Goal: Task Accomplishment & Management: Manage account settings

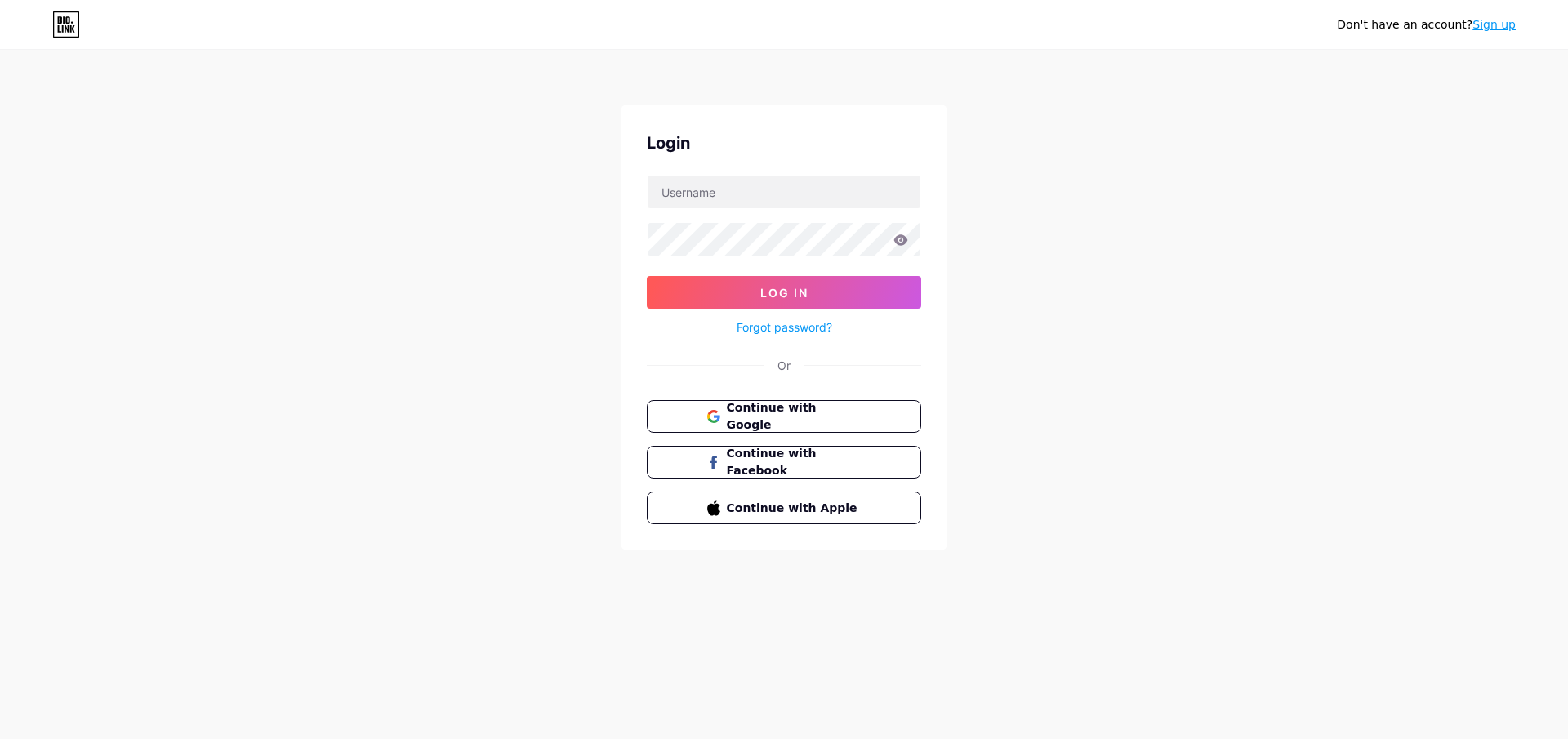
type input "[EMAIL_ADDRESS][DOMAIN_NAME]"
click at [760, 293] on span "Log In" at bounding box center [784, 293] width 48 height 14
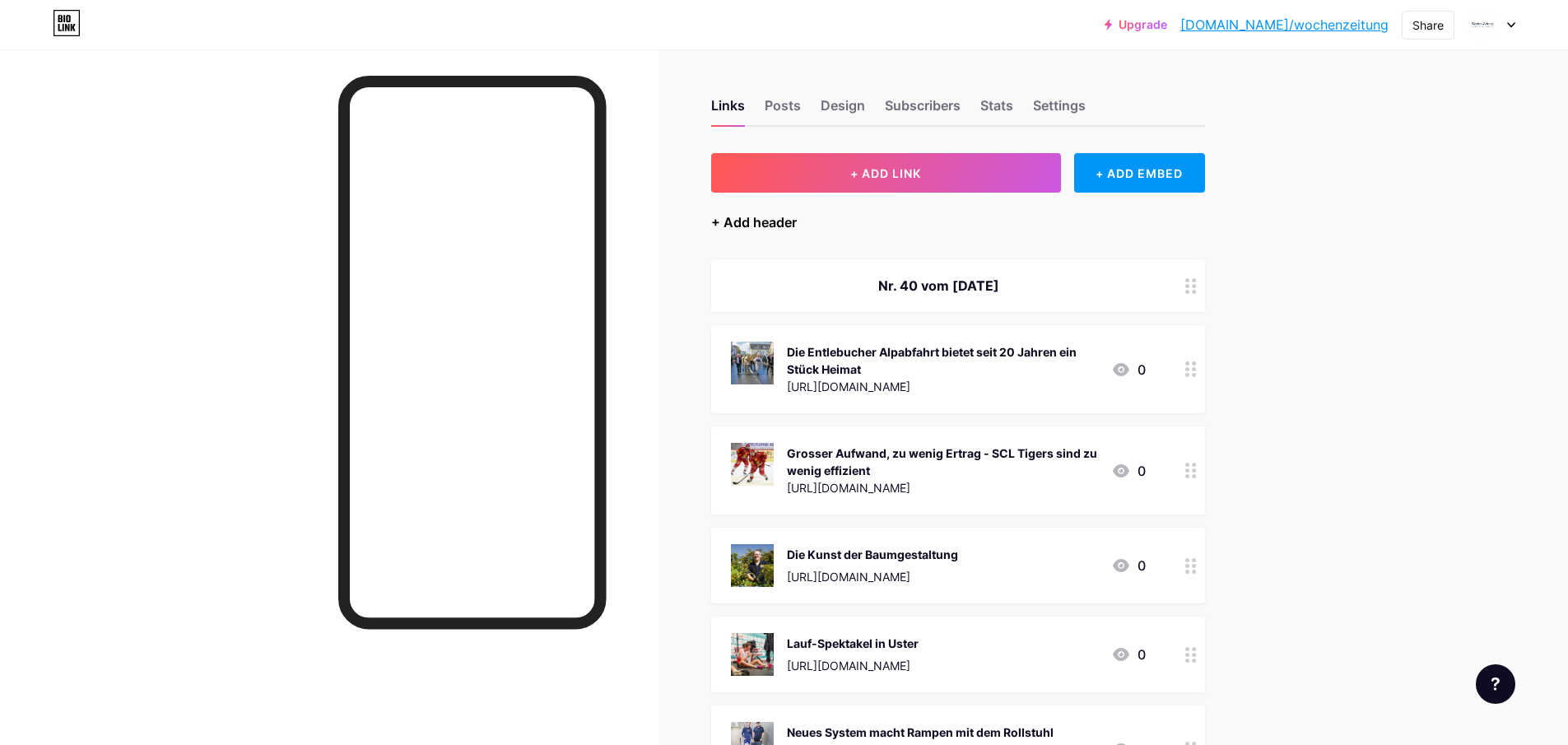
click at [782, 219] on div "+ Add header" at bounding box center [754, 222] width 85 height 19
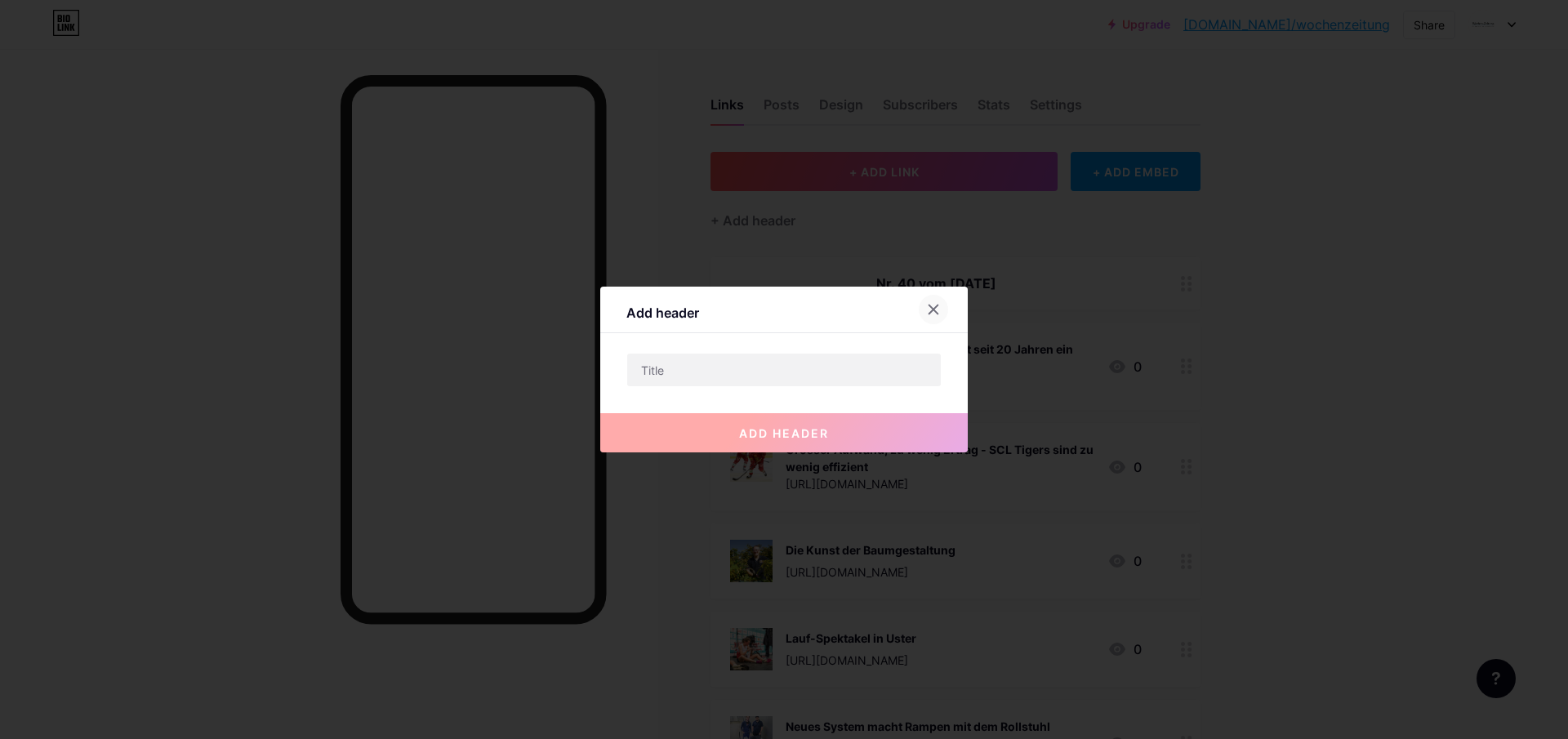
click at [934, 310] on icon at bounding box center [934, 310] width 9 height 9
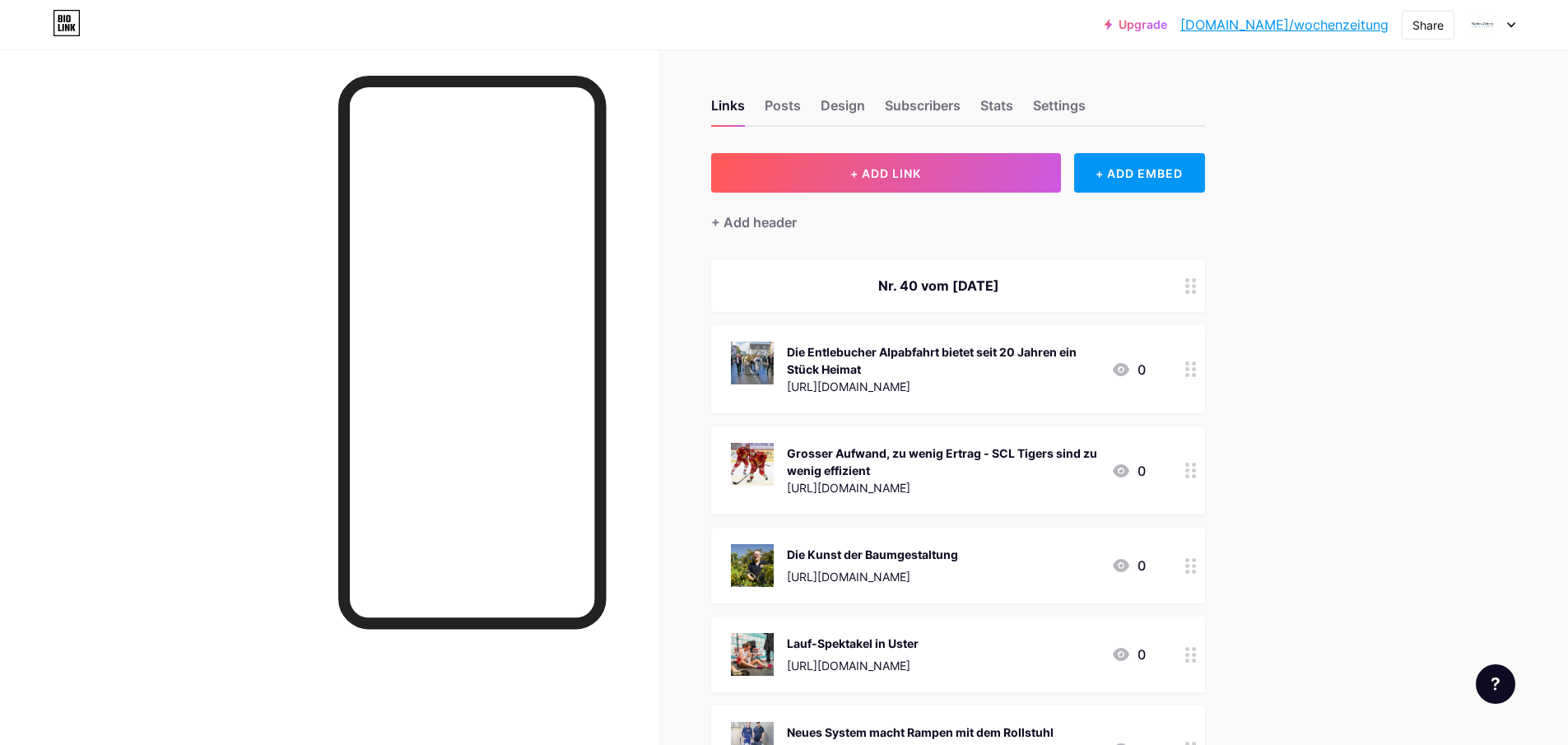
click at [902, 284] on div "Nr. 40 vom [DATE]" at bounding box center [938, 285] width 415 height 19
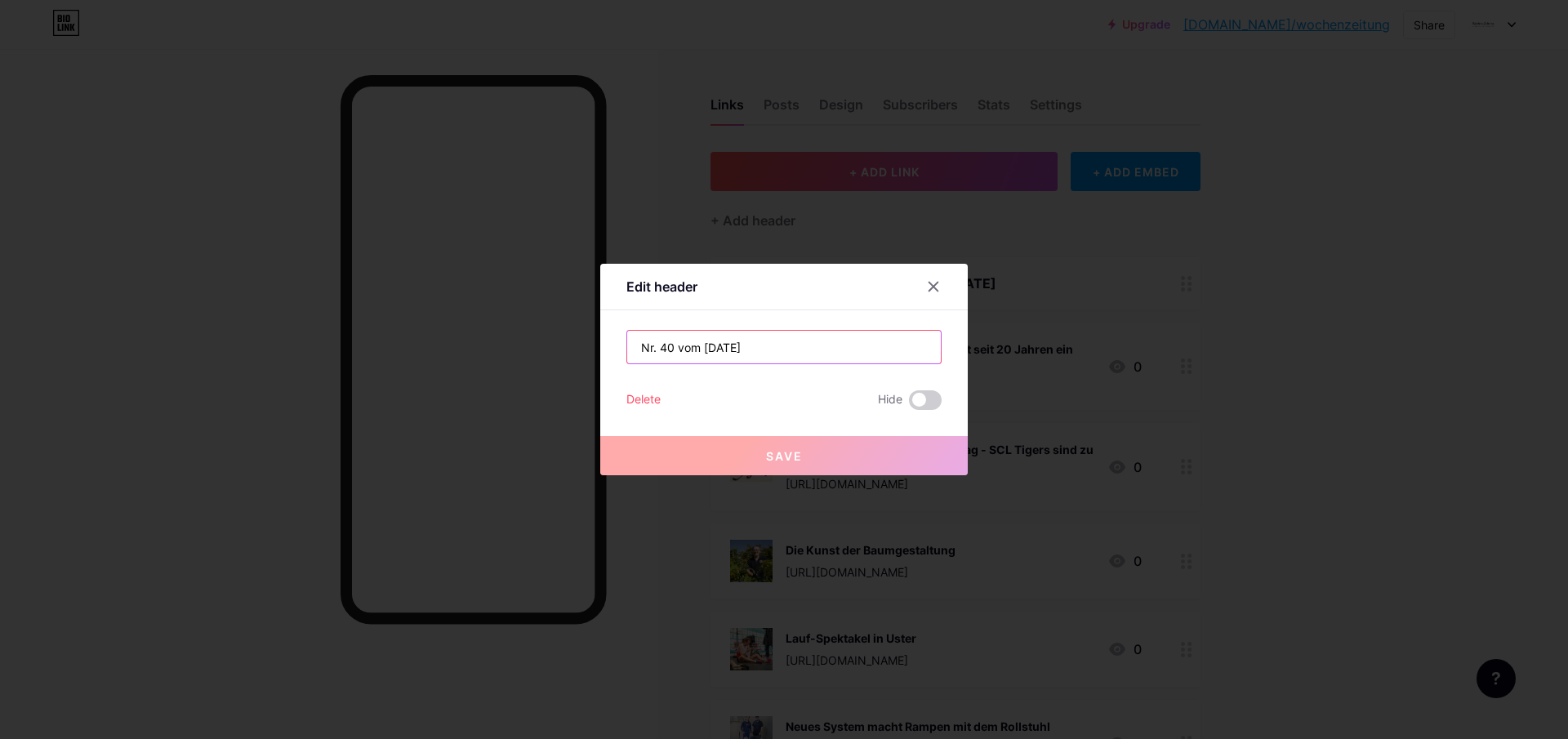
drag, startPoint x: 818, startPoint y: 341, endPoint x: 535, endPoint y: 333, distance: 283.1
click at [535, 333] on div "Edit header Nr. 40 vom [DATE] Delete Hide Save" at bounding box center [784, 369] width 1568 height 739
click at [935, 279] on div at bounding box center [933, 286] width 29 height 29
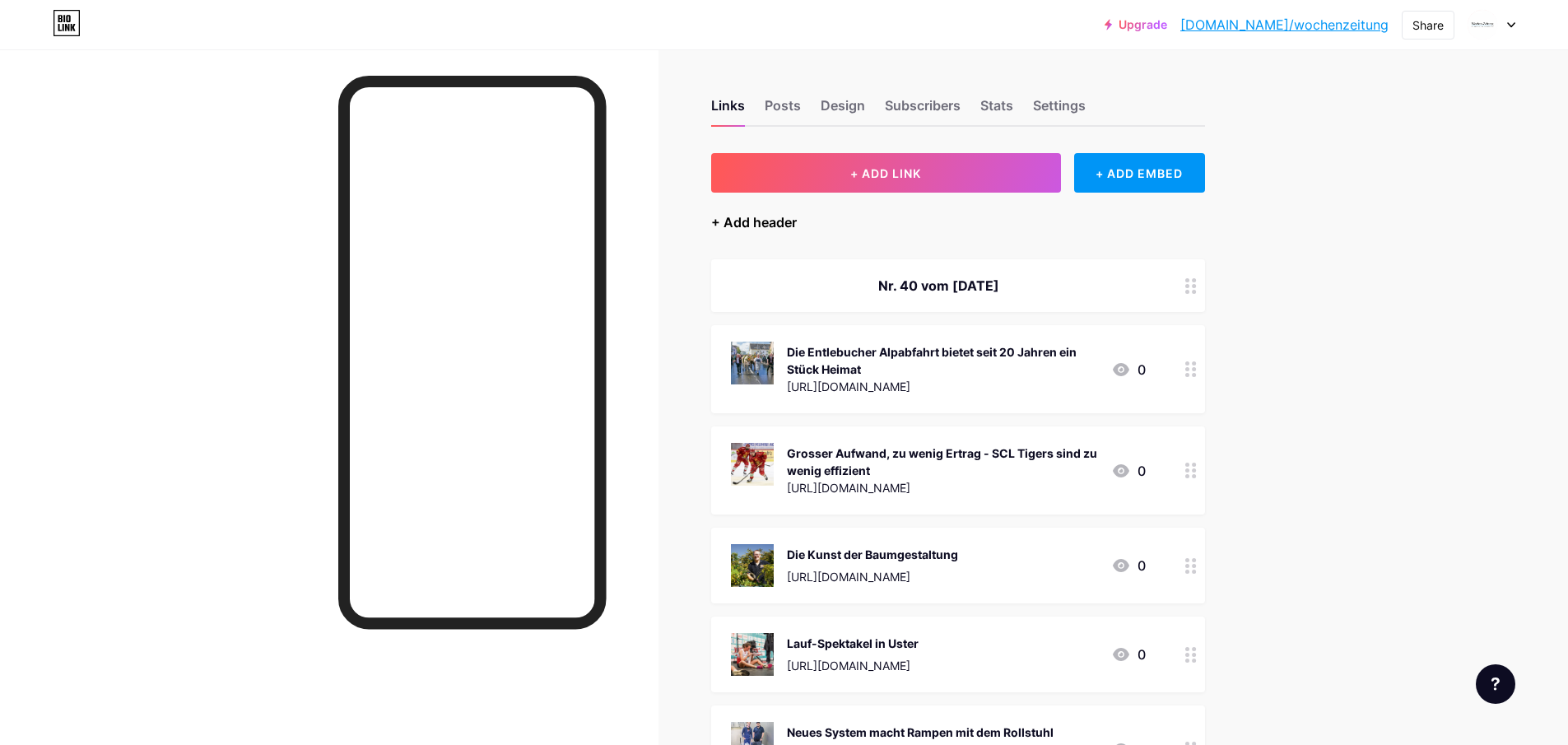
click at [770, 216] on div "+ Add header" at bounding box center [754, 222] width 85 height 19
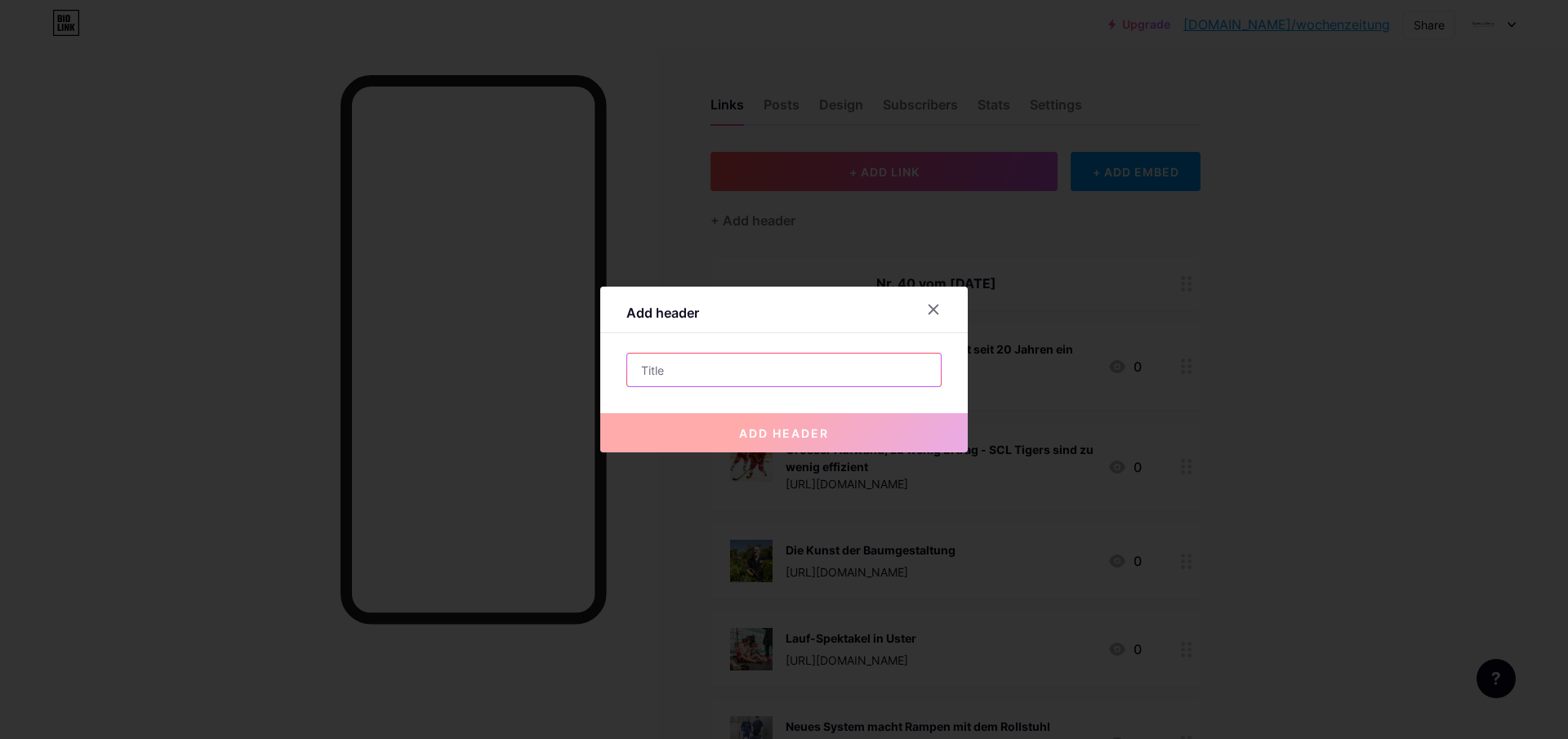
click at [658, 368] on input "text" at bounding box center [784, 369] width 314 height 33
paste input "Nr. 40 vom [DATE]"
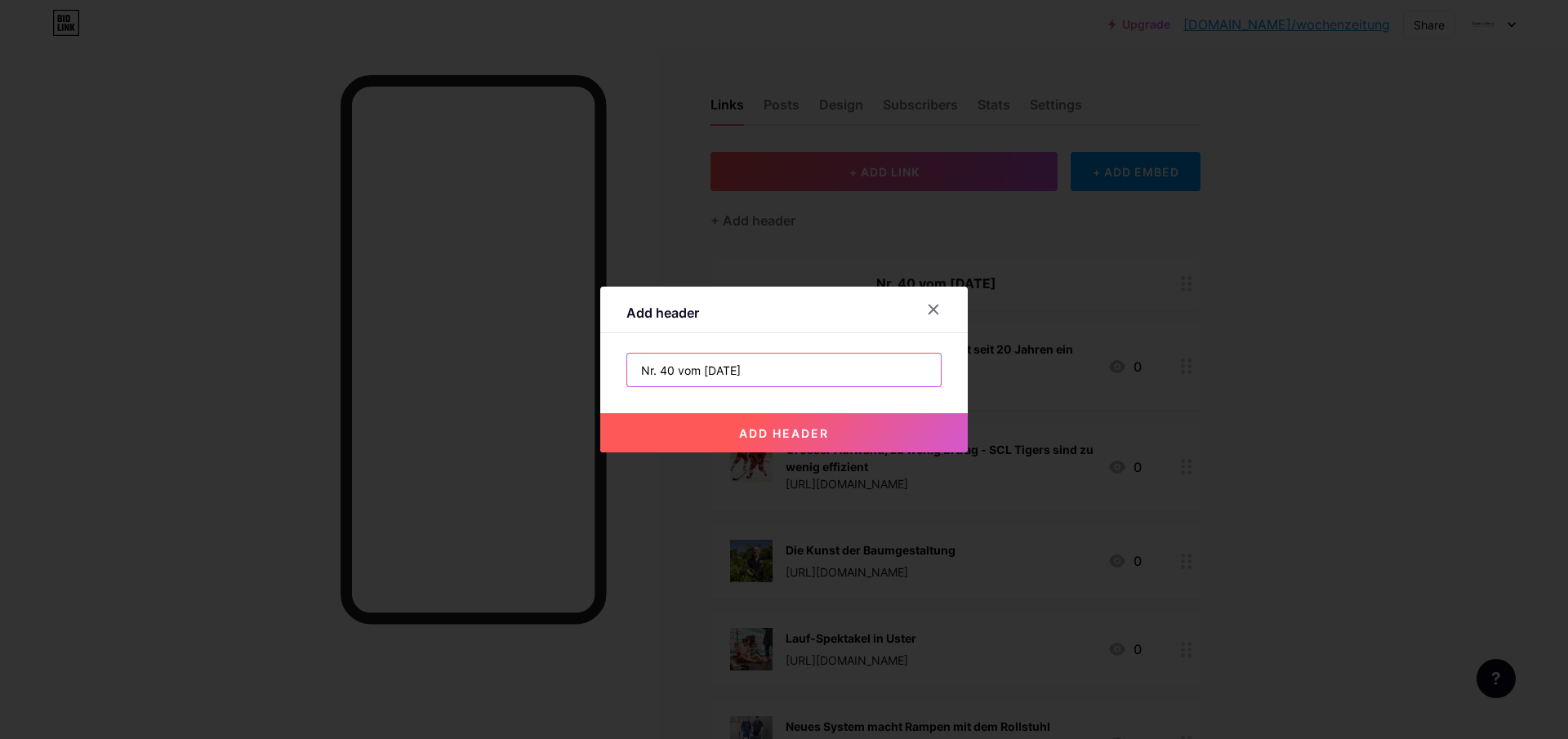
click at [674, 366] on input "Nr. 40 vom [DATE]" at bounding box center [784, 369] width 314 height 33
click at [707, 367] on input "Nr. 41 vom [DATE]" at bounding box center [784, 369] width 314 height 33
type input "Nr. 41 vom [DATE]"
click at [758, 439] on span "add header" at bounding box center [784, 433] width 90 height 14
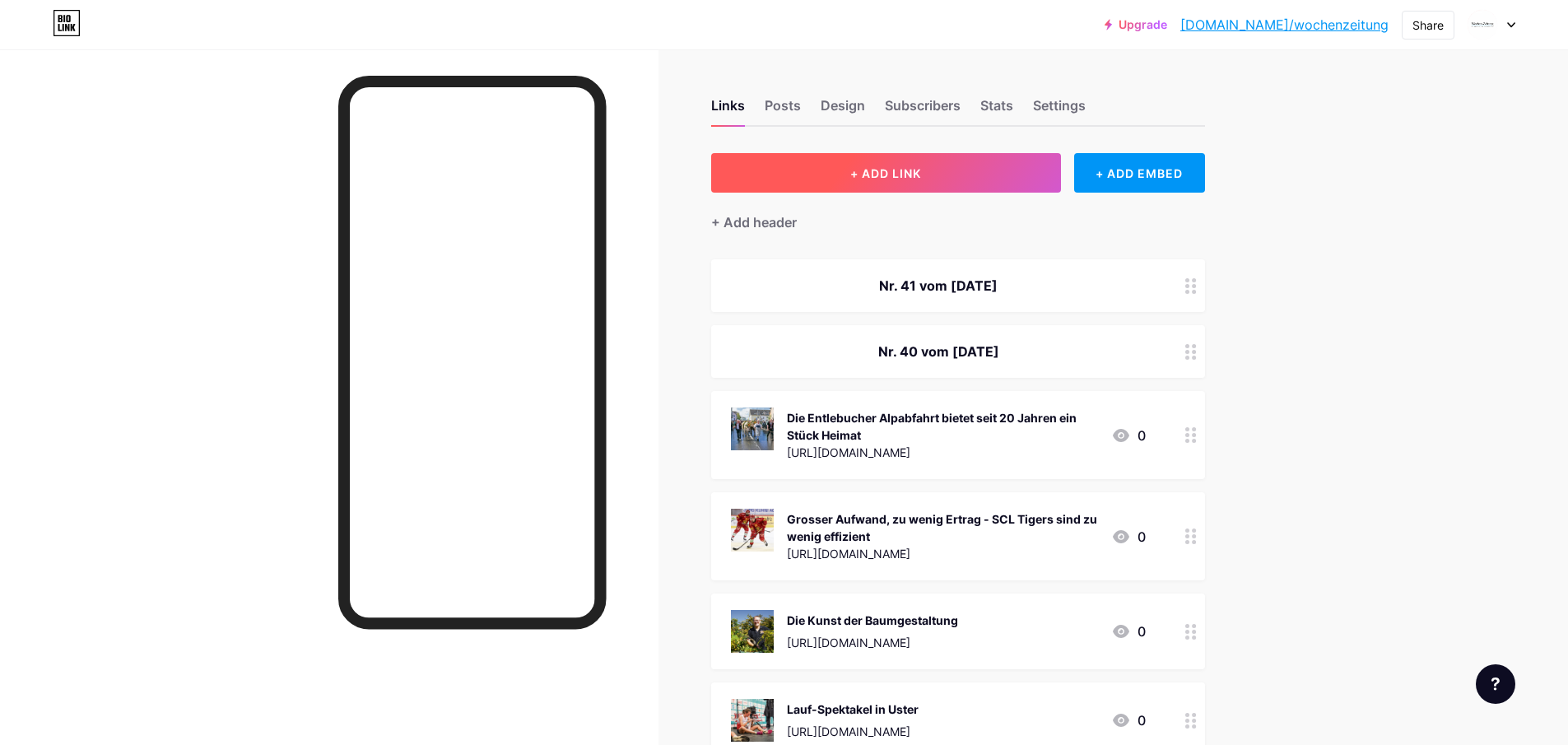
click at [904, 175] on span "+ ADD LINK" at bounding box center [885, 173] width 71 height 14
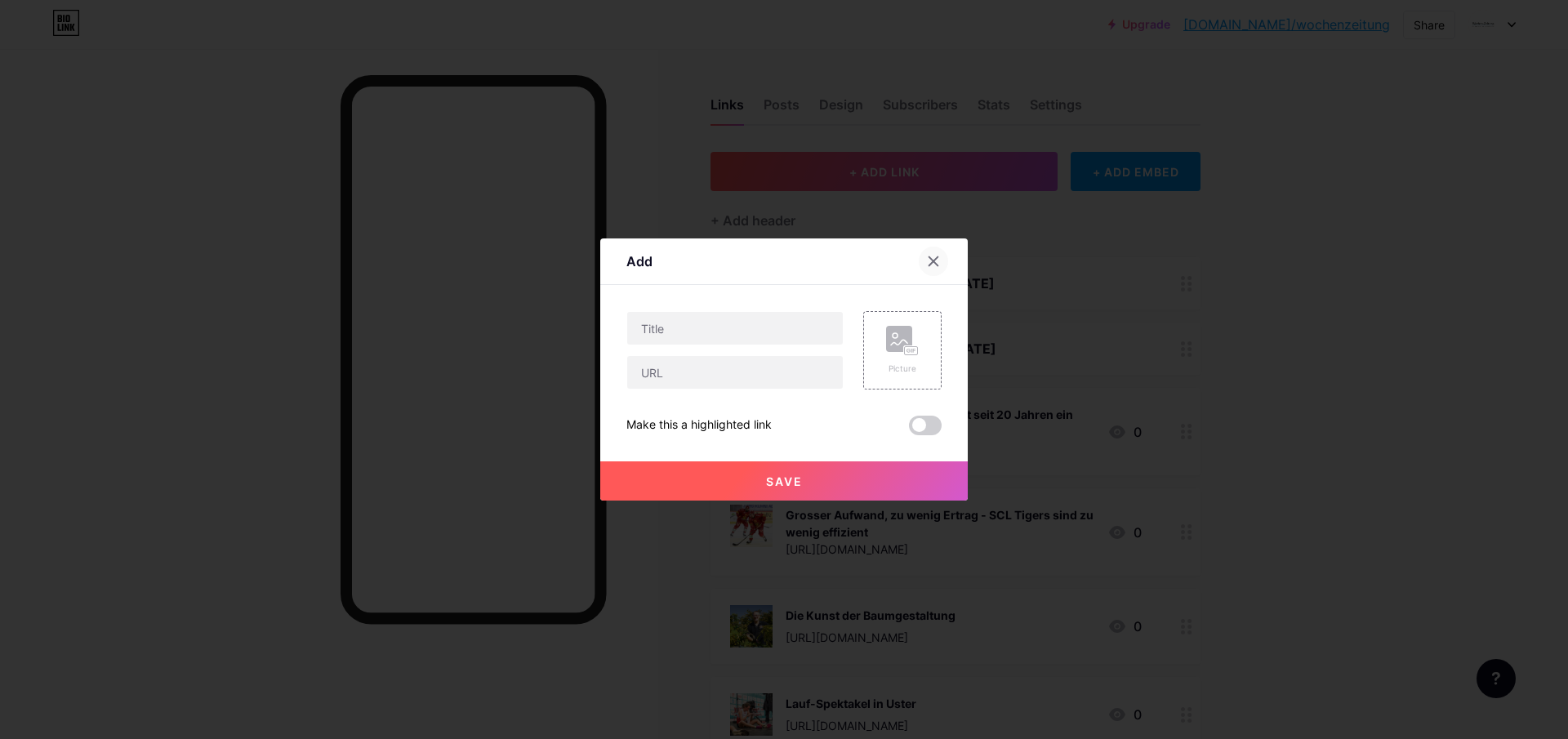
click at [942, 261] on div at bounding box center [933, 261] width 29 height 29
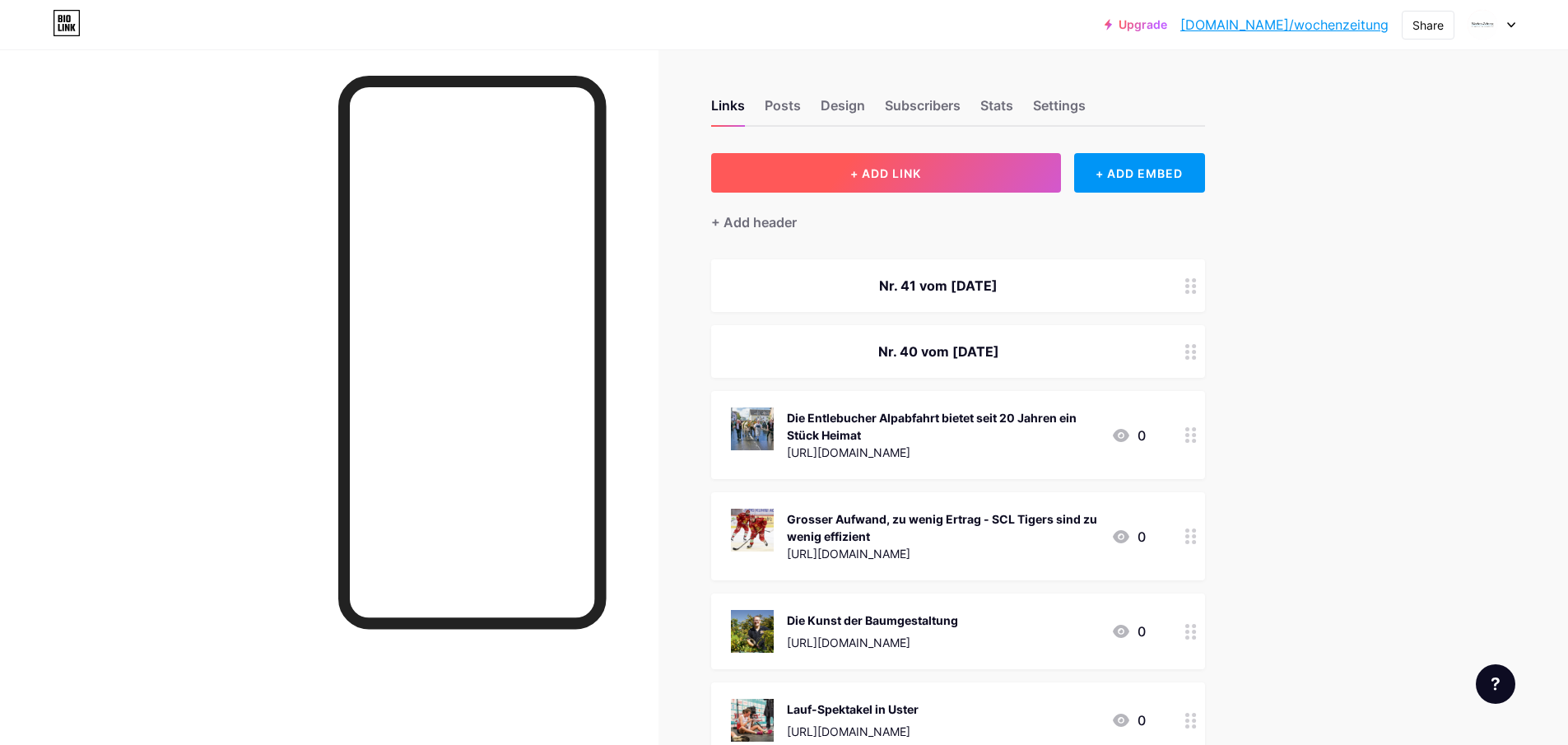
click at [837, 174] on button "+ ADD LINK" at bounding box center [886, 173] width 350 height 40
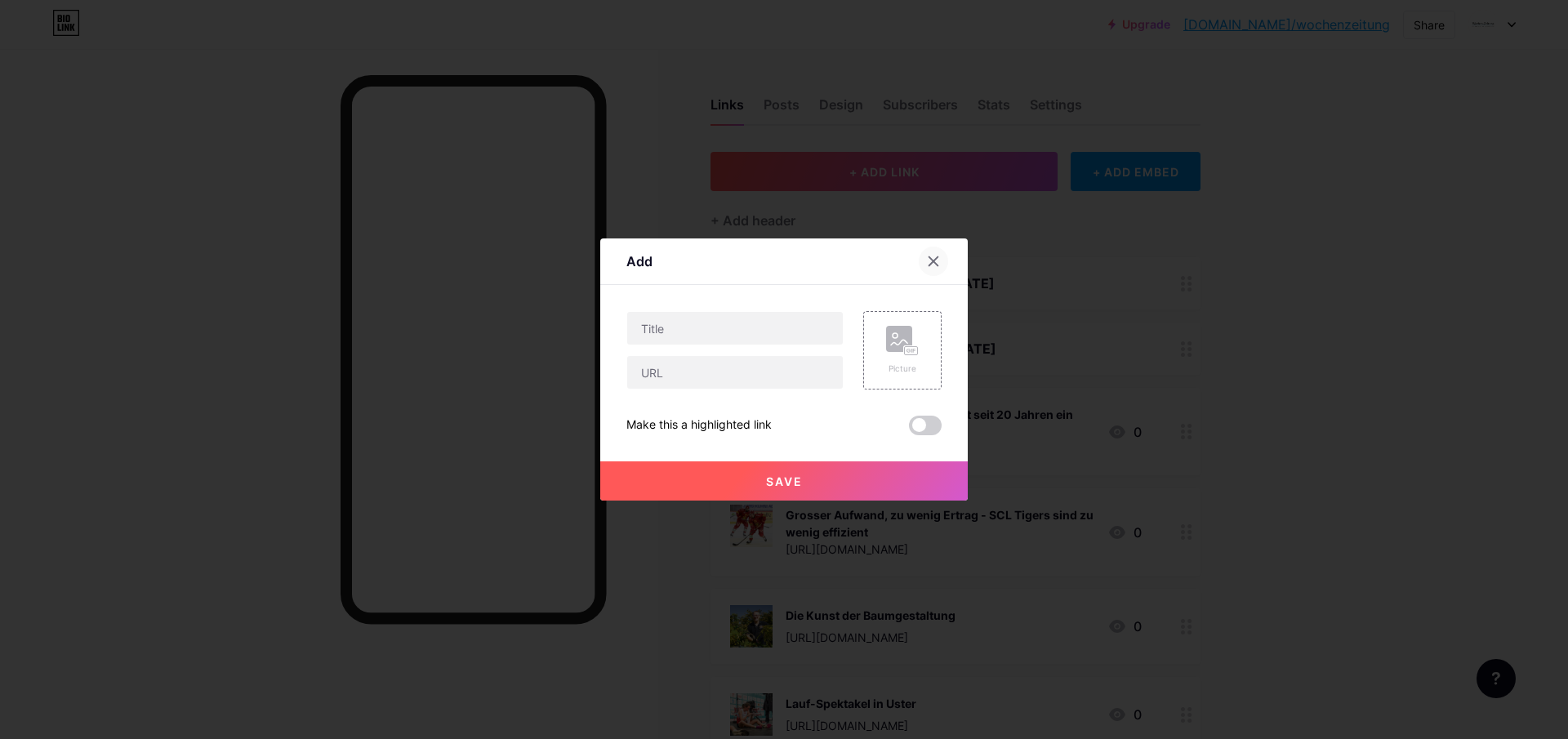
click at [938, 261] on icon at bounding box center [934, 262] width 13 height 13
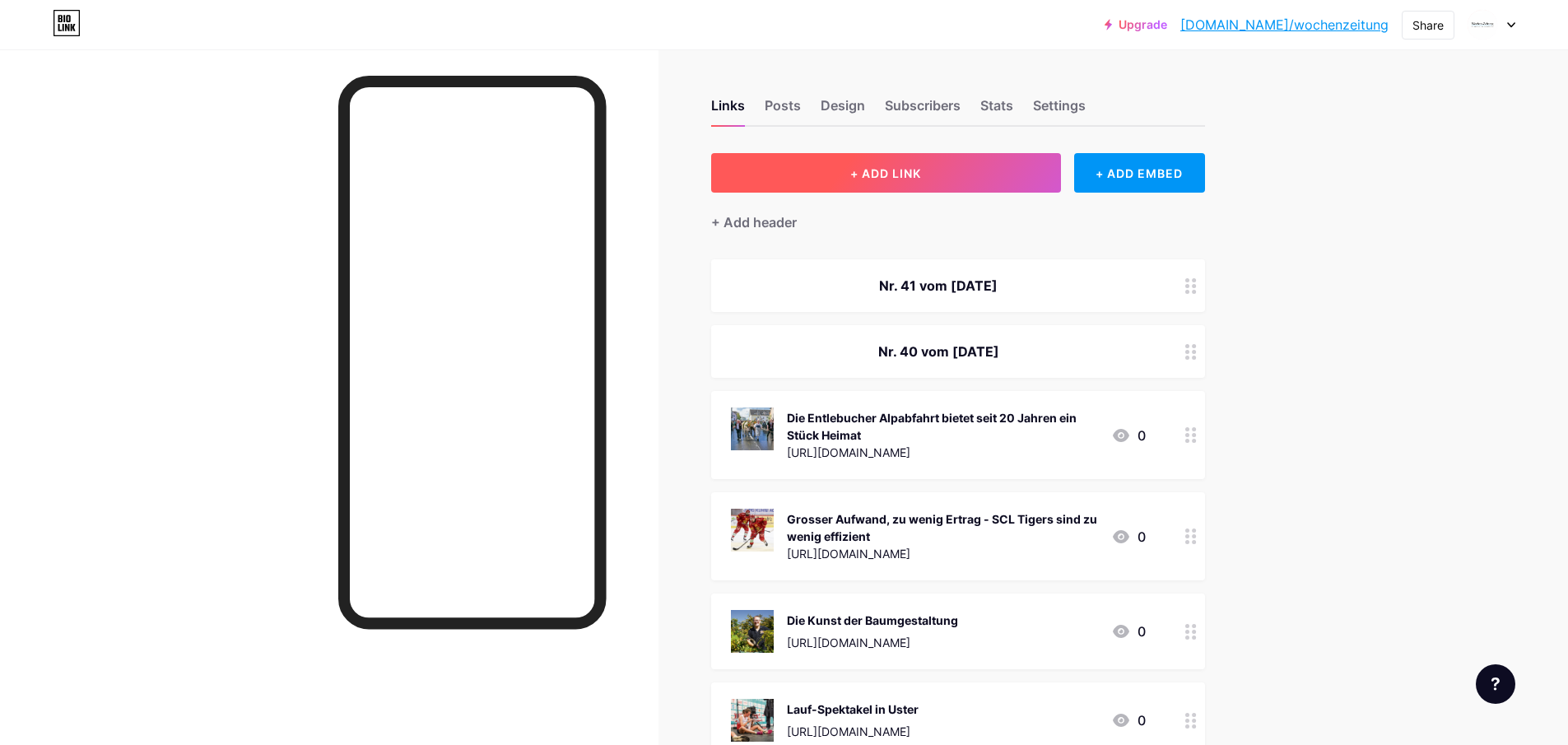
click at [784, 168] on button "+ ADD LINK" at bounding box center [886, 173] width 350 height 40
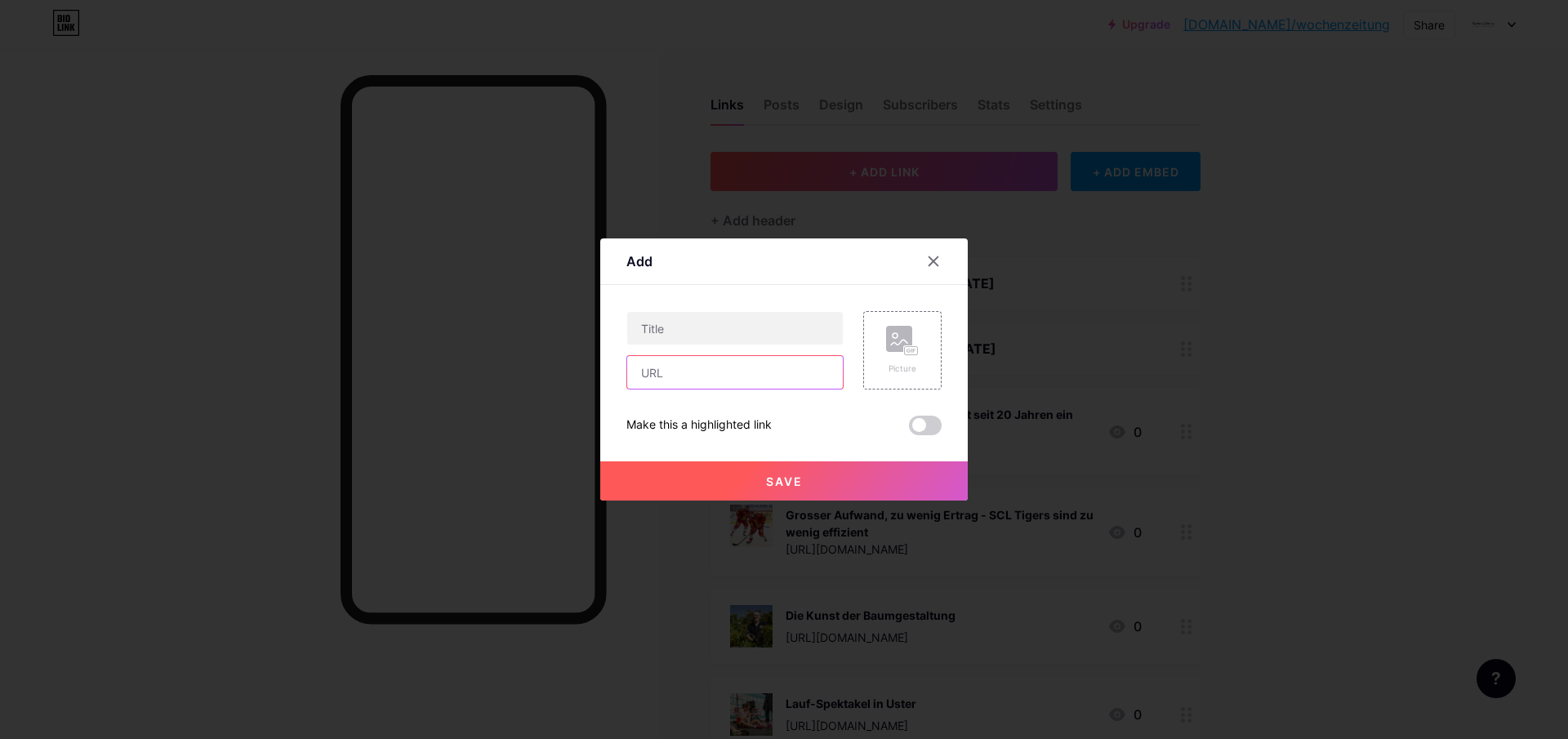
click at [673, 382] on input "text" at bounding box center [735, 372] width 216 height 33
paste input "[URL][DOMAIN_NAME]"
click at [681, 330] on input "text" at bounding box center [735, 328] width 216 height 33
drag, startPoint x: 655, startPoint y: 370, endPoint x: 623, endPoint y: 372, distance: 32.1
click at [623, 372] on div "Add Content YouTube Play YouTube video without leaving your page. ADD Vimeo Pla…" at bounding box center [784, 369] width 367 height 262
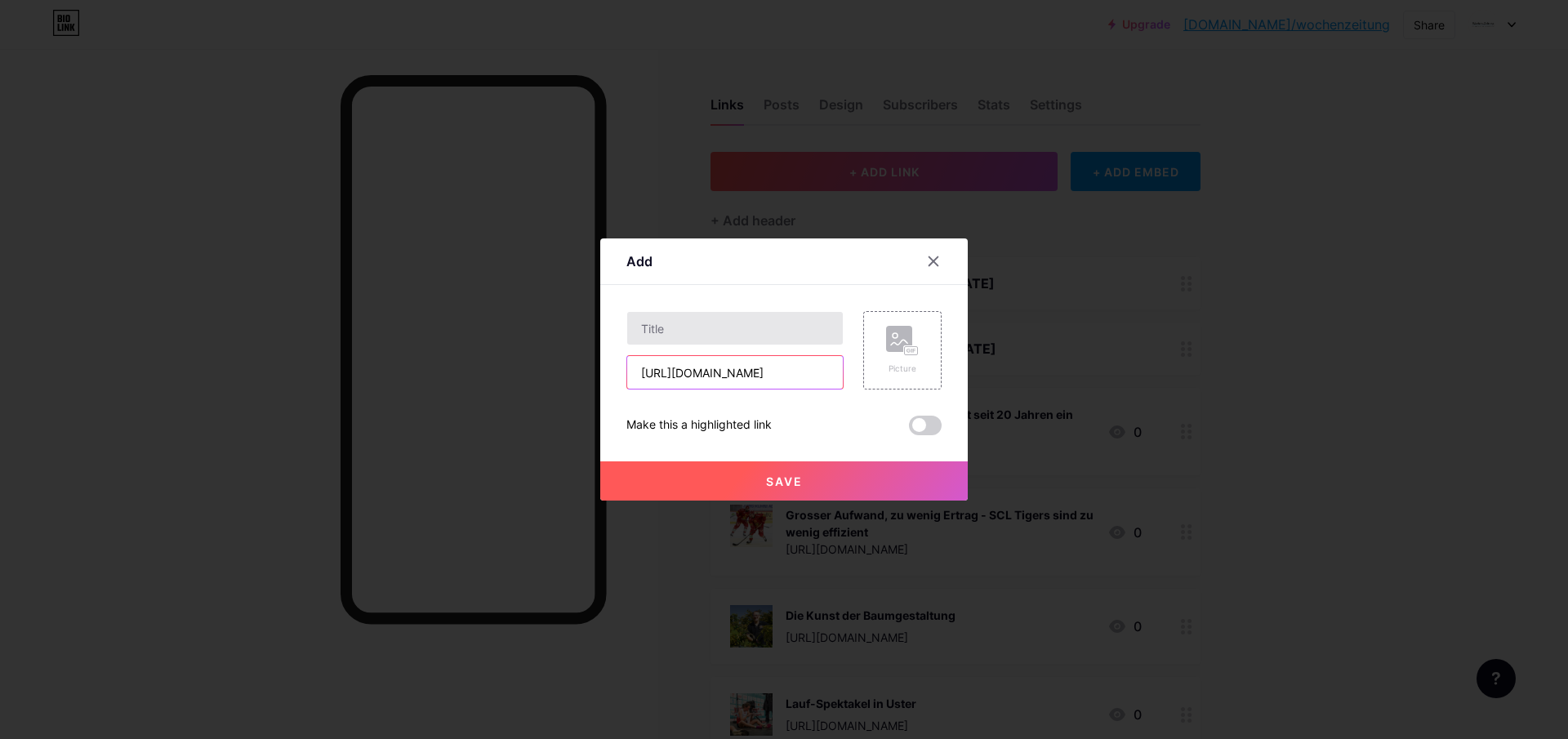
type input "[URL][DOMAIN_NAME]"
click at [685, 328] on input "text" at bounding box center [735, 328] width 216 height 33
drag, startPoint x: 680, startPoint y: 328, endPoint x: 582, endPoint y: 318, distance: 98.5
click at [582, 318] on div "Add Content YouTube Play YouTube video without leaving your page. ADD Vimeo Pla…" at bounding box center [784, 369] width 1568 height 739
paste input "Praxis im Rollkoffer – für gesunde Zähne"
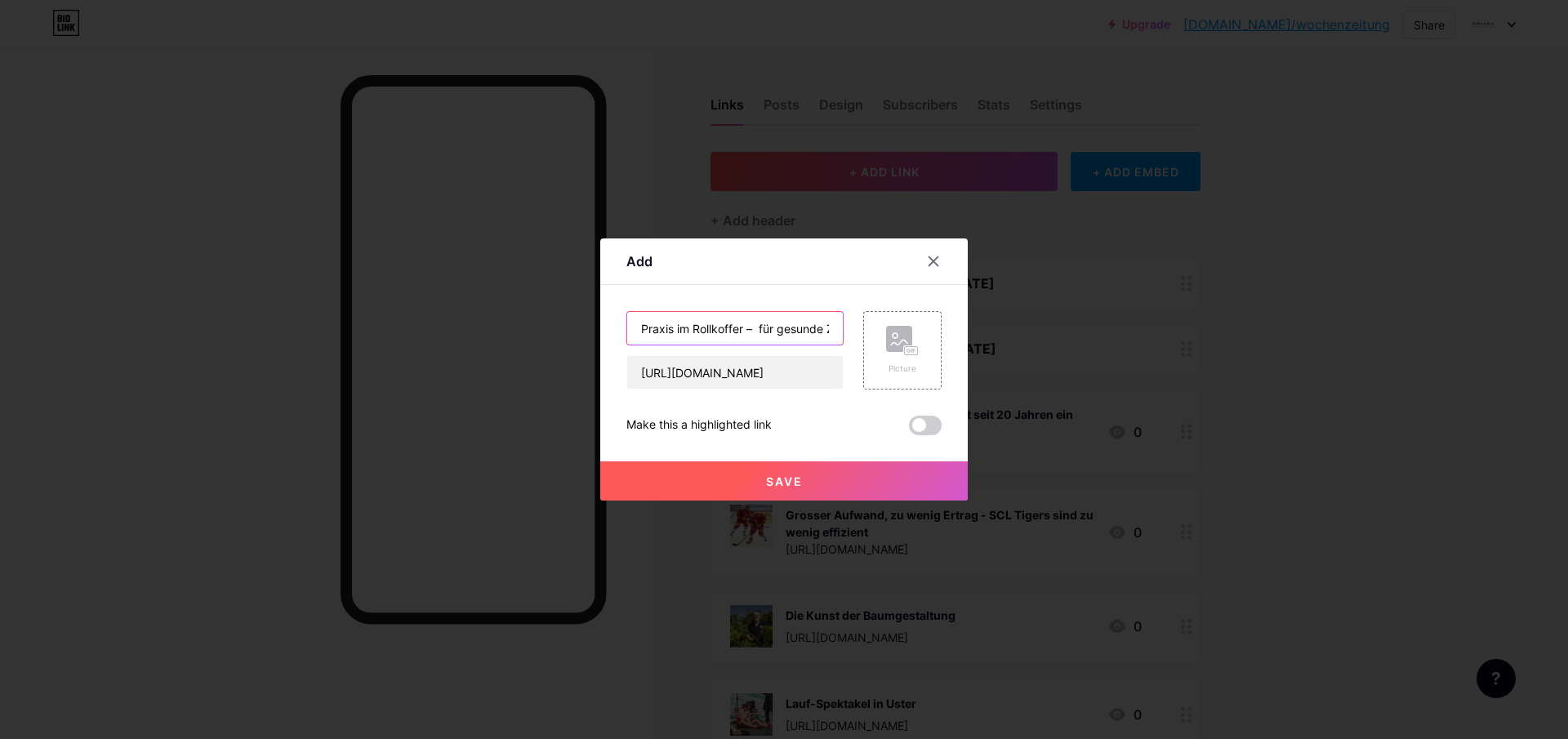
scroll to position [0, 32]
click at [643, 329] on input "Praxis im Rollkoffer – für gesunde Zähne" at bounding box center [735, 328] width 216 height 33
type input "[PERSON_NAME] – für gesunde Zähne"
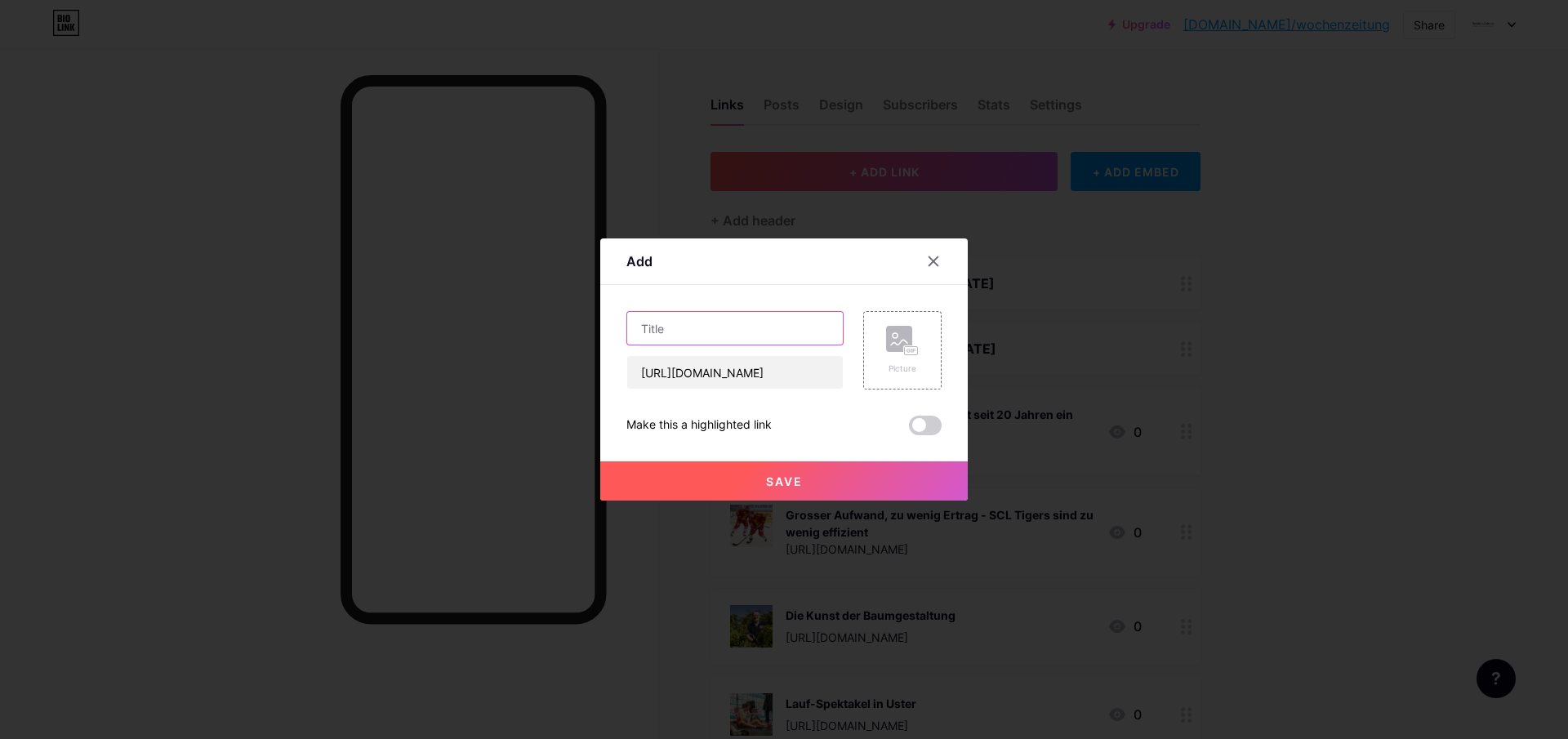
paste input "Praxis im Rollkoffer – für gesunde Zähne"
type input "Praxis im Rollkoffer – für gesunde Zähne"
click at [917, 361] on div "Picture" at bounding box center [902, 350] width 33 height 49
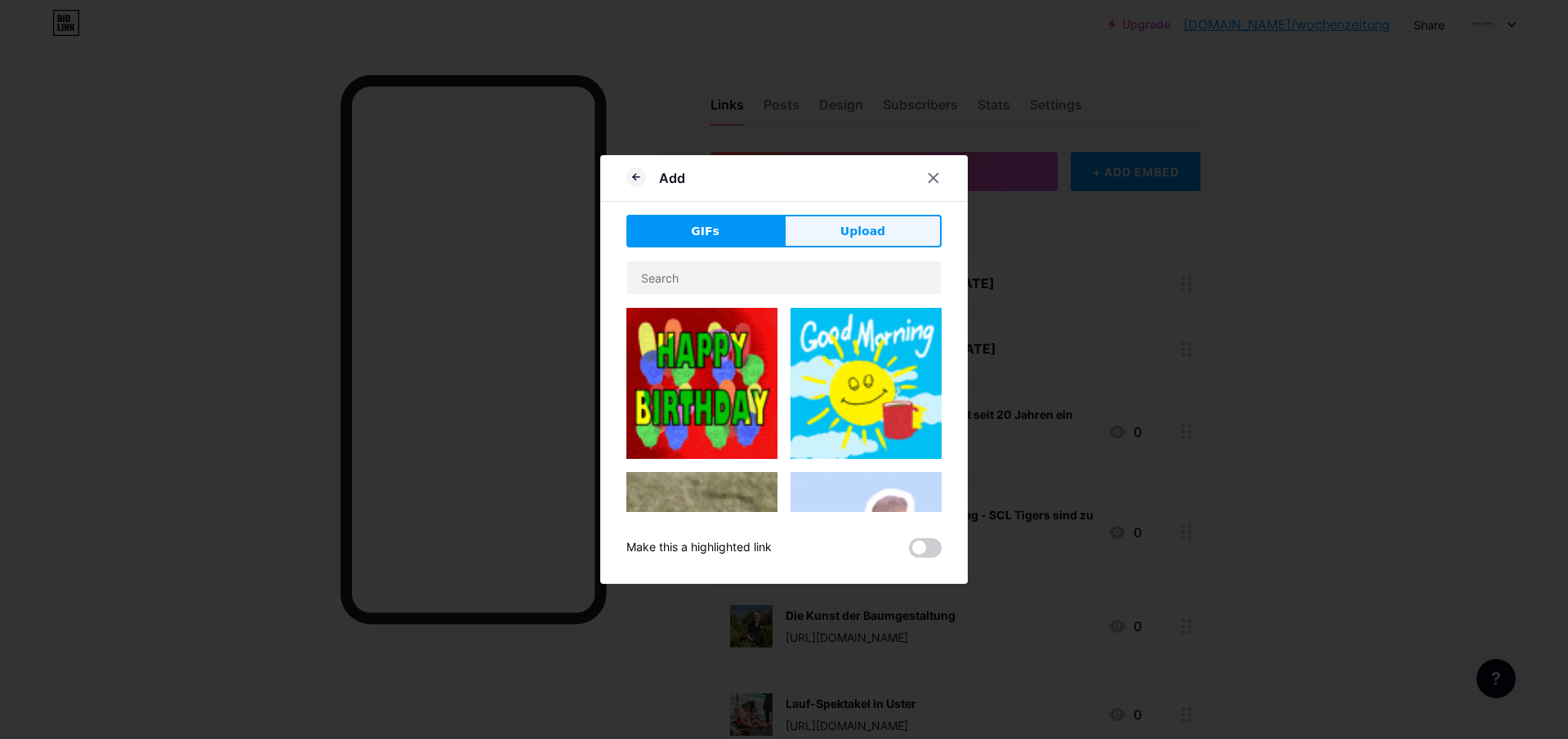
click at [851, 228] on span "Upload" at bounding box center [863, 232] width 45 height 17
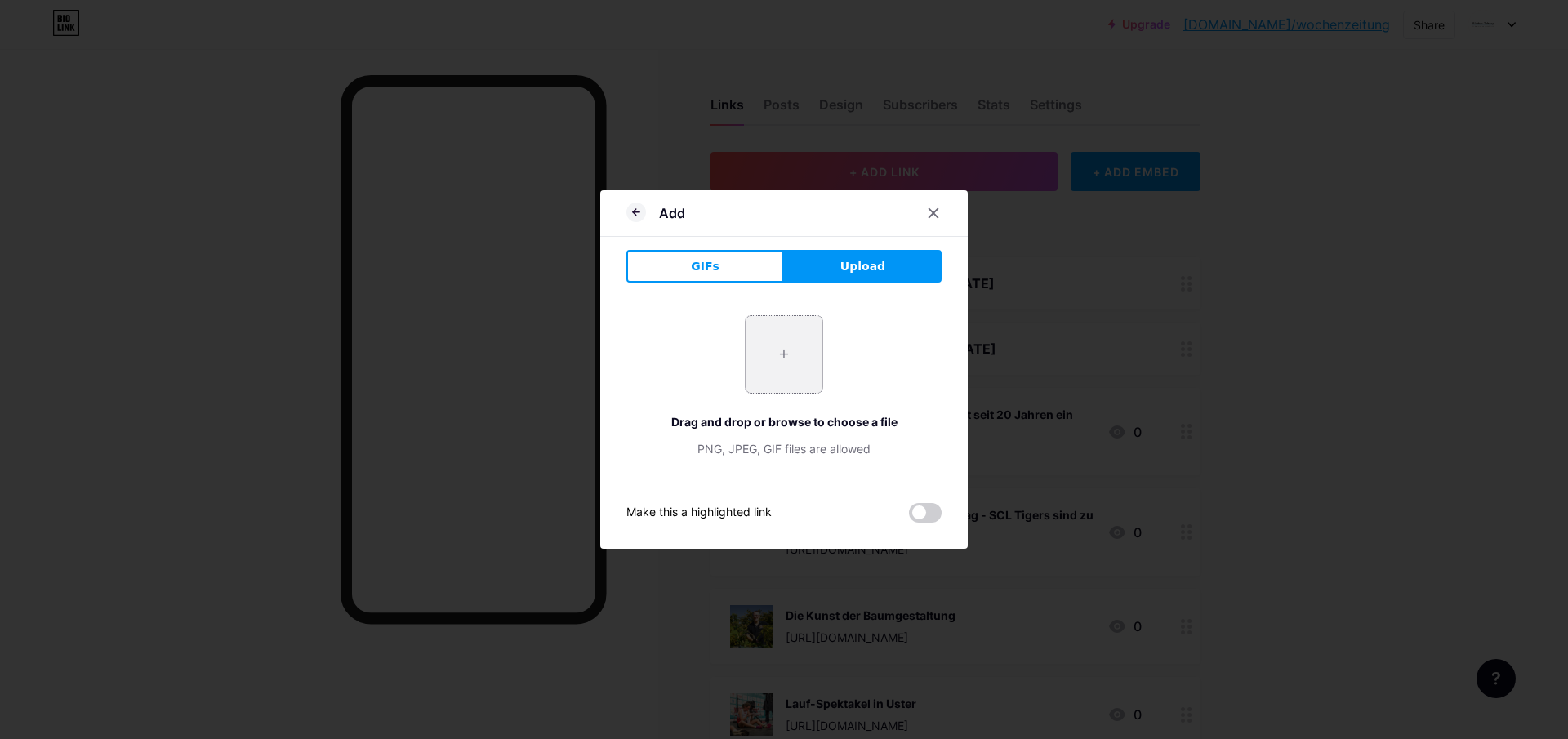
click at [789, 364] on input "file" at bounding box center [784, 354] width 76 height 76
type input "C:\fakepath\41-Dentalhygiene-Behandlung.png"
click at [634, 209] on icon at bounding box center [634, 211] width 3 height 6
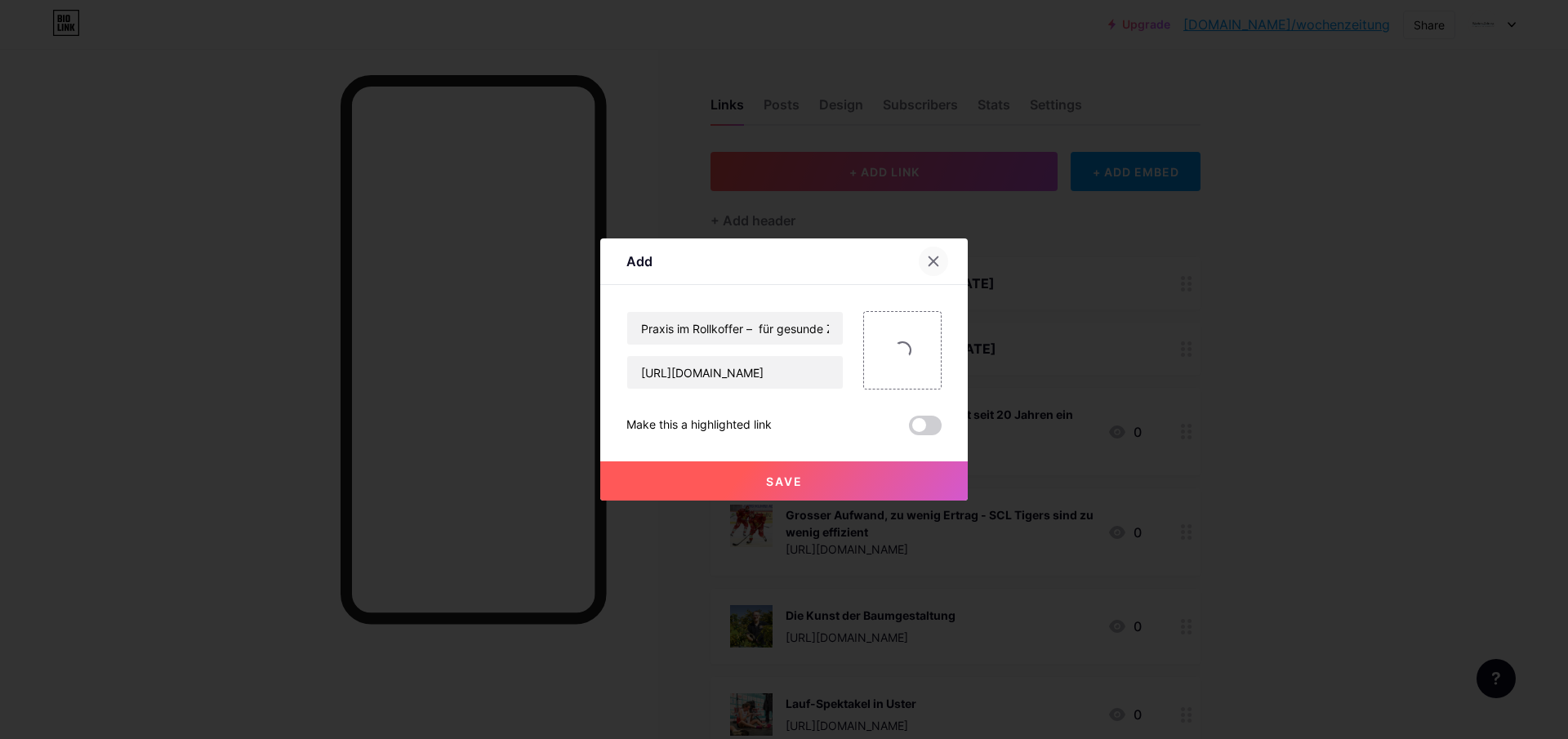
click at [935, 256] on icon at bounding box center [934, 262] width 13 height 13
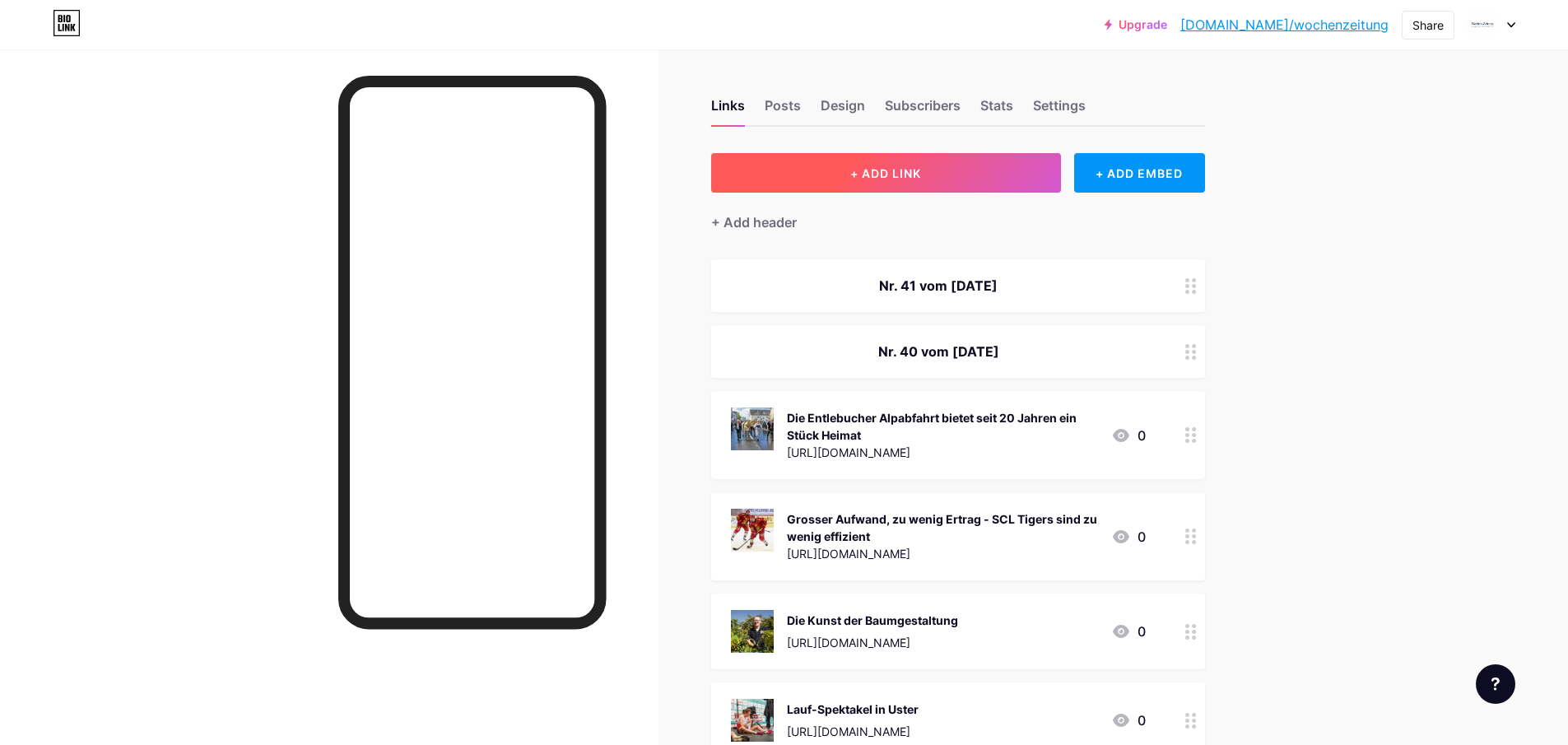
click at [847, 172] on button "+ ADD LINK" at bounding box center [886, 173] width 350 height 40
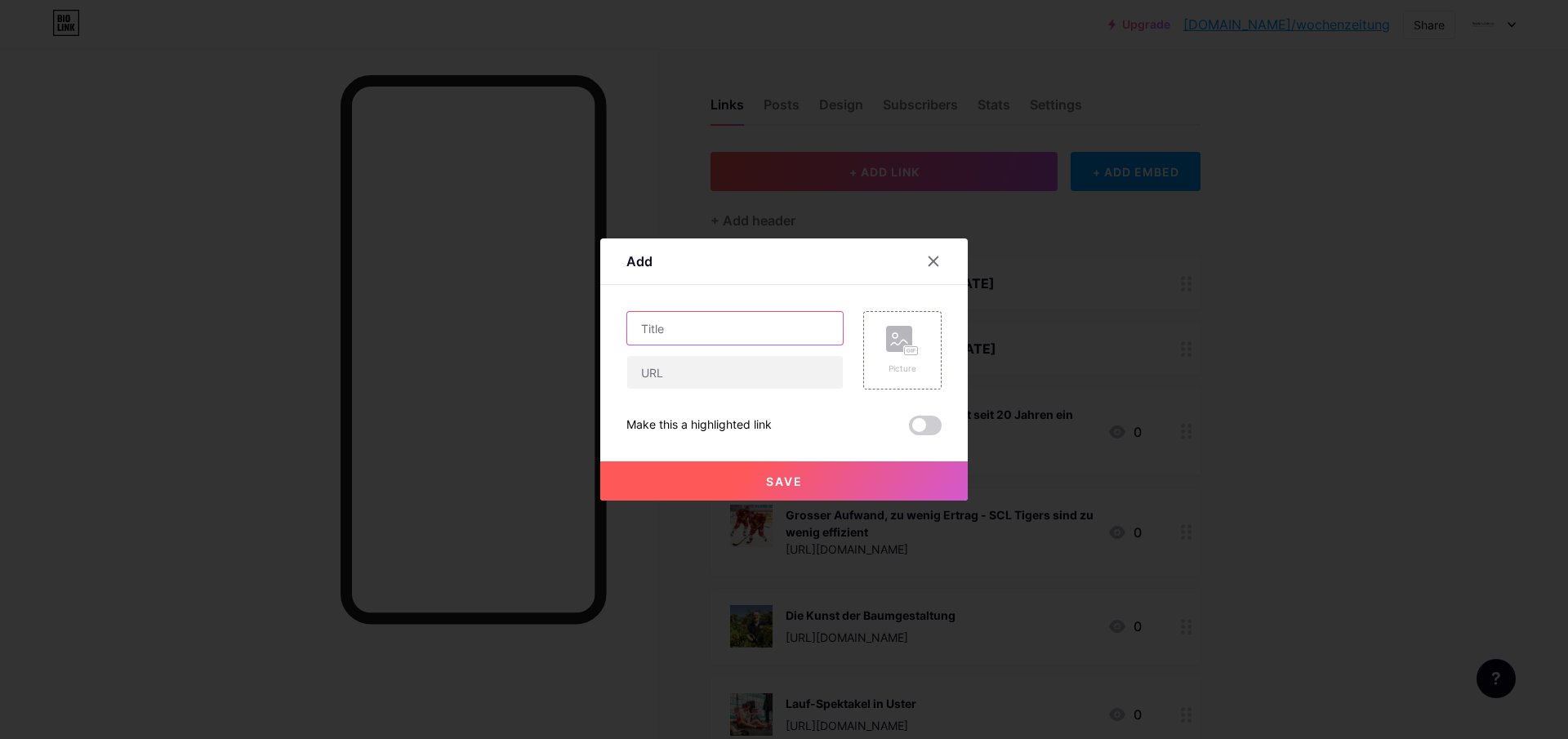
click at [669, 327] on input "text" at bounding box center [735, 328] width 216 height 33
paste input "Praxis im Rollkoffer – für gesunde Zähne"
click at [706, 328] on input "Praxis im Rollkoffer – für gesunde Zähne" at bounding box center [735, 328] width 216 height 33
type input "Praxis im Rollkoffer – für gesunde Zähne"
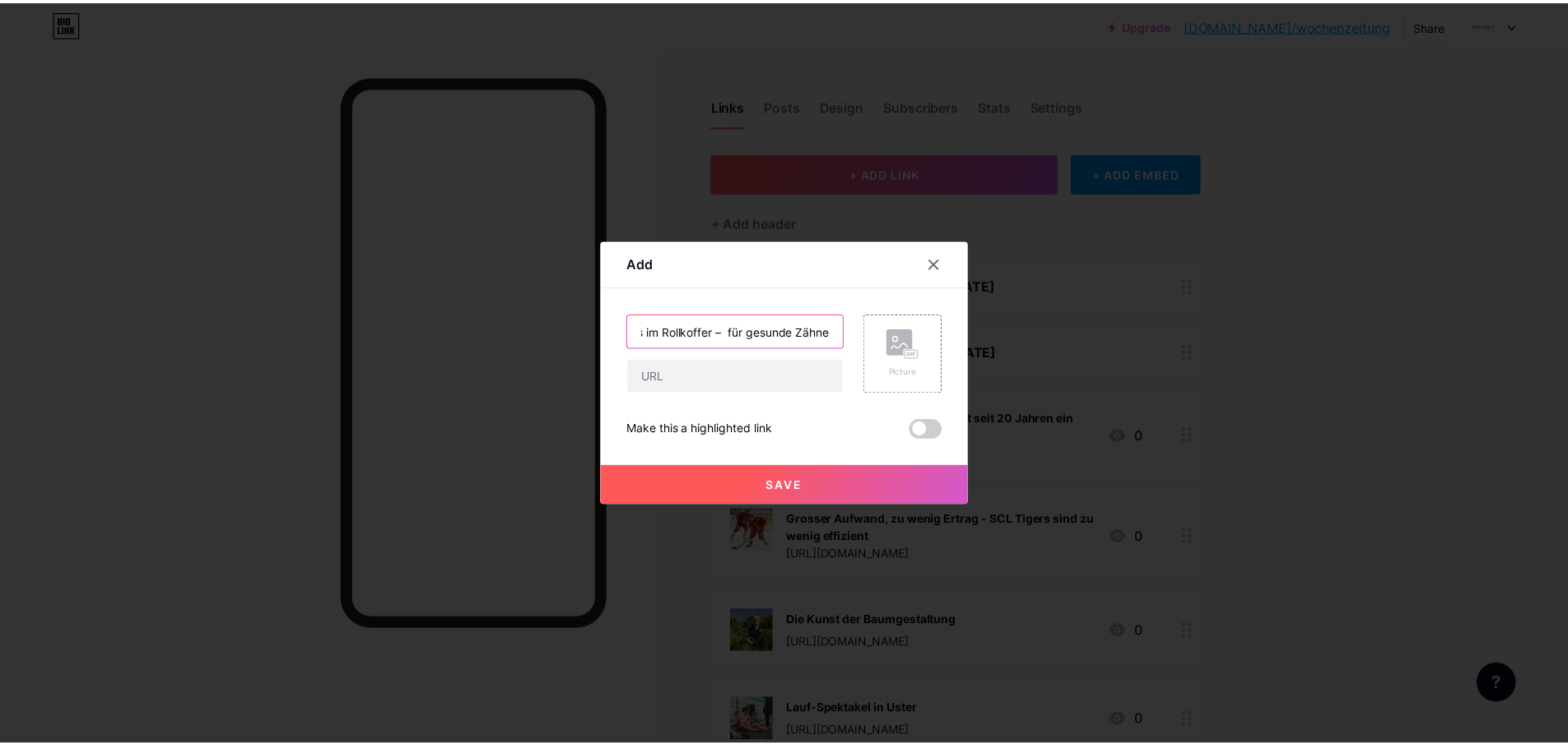
scroll to position [0, 0]
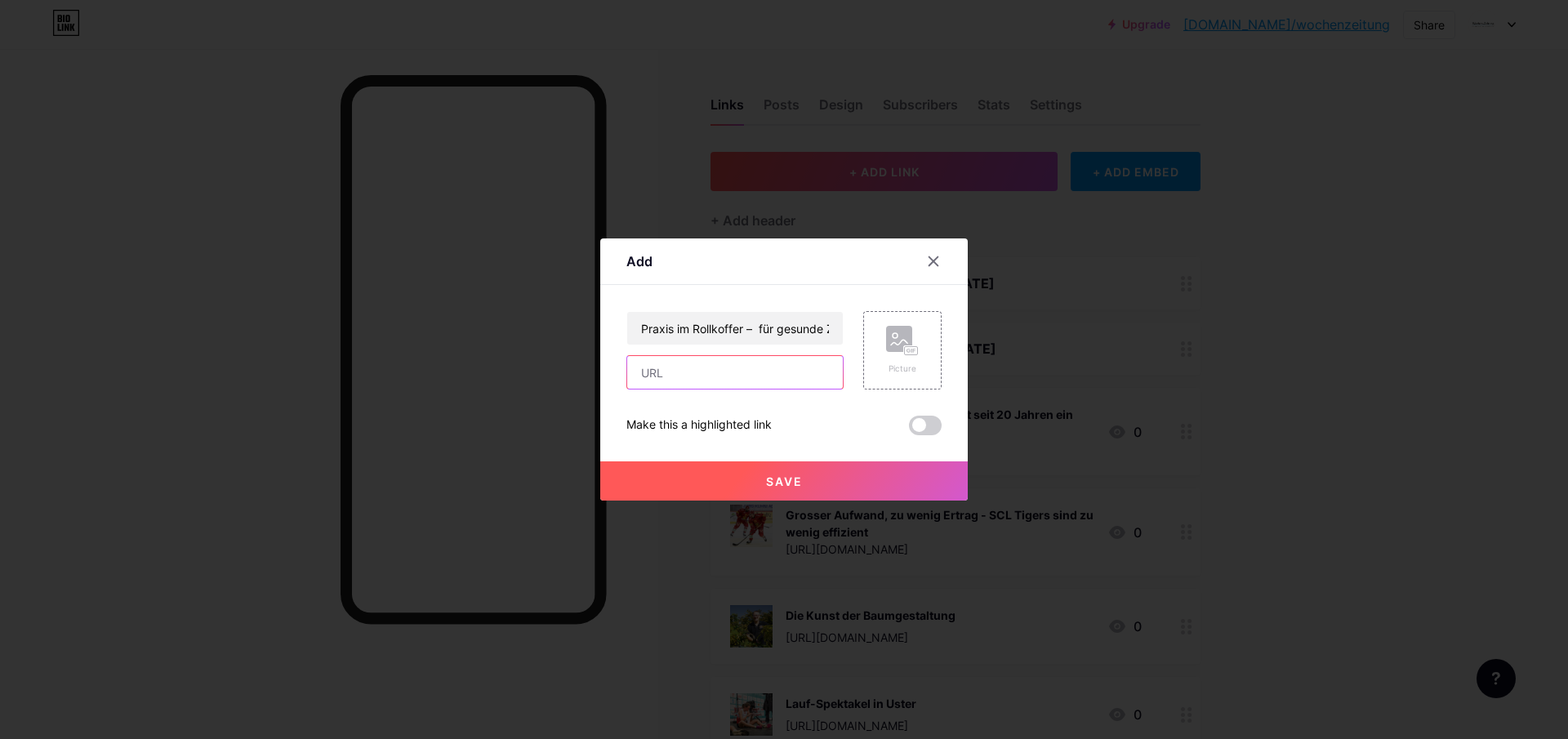
click at [675, 373] on input "text" at bounding box center [735, 372] width 216 height 33
paste input "[URL][DOMAIN_NAME]"
click at [642, 371] on input "[URL][DOMAIN_NAME]" at bounding box center [735, 372] width 216 height 33
type input "[URL][DOMAIN_NAME]"
click at [899, 361] on div "Picture" at bounding box center [902, 350] width 33 height 49
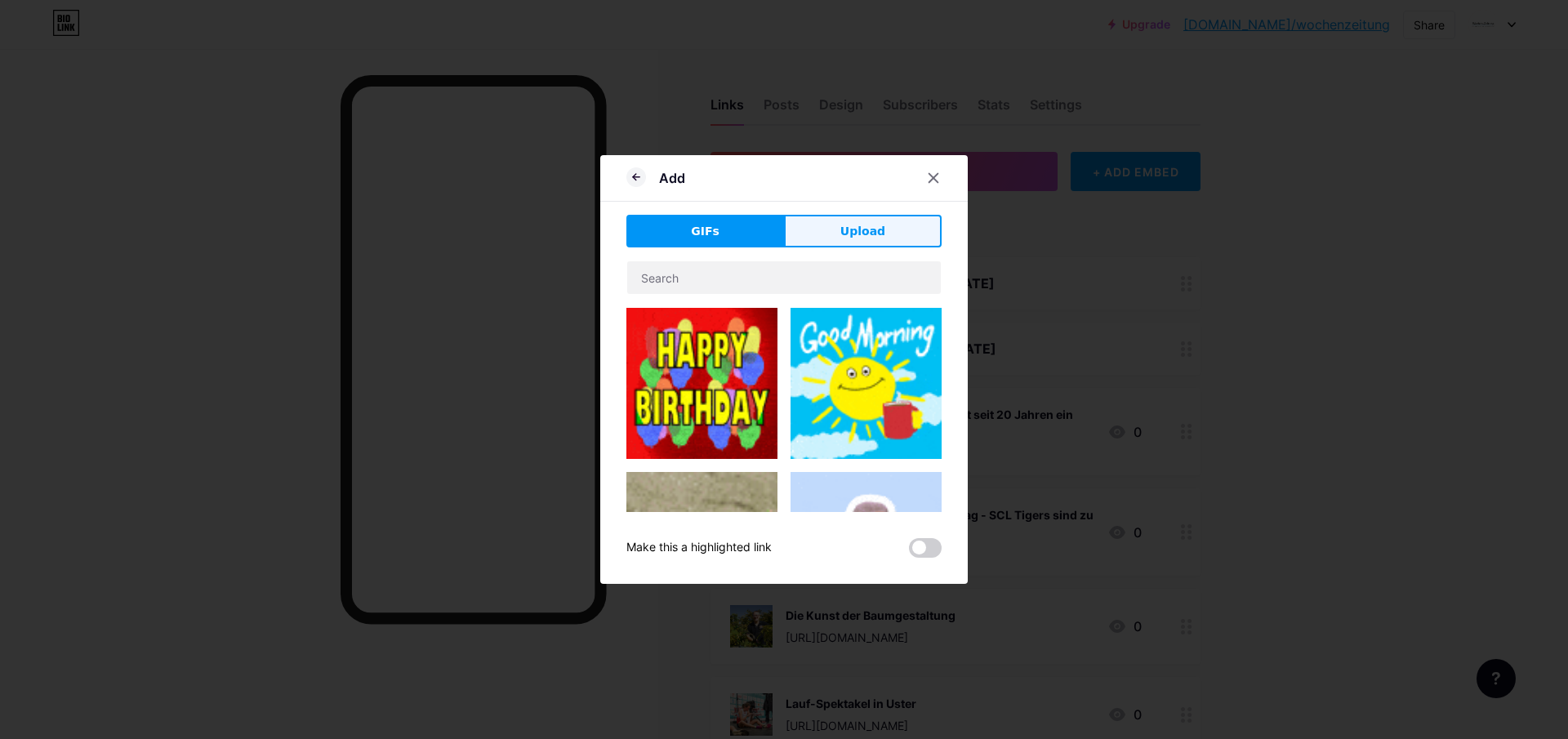
click at [874, 226] on span "Upload" at bounding box center [863, 232] width 45 height 17
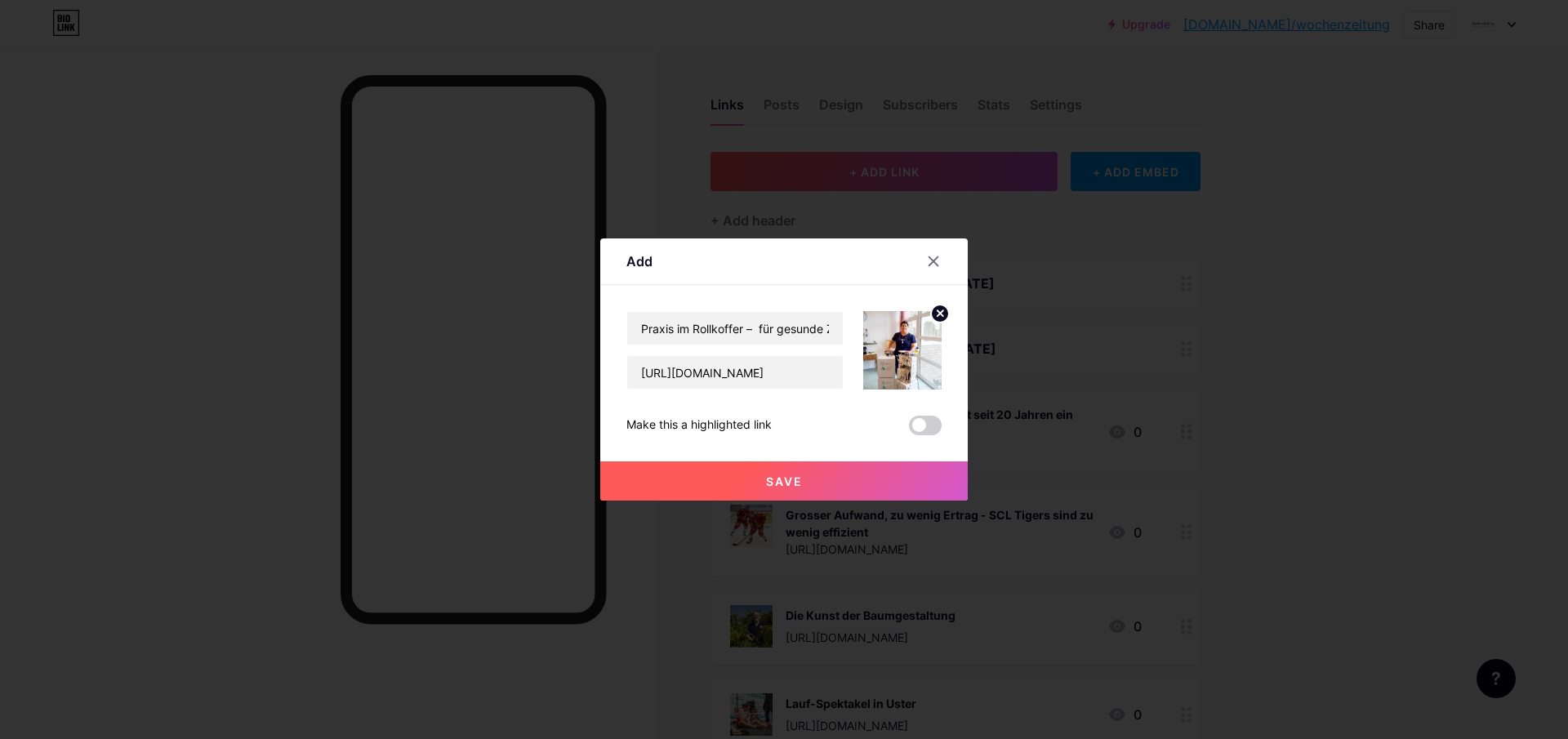
click at [776, 485] on span "Save" at bounding box center [784, 481] width 37 height 14
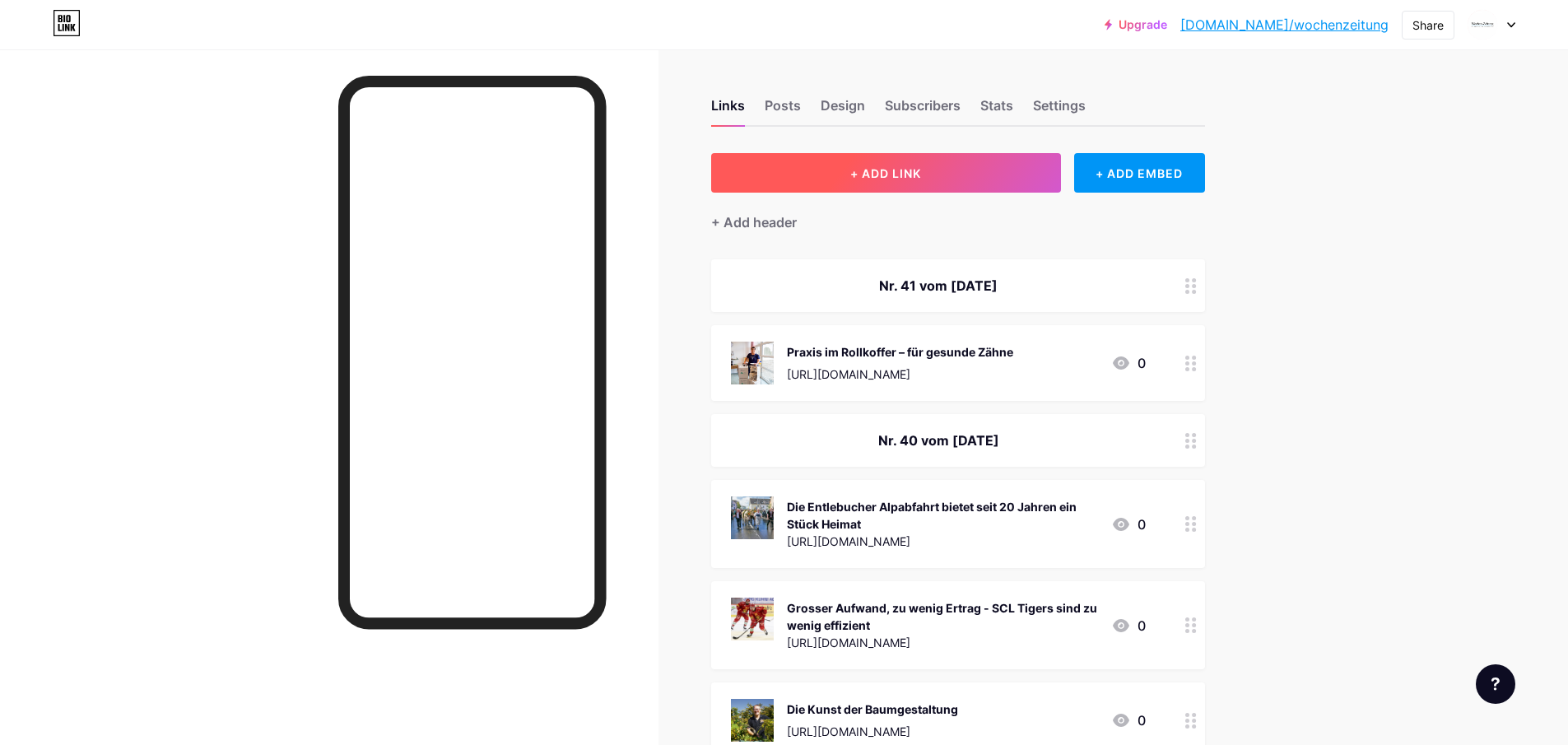
click at [870, 167] on span "+ ADD LINK" at bounding box center [885, 173] width 71 height 14
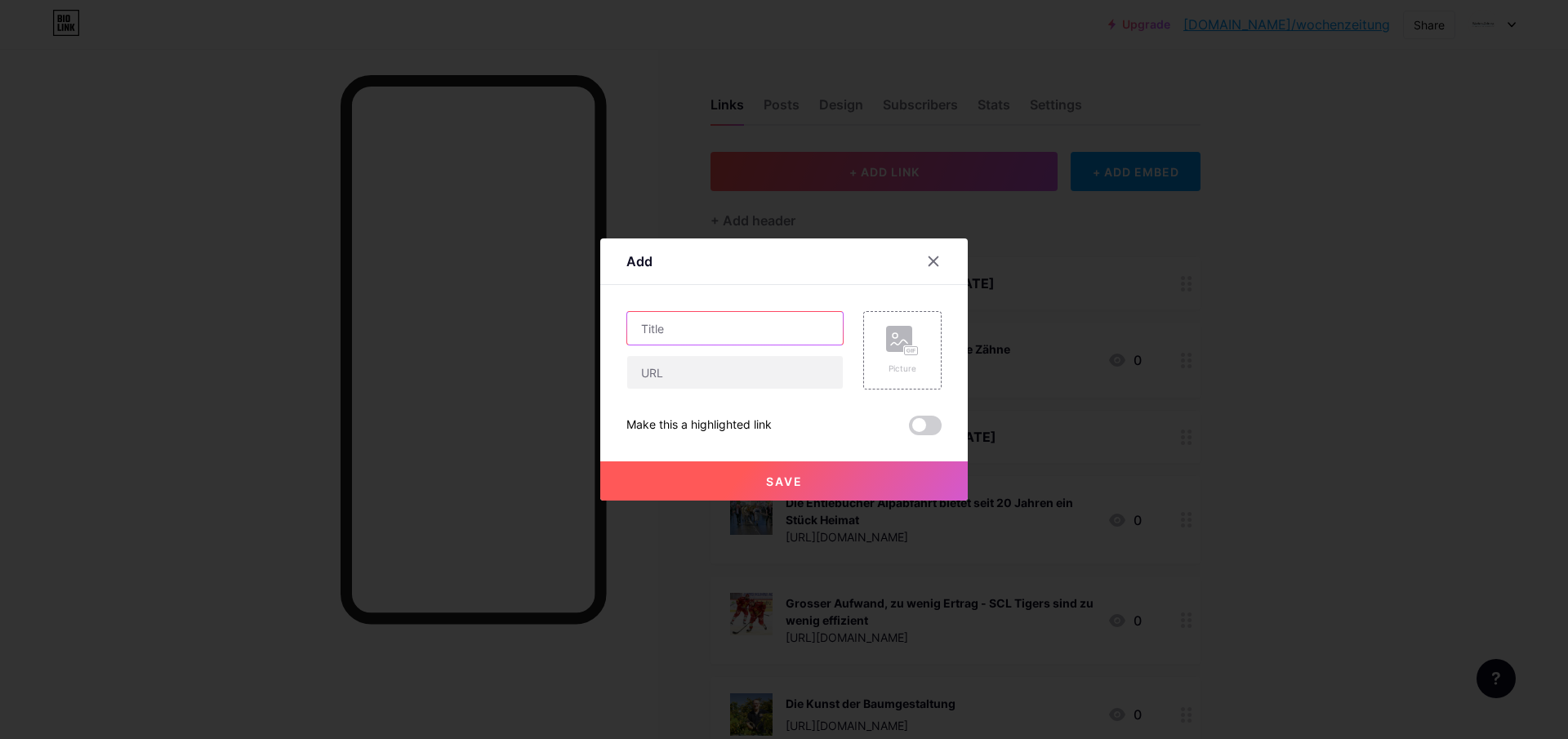
click at [687, 331] on input "text" at bounding box center [735, 328] width 216 height 33
paste input "Bäume haben [DATE] einen höheren Stellenwert"
type input "Bäume haben [DATE] einen höheren Stellenwert"
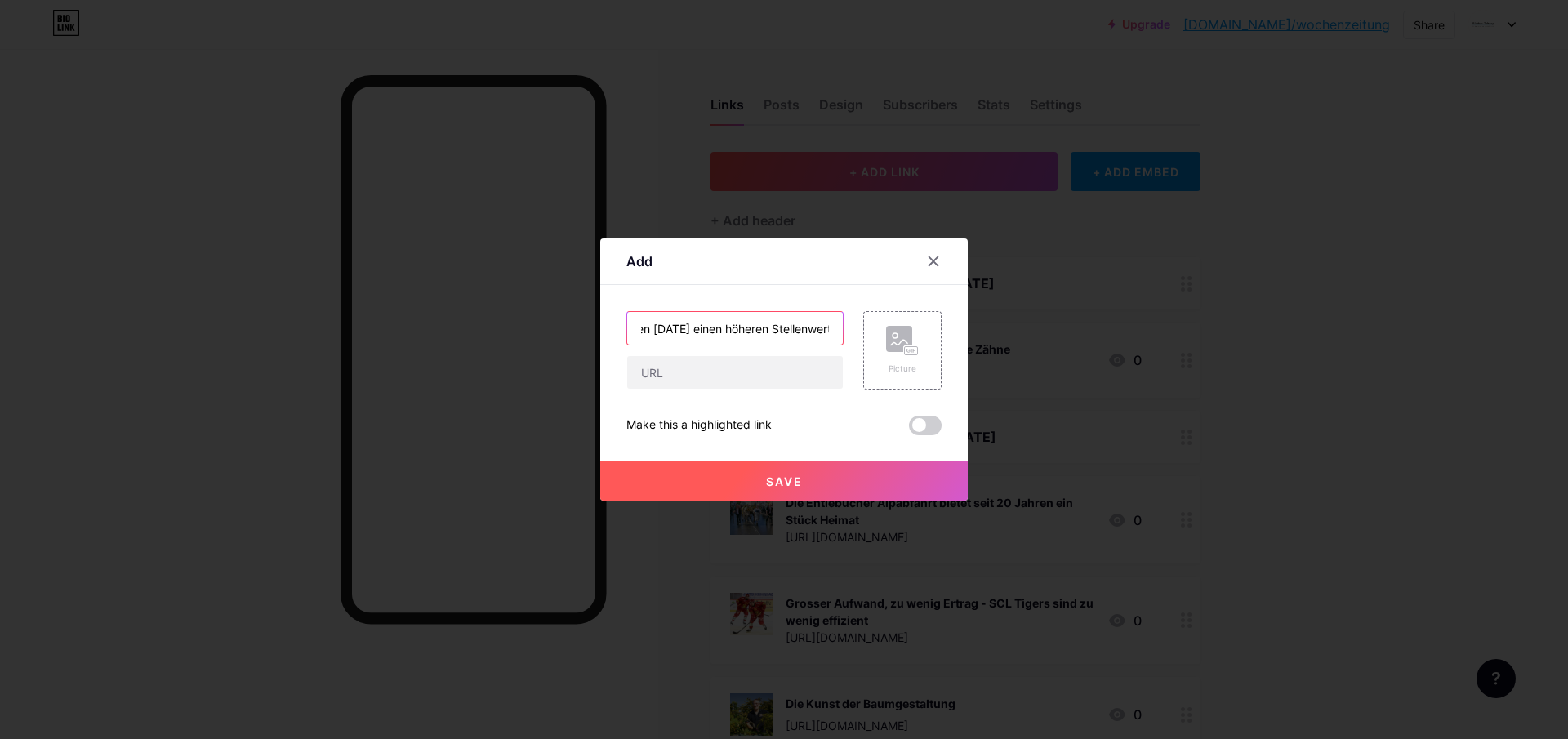
scroll to position [0, 0]
click at [683, 362] on input "text" at bounding box center [735, 372] width 216 height 33
paste input "Bäume haben [DATE] einen höheren Stellenwert"
type input "Bäume haben [DATE] einen höheren Stellenwert"
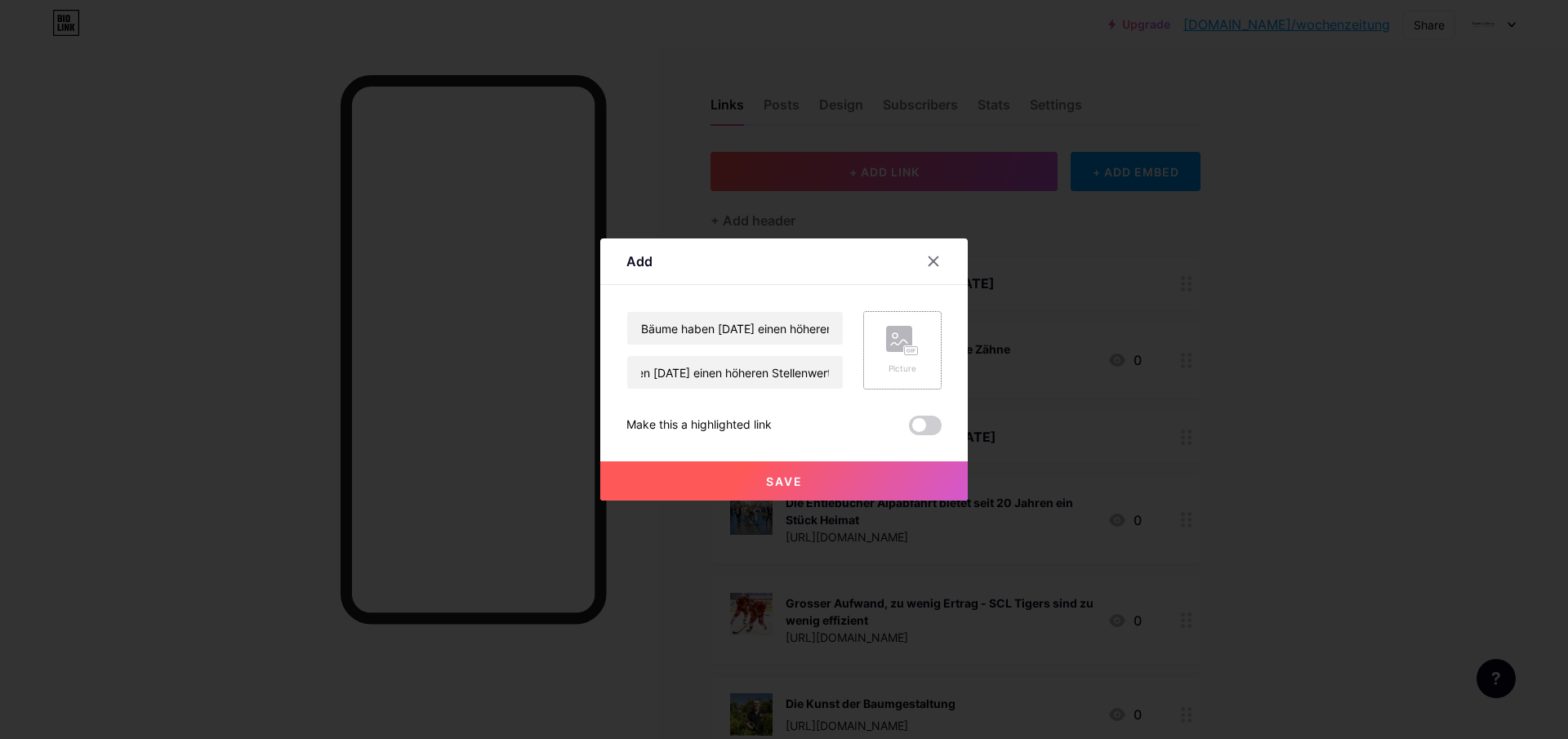
scroll to position [0, 0]
click at [893, 359] on div "Picture" at bounding box center [902, 350] width 33 height 49
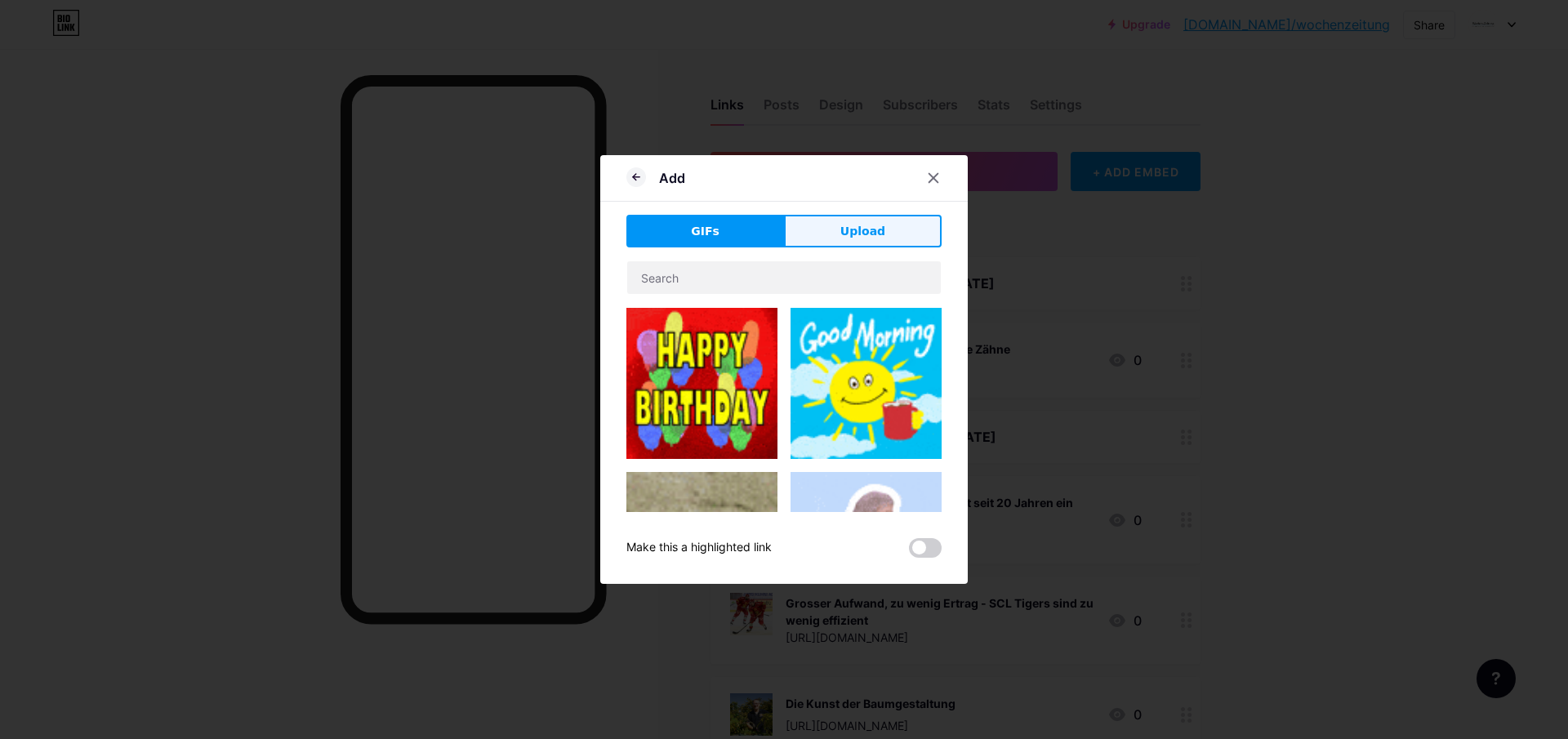
click at [857, 226] on span "Upload" at bounding box center [863, 232] width 45 height 17
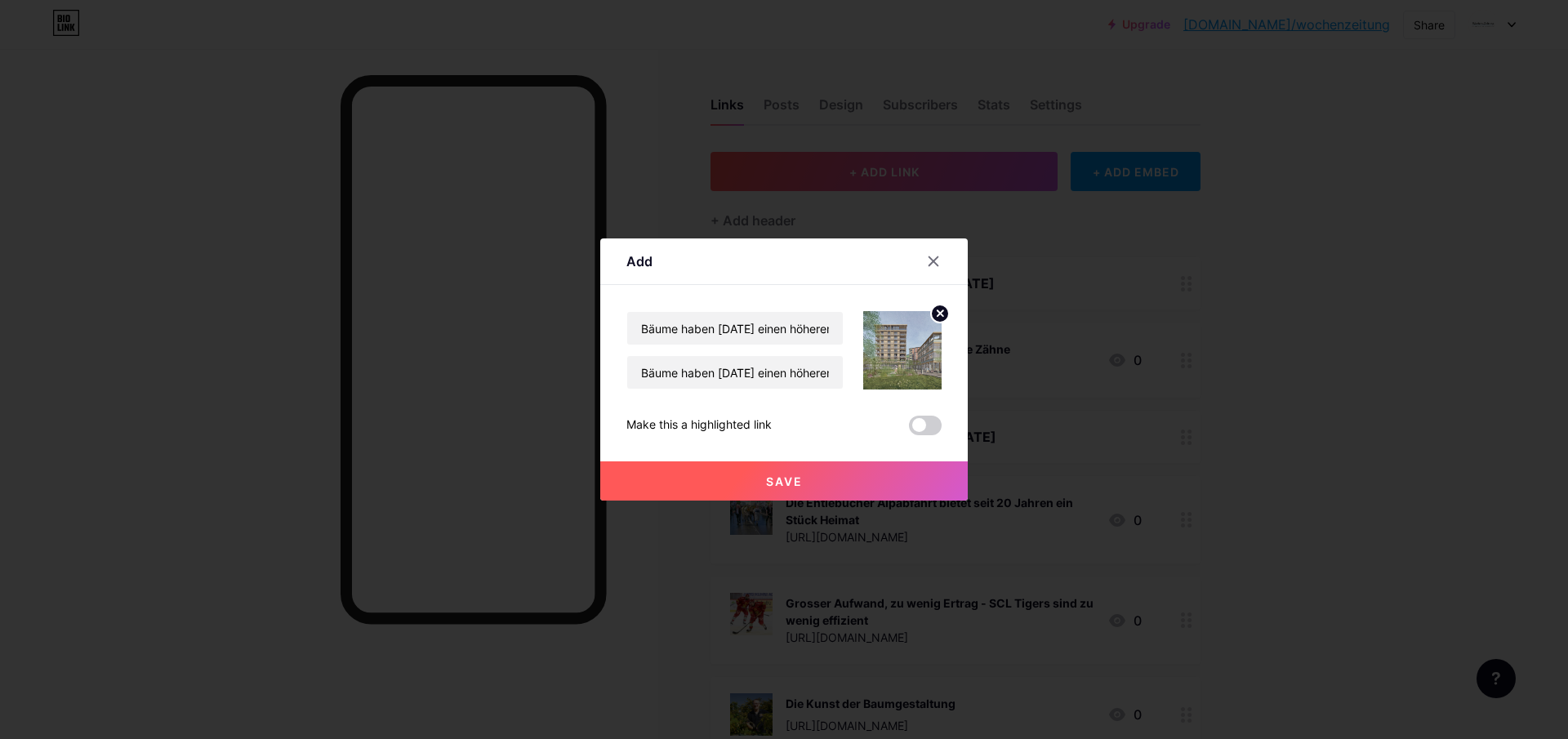
click at [774, 481] on span "Save" at bounding box center [784, 481] width 37 height 14
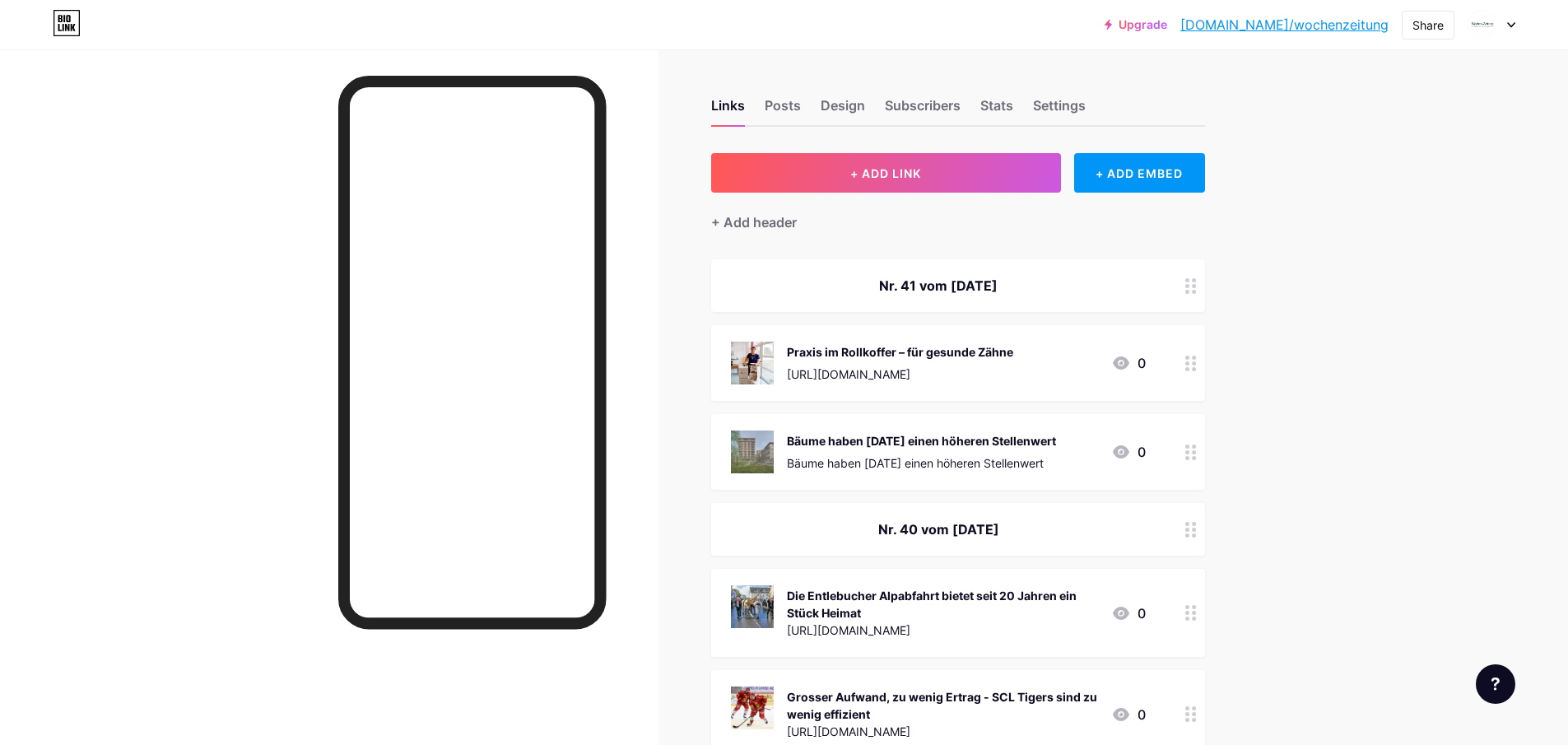
click at [1002, 359] on div "Praxis im Rollkoffer – für gesunde Zähne" at bounding box center [901, 352] width 227 height 17
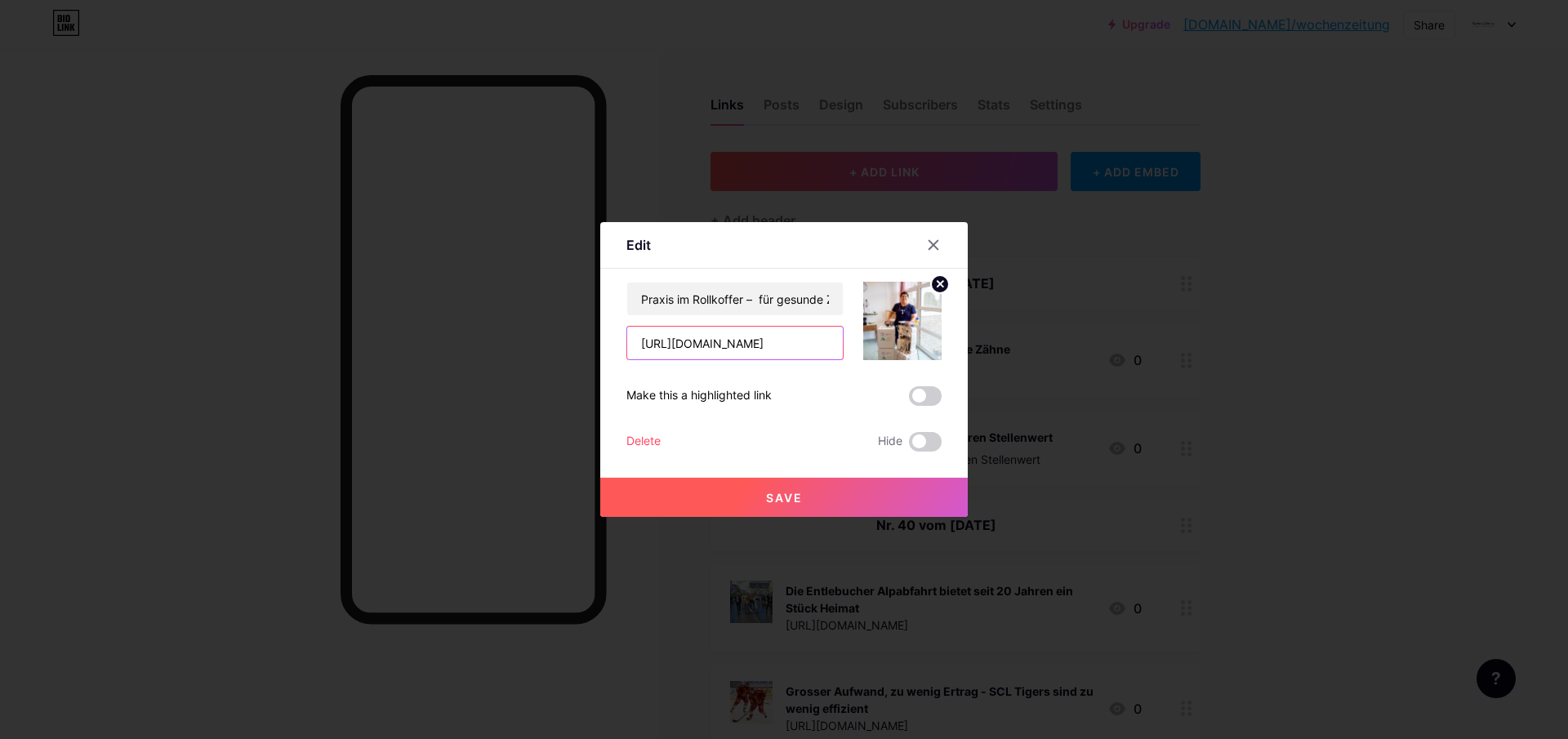
drag, startPoint x: 793, startPoint y: 349, endPoint x: 622, endPoint y: 346, distance: 171.0
click at [624, 346] on div "Edit Content YouTube Play YouTube video without leaving your page. ADD Vimeo Pl…" at bounding box center [784, 369] width 367 height 294
click at [932, 245] on icon at bounding box center [934, 245] width 9 height 9
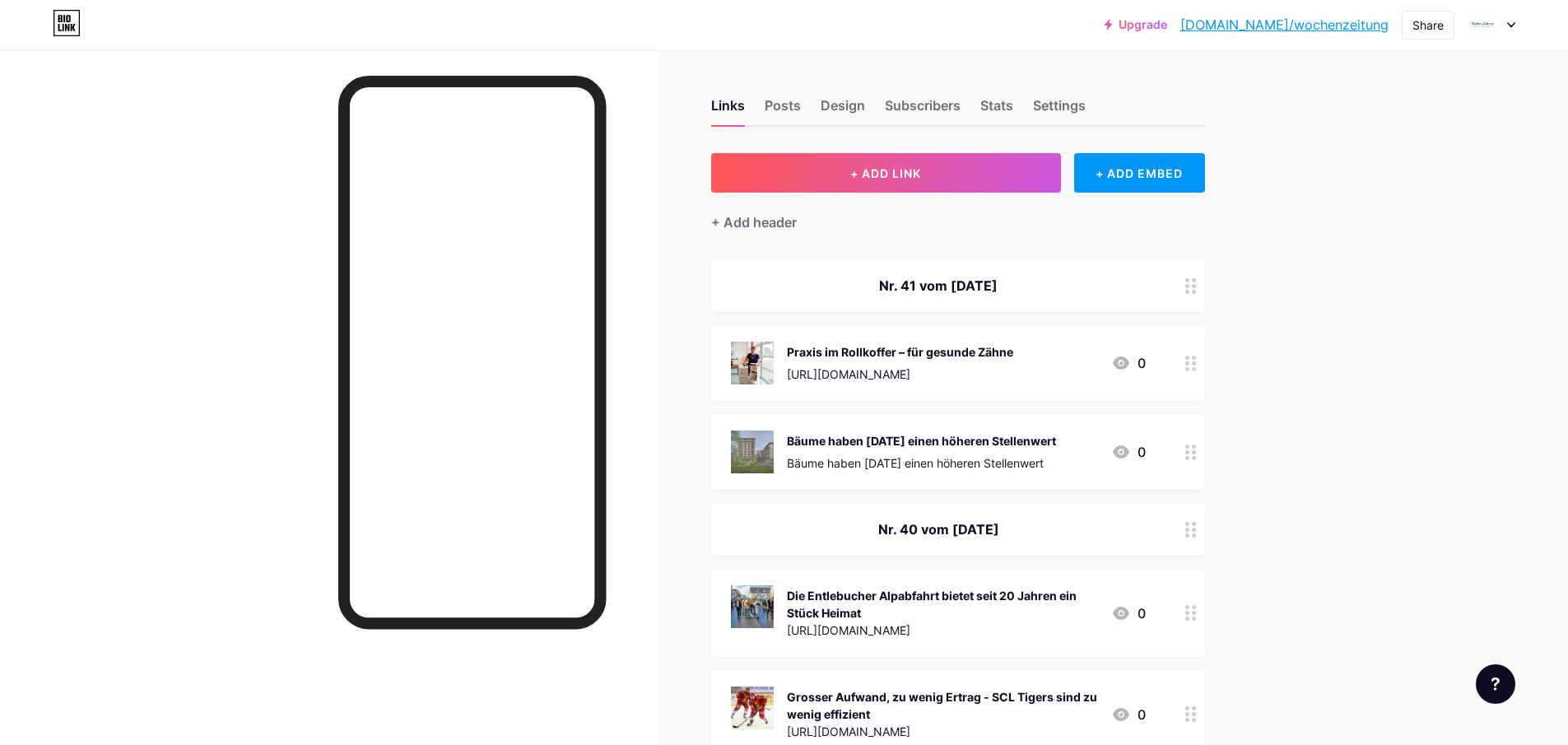
click at [863, 354] on div "Praxis im Rollkoffer – für gesunde Zähne" at bounding box center [901, 352] width 227 height 17
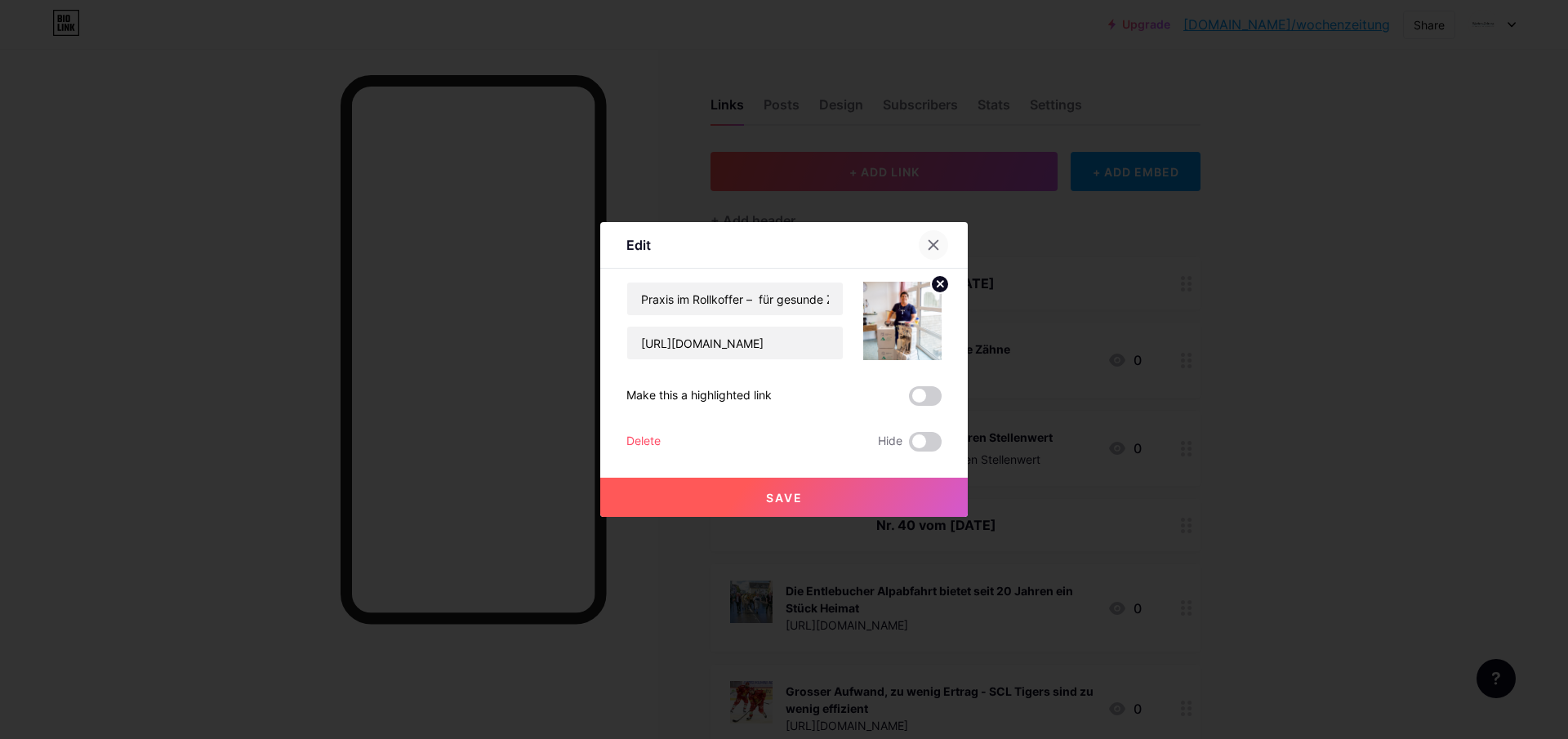
click at [943, 243] on div at bounding box center [933, 244] width 29 height 29
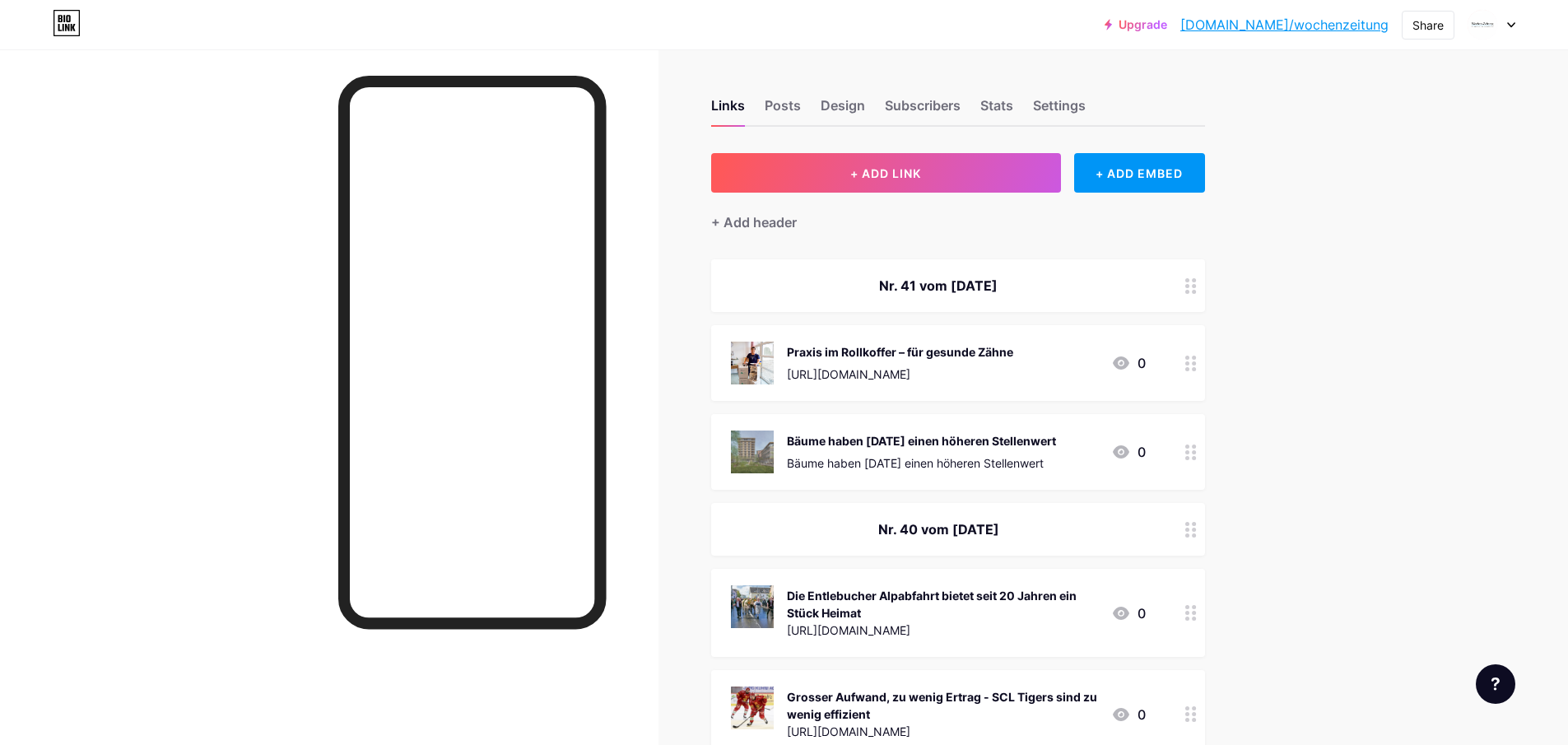
click at [896, 443] on div "Bäume haben [DATE] einen höheren Stellenwert" at bounding box center [922, 441] width 269 height 17
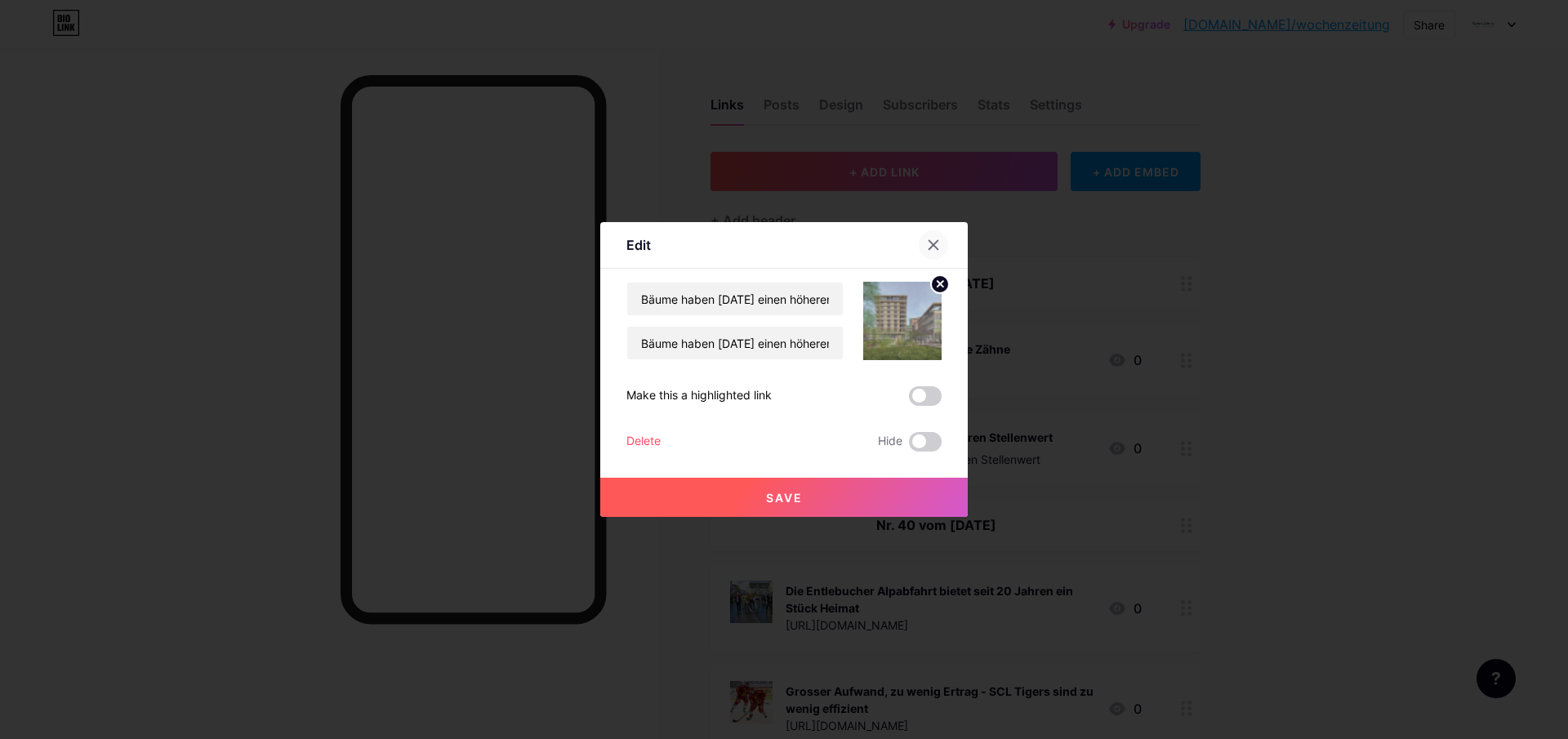
click at [930, 243] on icon at bounding box center [934, 245] width 13 height 13
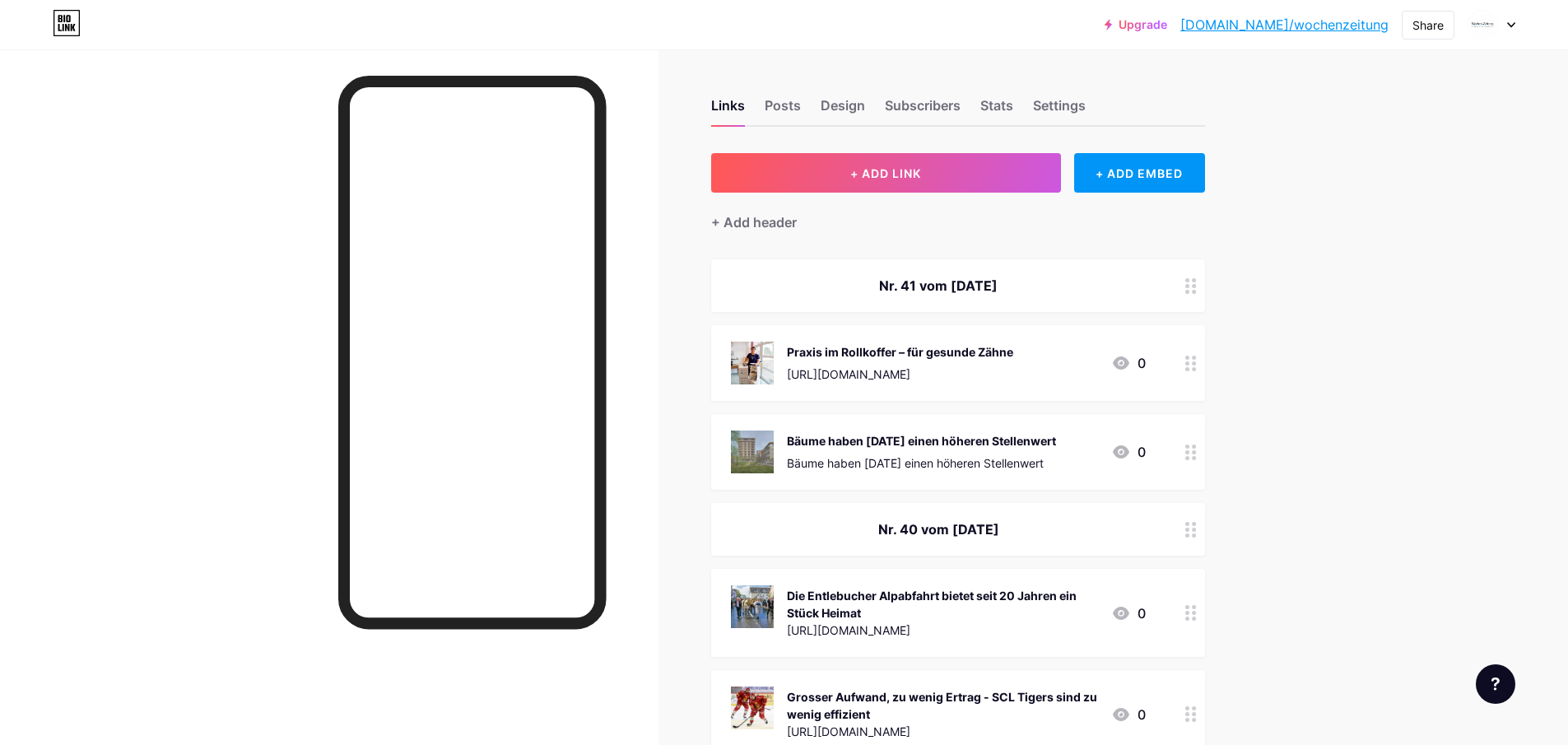
click at [811, 454] on div "Bäume haben [DATE] einen höheren Stellenwert" at bounding box center [922, 463] width 269 height 17
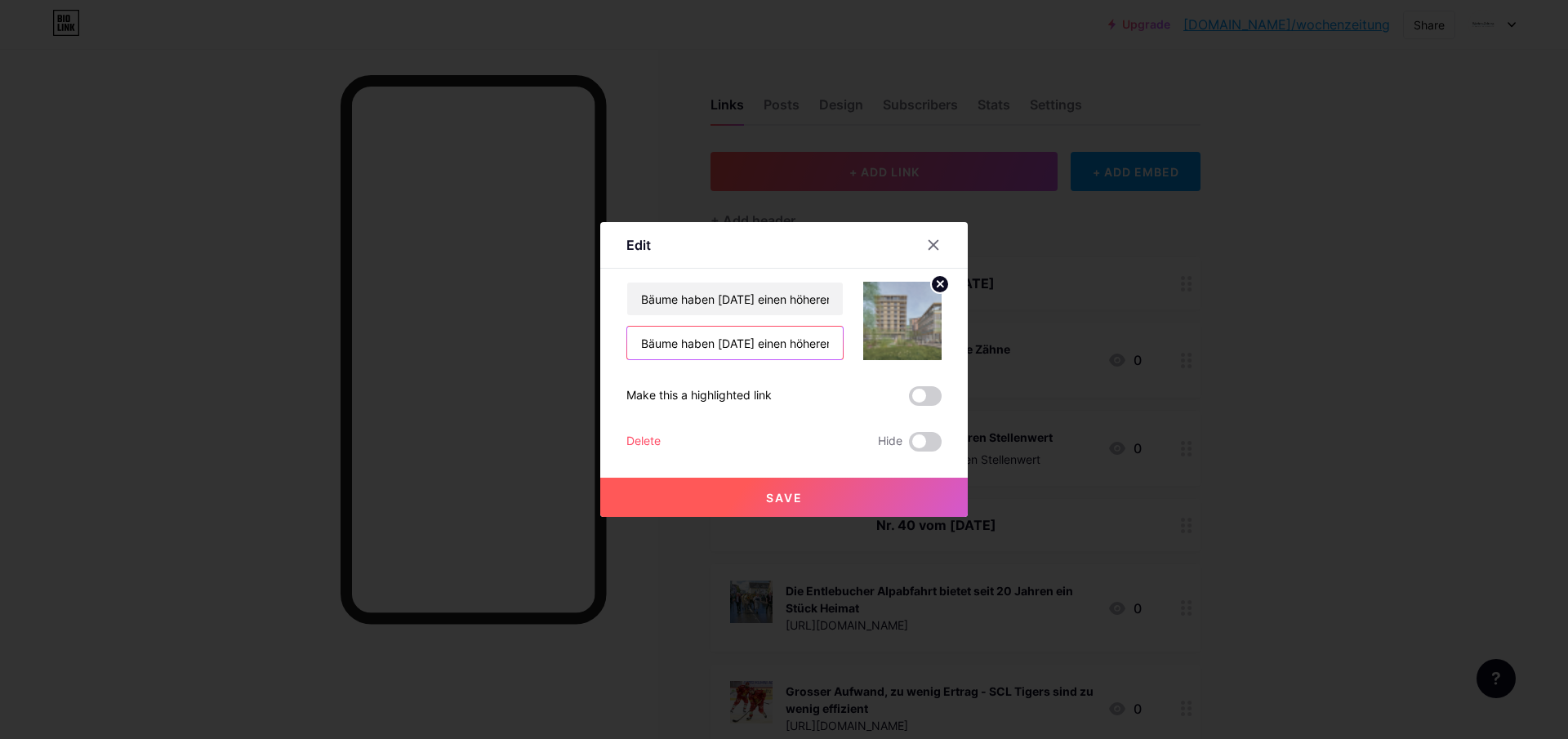
drag, startPoint x: 833, startPoint y: 337, endPoint x: 575, endPoint y: 344, distance: 258.1
click at [575, 344] on div "Edit Content YouTube Play YouTube video without leaving your page. ADD Vimeo Pl…" at bounding box center [784, 369] width 1568 height 739
type input "Stellenwert"
paste input "[URL][DOMAIN_NAME]"
type input "[URL][DOMAIN_NAME]"
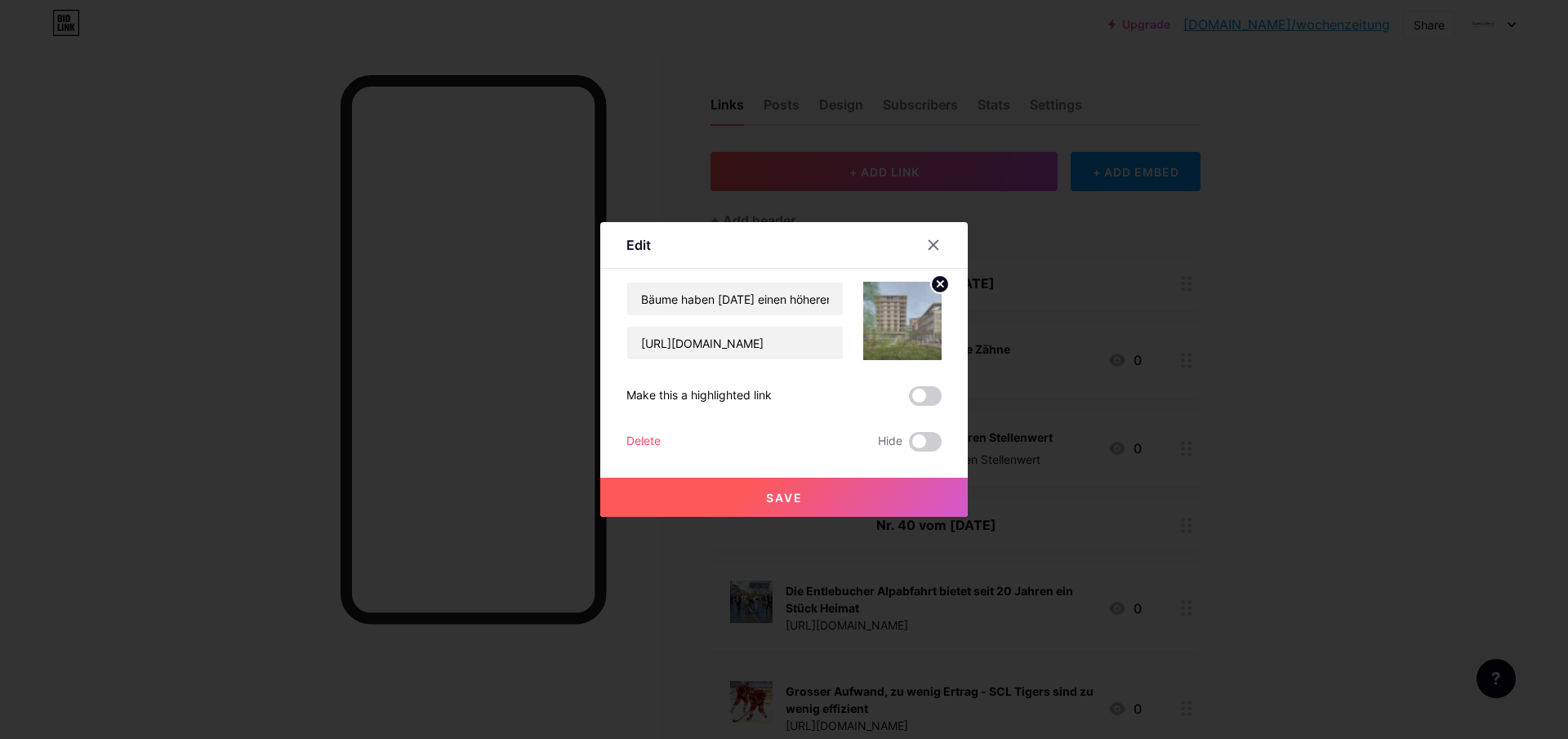
click at [721, 492] on button "Save" at bounding box center [784, 497] width 367 height 39
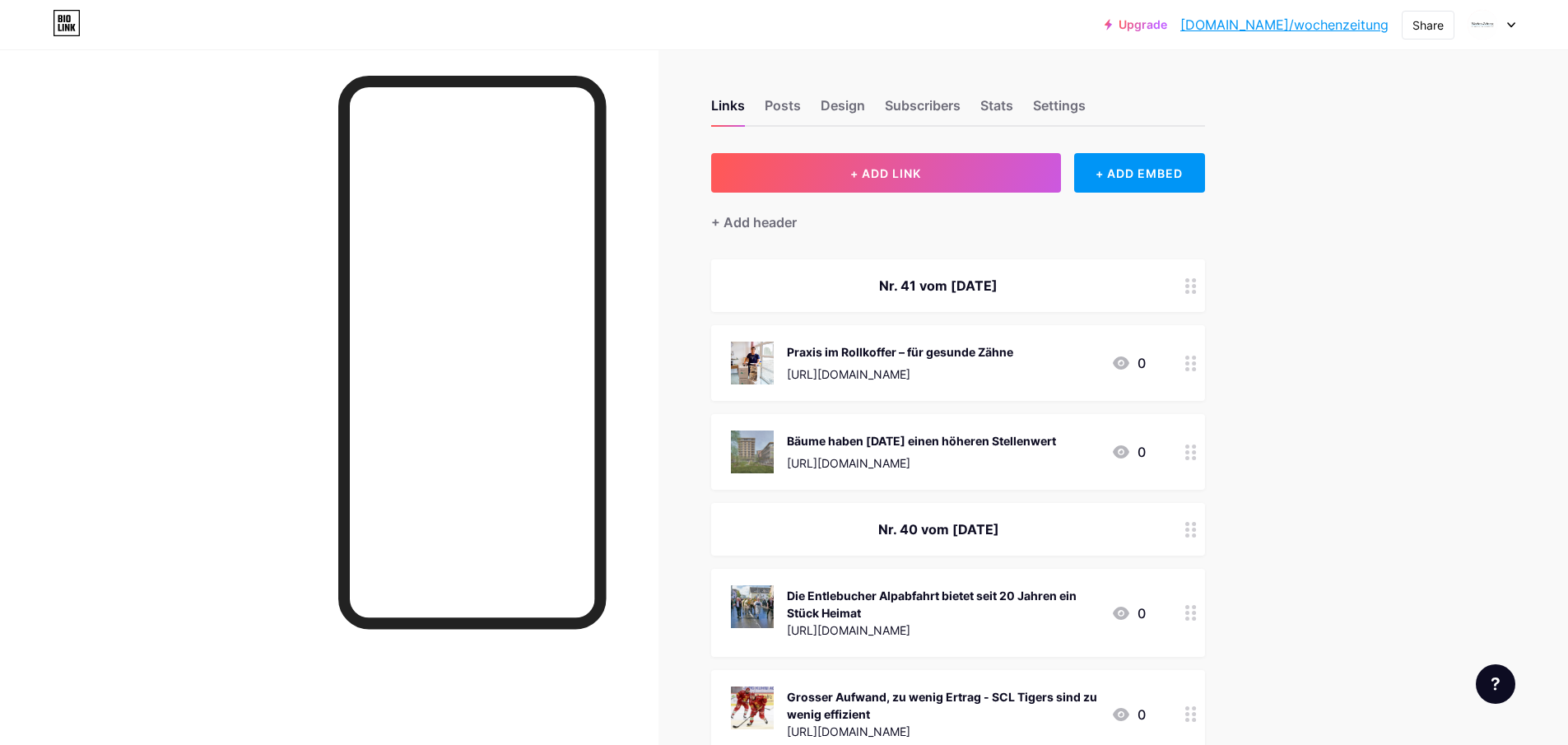
click at [948, 455] on div "[URL][DOMAIN_NAME]" at bounding box center [922, 463] width 269 height 17
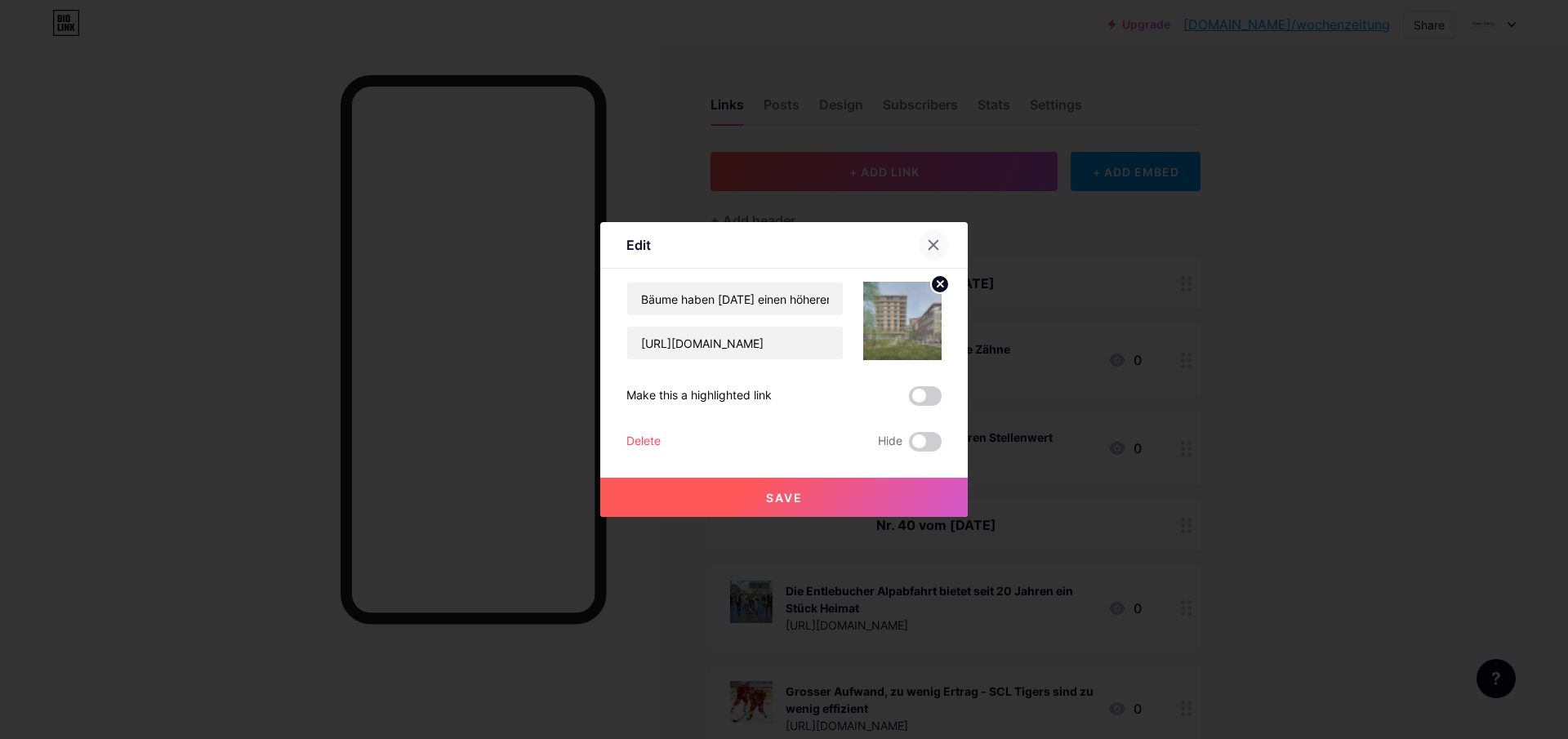
click at [934, 238] on icon at bounding box center [934, 245] width 13 height 13
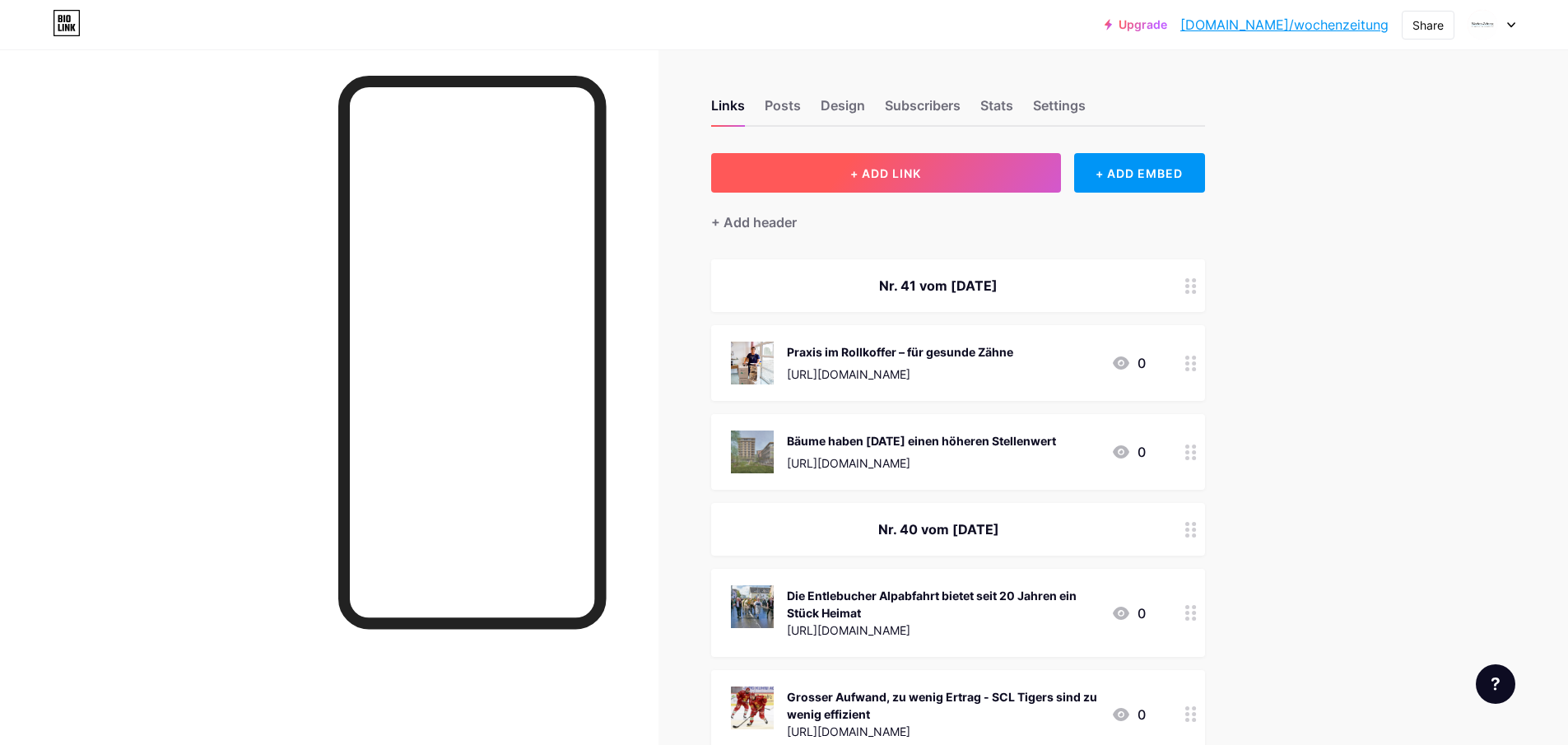
click at [862, 178] on span "+ ADD LINK" at bounding box center [885, 173] width 71 height 14
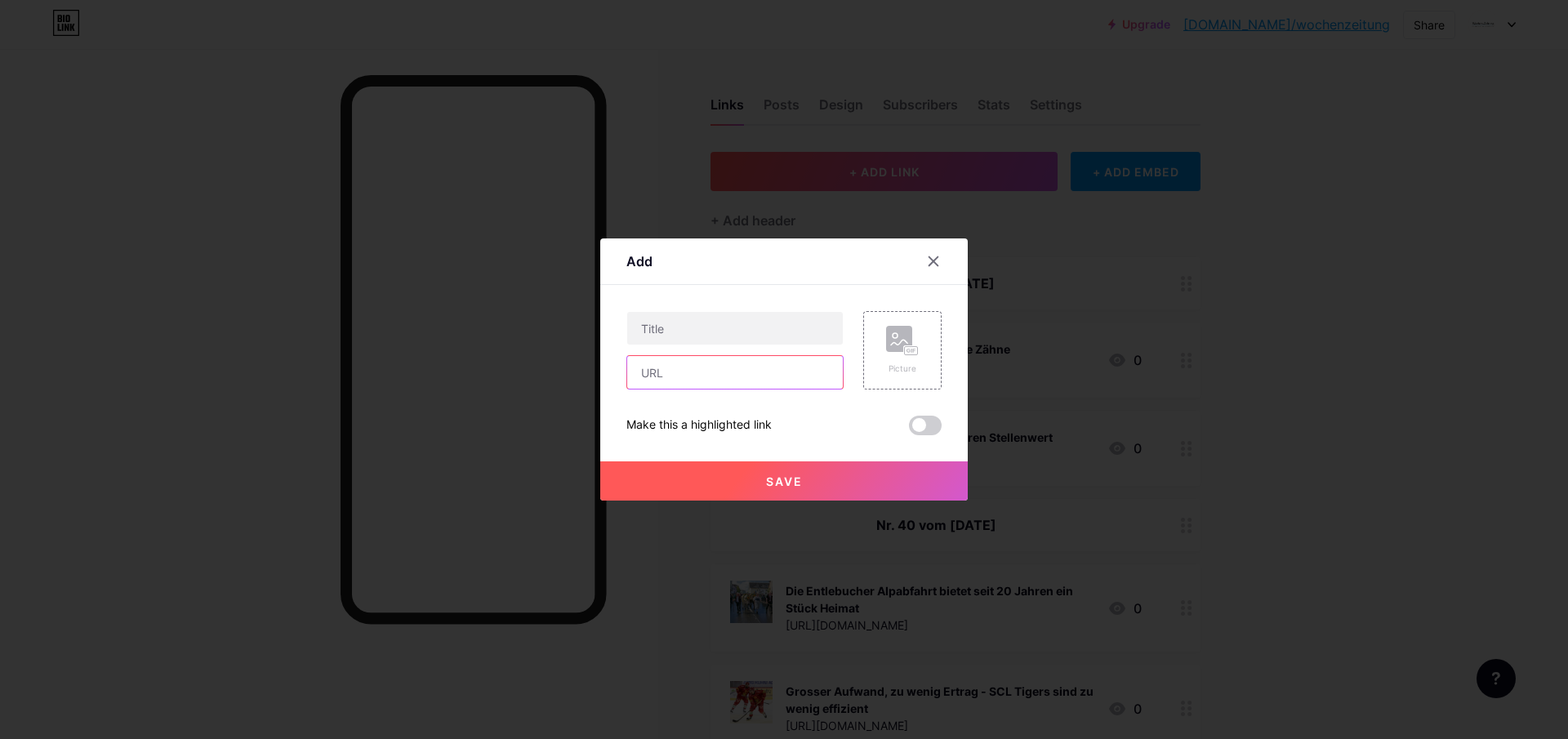
click at [664, 379] on input "text" at bounding box center [735, 372] width 216 height 33
paste input "[URL][DOMAIN_NAME]"
type input "[URL][DOMAIN_NAME]"
click at [686, 325] on input "text" at bounding box center [735, 328] width 216 height 33
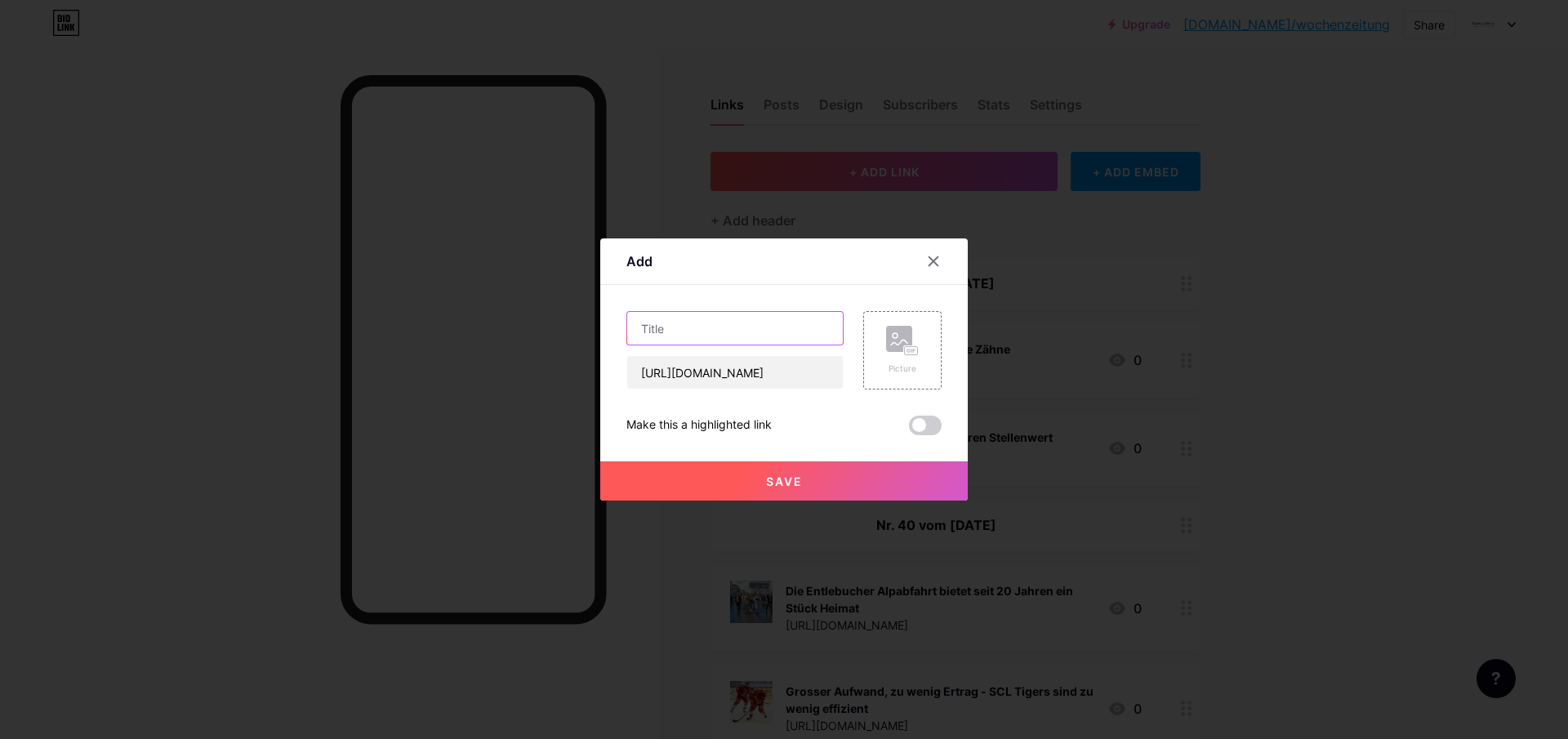
paste input "Trotz Laufboom: Neulinge wagen sich kaum an den Napf-Marathon"
type input "Trotz Laufboom: Neulinge wagen sich kaum an den Napf-Marathon"
click at [889, 353] on icon at bounding box center [902, 341] width 33 height 30
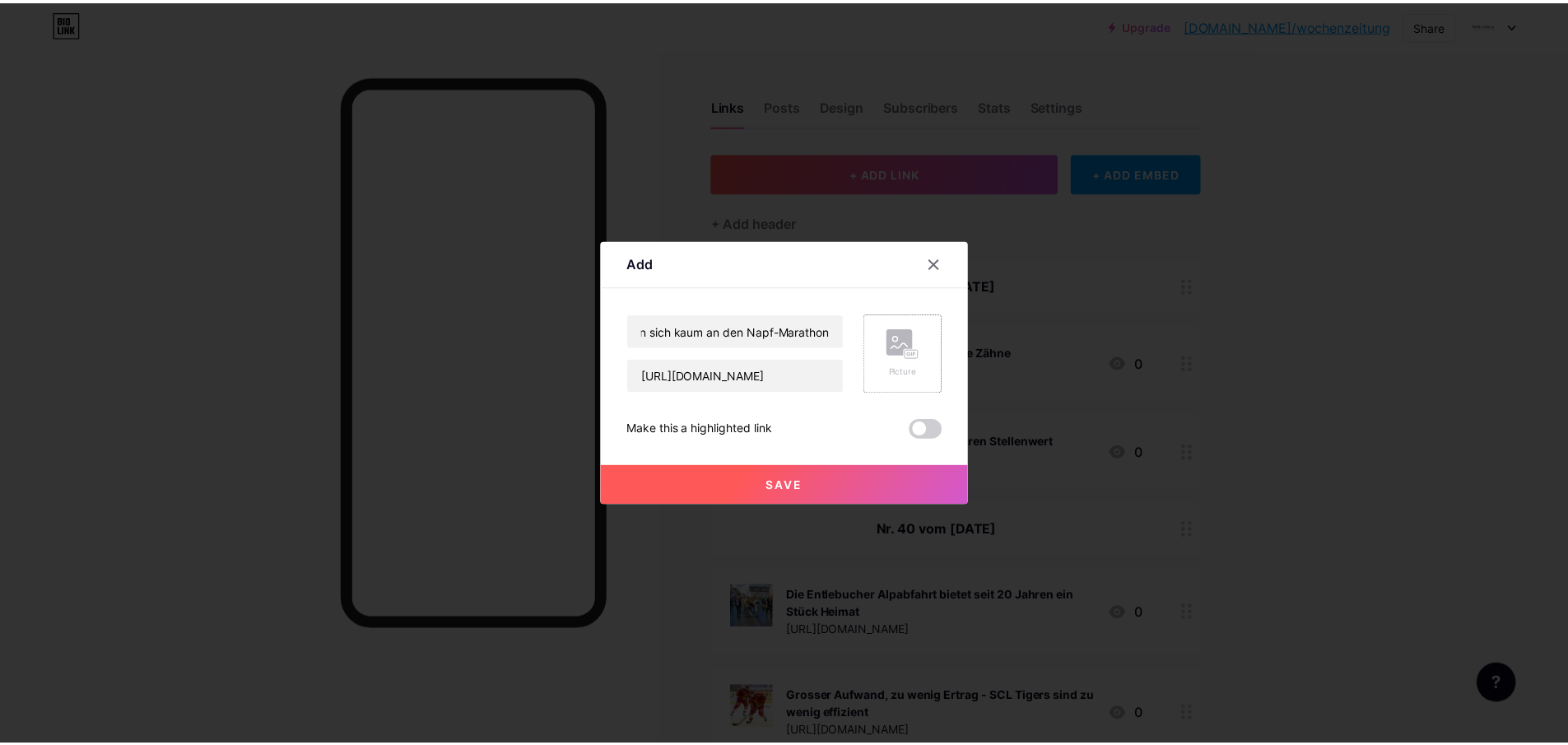
scroll to position [0, 0]
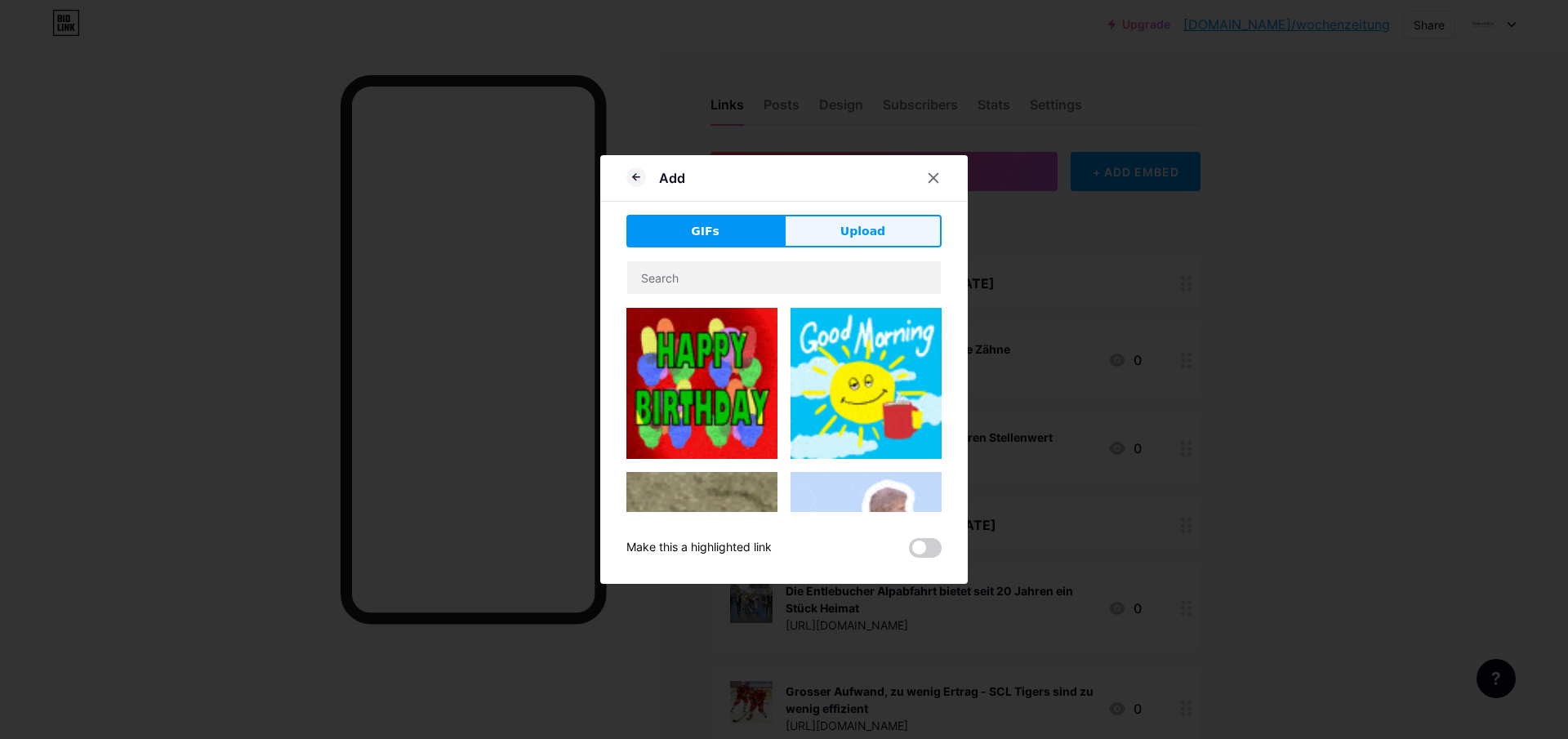
click at [913, 232] on button "Upload" at bounding box center [862, 231] width 158 height 33
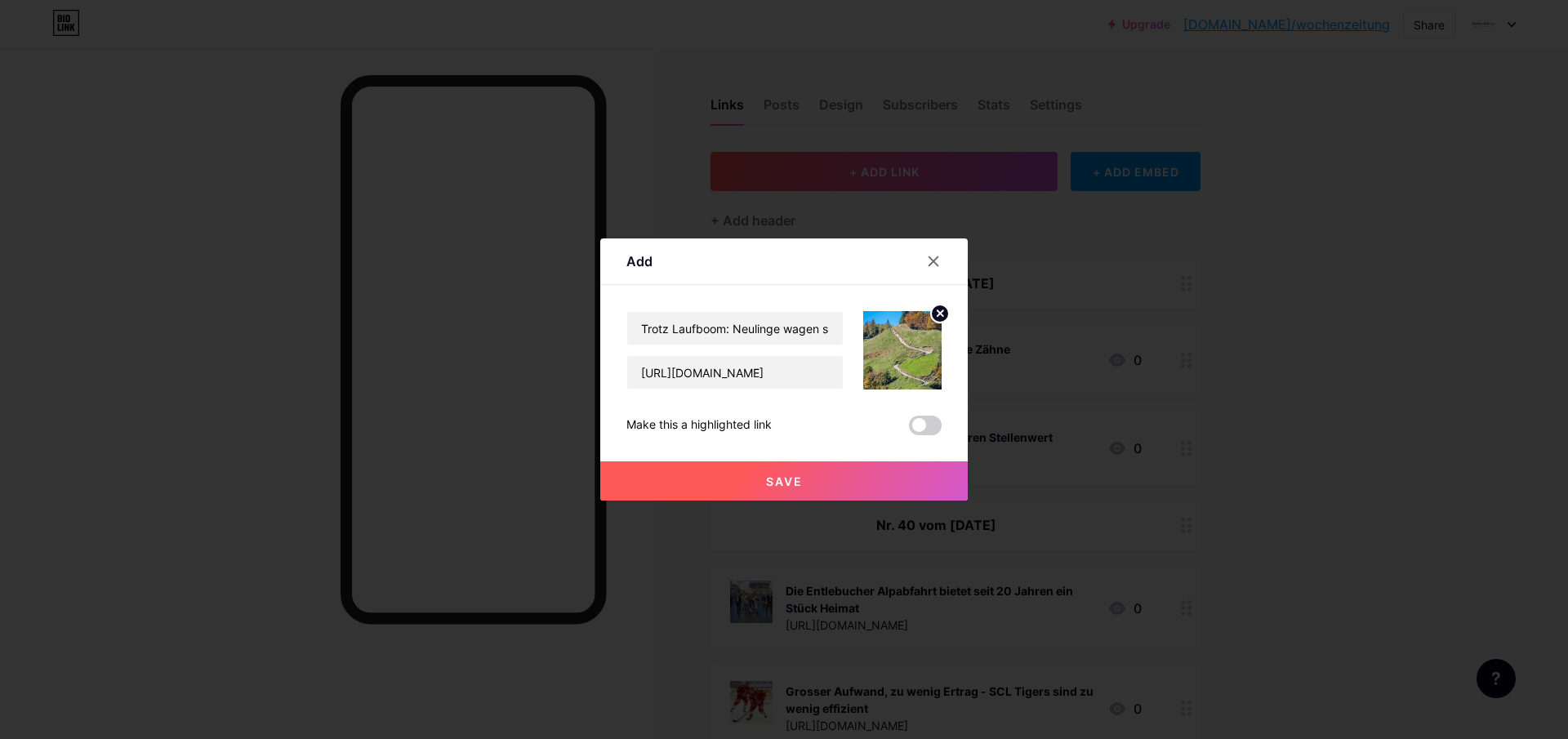
click at [777, 475] on span "Save" at bounding box center [784, 481] width 37 height 14
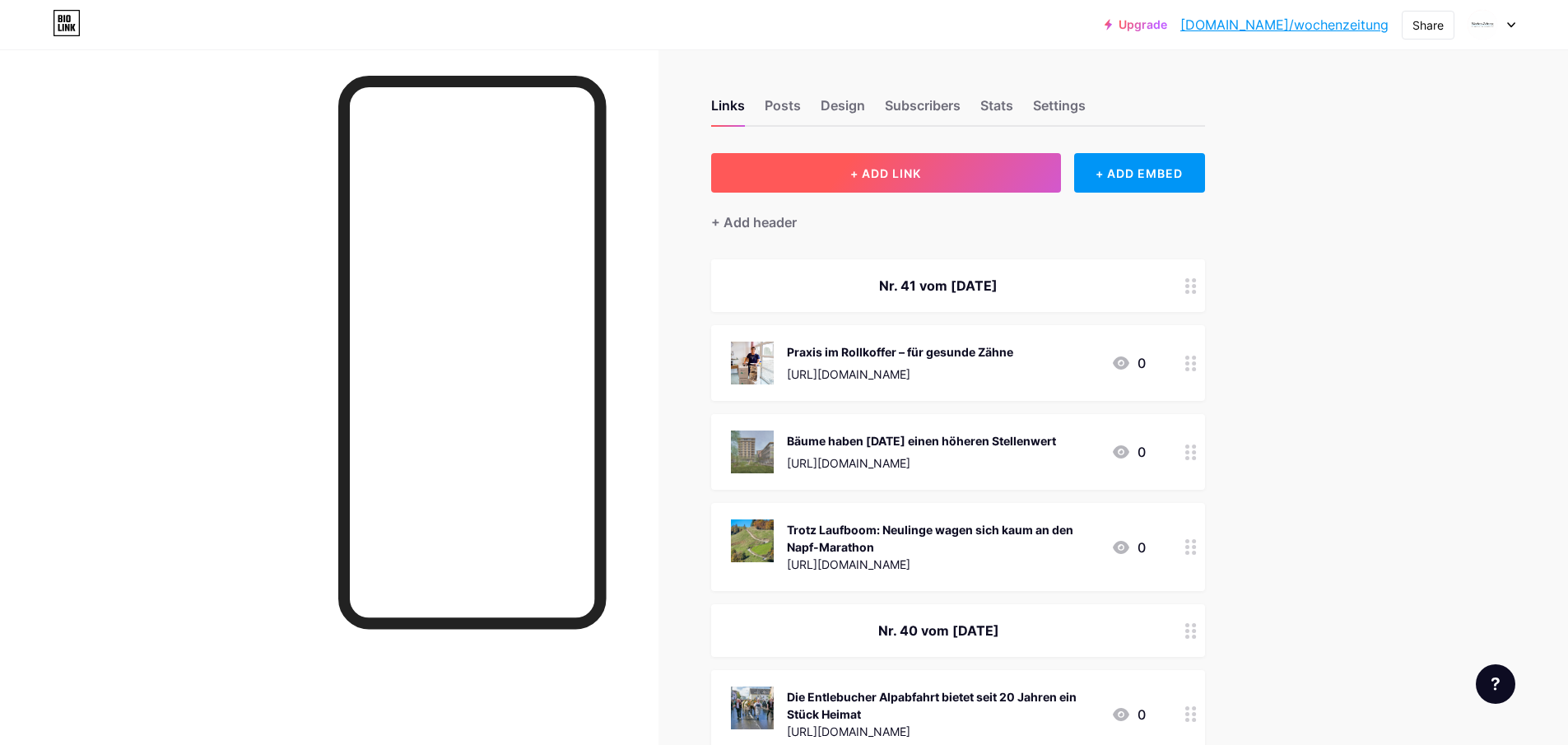
click at [879, 177] on span "+ ADD LINK" at bounding box center [885, 173] width 71 height 14
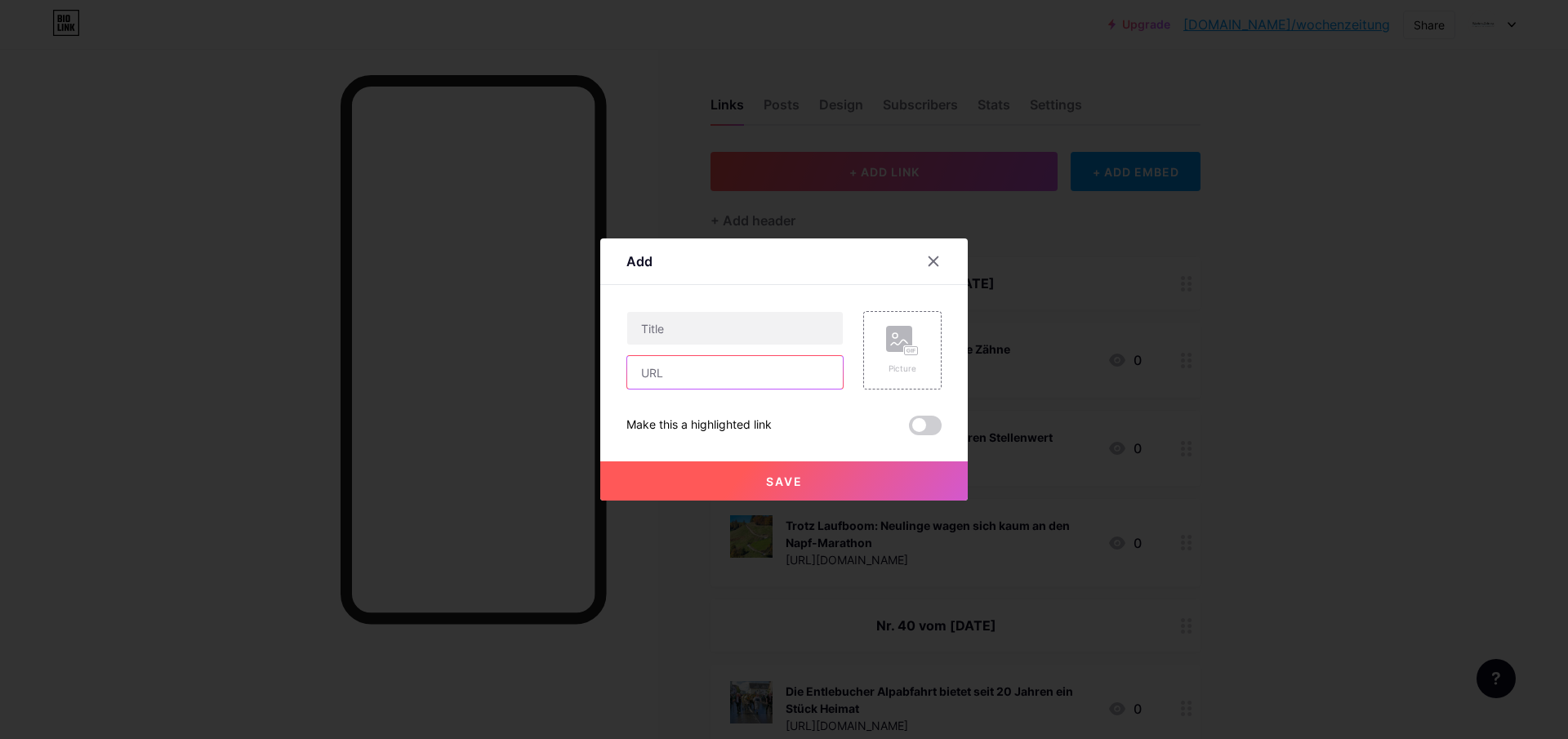
click at [718, 381] on input "text" at bounding box center [735, 372] width 216 height 33
paste input "[URL][DOMAIN_NAME]"
type input "[URL][DOMAIN_NAME]"
click at [675, 329] on input "text" at bounding box center [735, 328] width 216 height 33
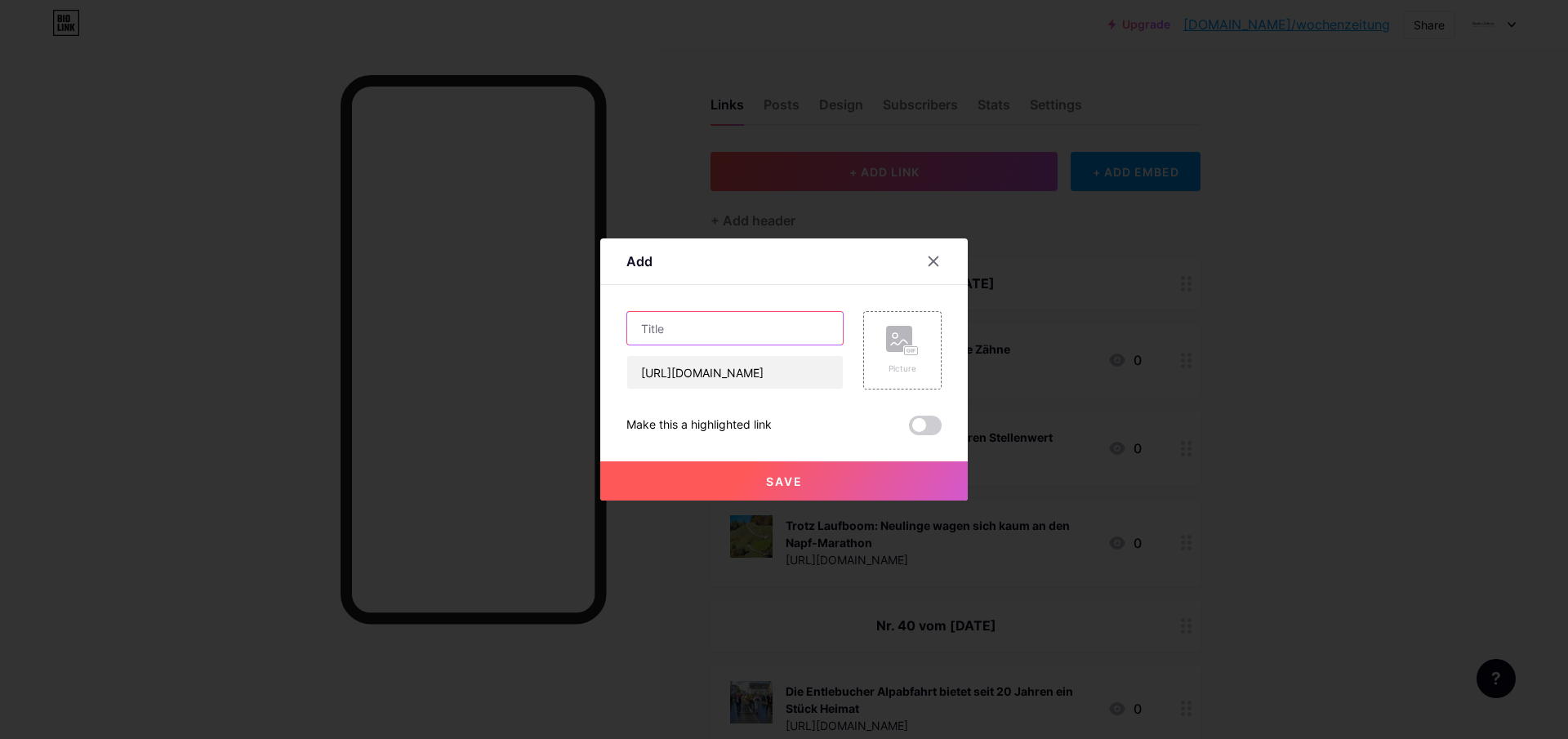
paste input "Der beste Bully-Spieler der Liga"
type input "Der beste Bully-Spieler der Liga"
click at [895, 361] on div "Picture" at bounding box center [902, 350] width 33 height 49
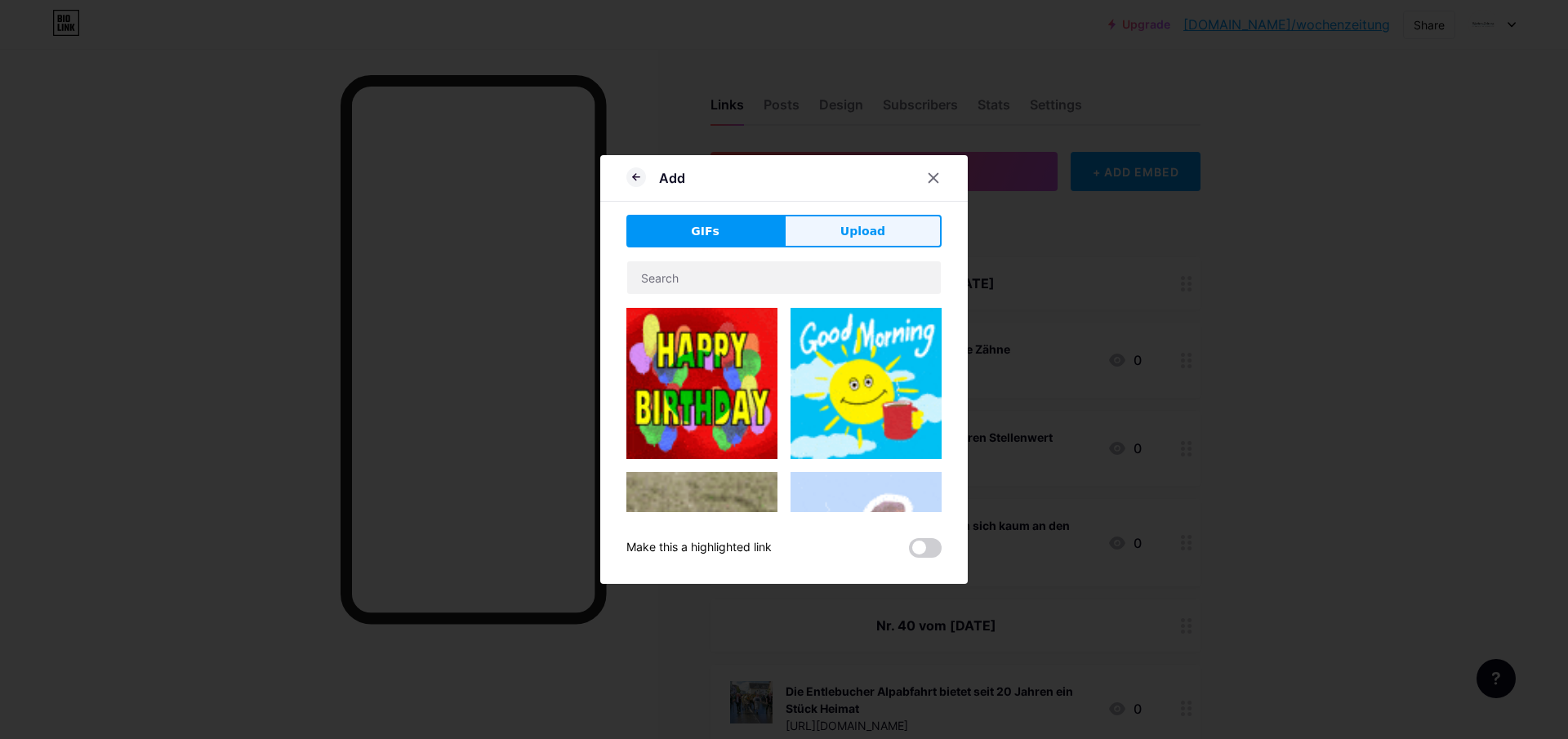
click at [881, 232] on span "Upload" at bounding box center [863, 232] width 45 height 17
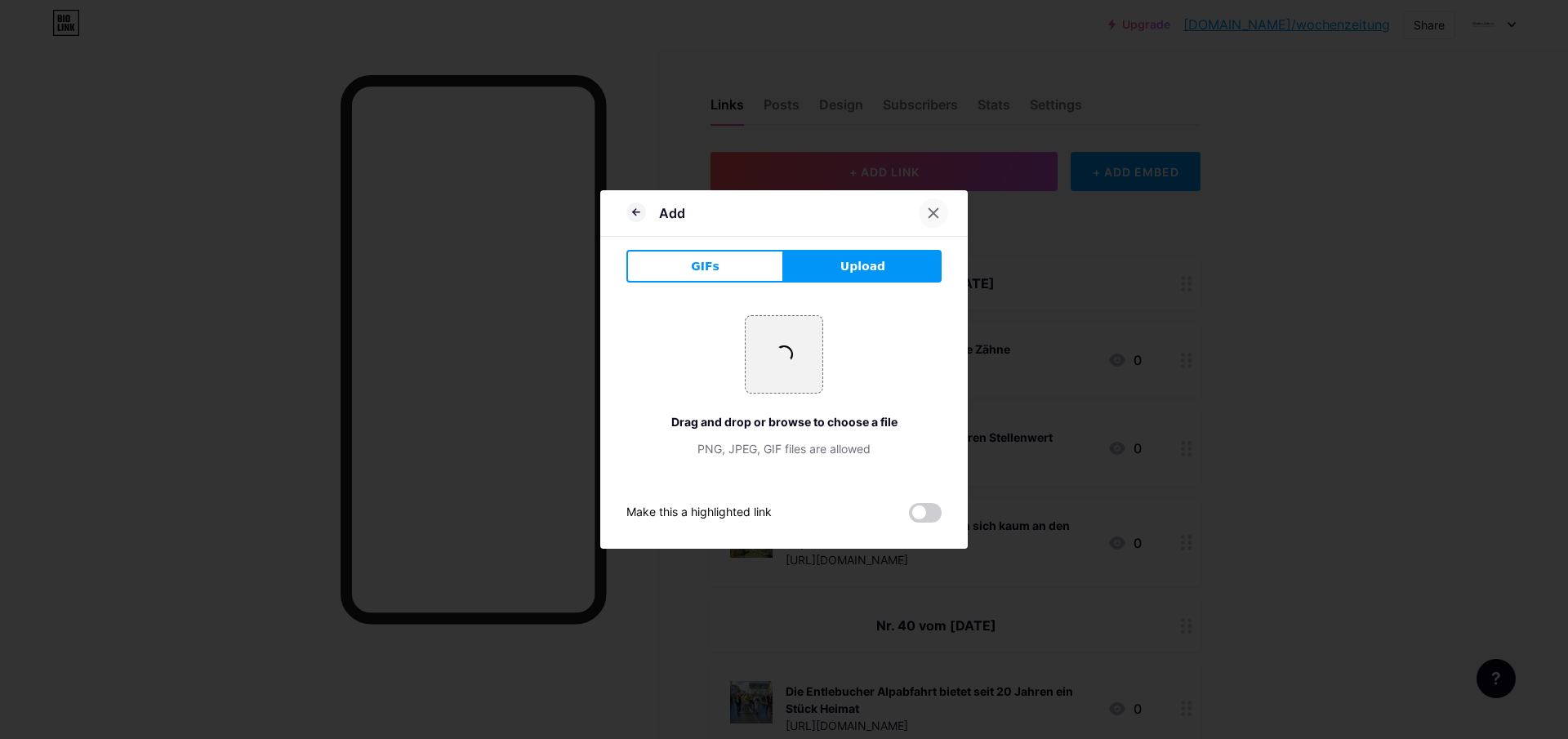
click at [934, 215] on icon at bounding box center [934, 213] width 13 height 13
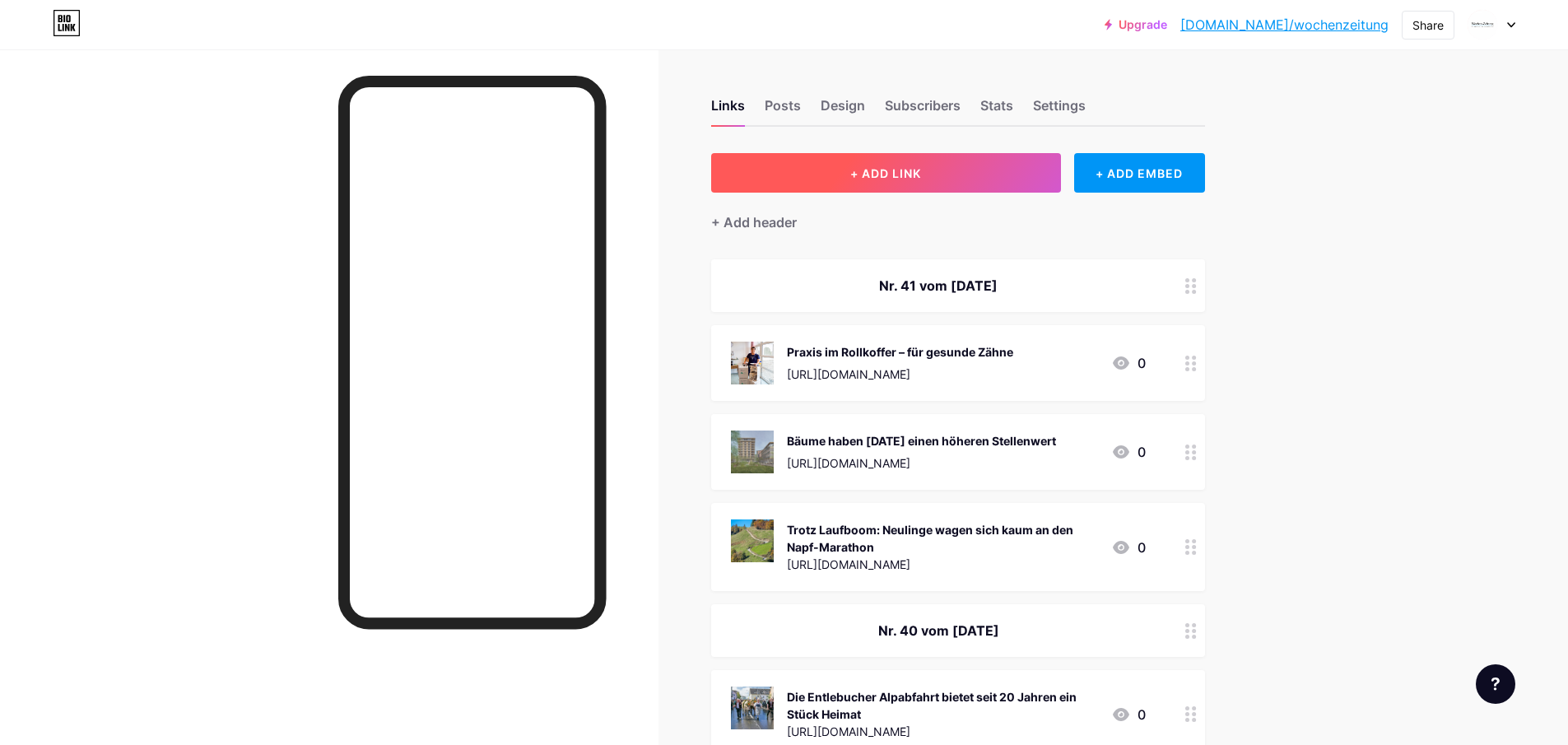
click at [880, 168] on span "+ ADD LINK" at bounding box center [885, 173] width 71 height 14
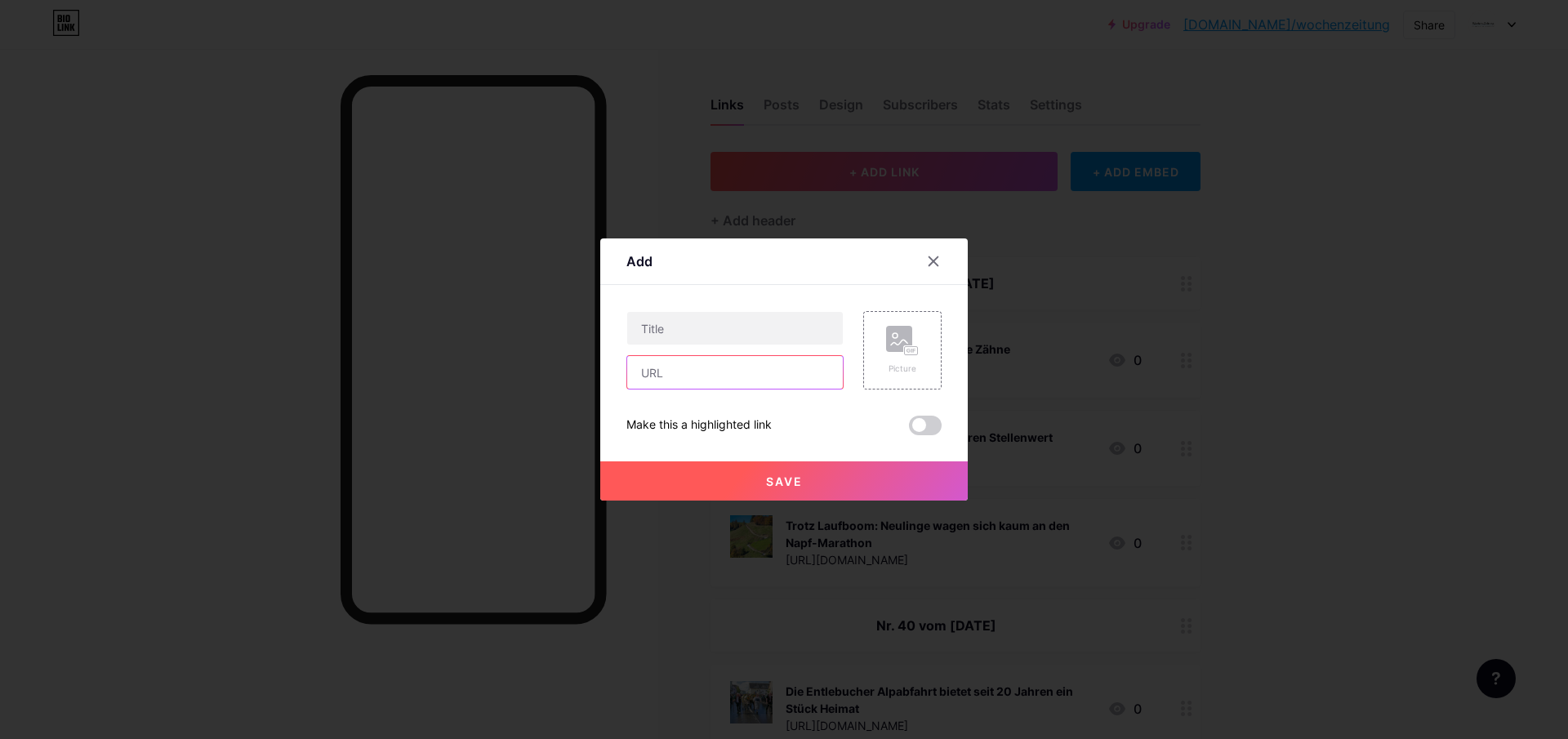
click at [659, 375] on input "text" at bounding box center [735, 372] width 216 height 33
paste input "[URL][DOMAIN_NAME]"
type input "[URL][DOMAIN_NAME]"
click at [691, 329] on input "text" at bounding box center [735, 328] width 216 height 33
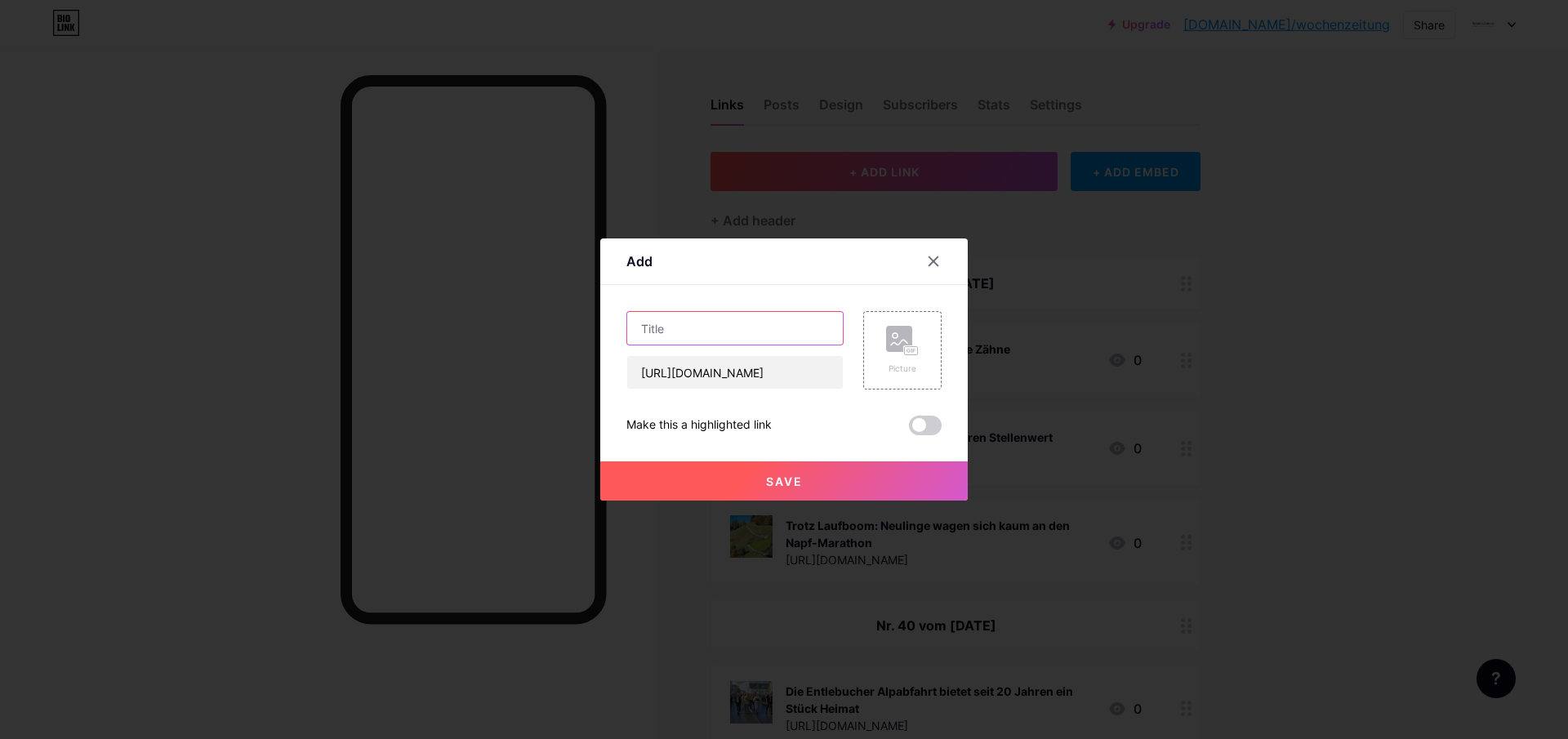
paste input "Der beste Bully-Spieler der Liga"
type input "Der beste Bully-Spieler der Liga"
click at [898, 342] on rect at bounding box center [899, 338] width 26 height 26
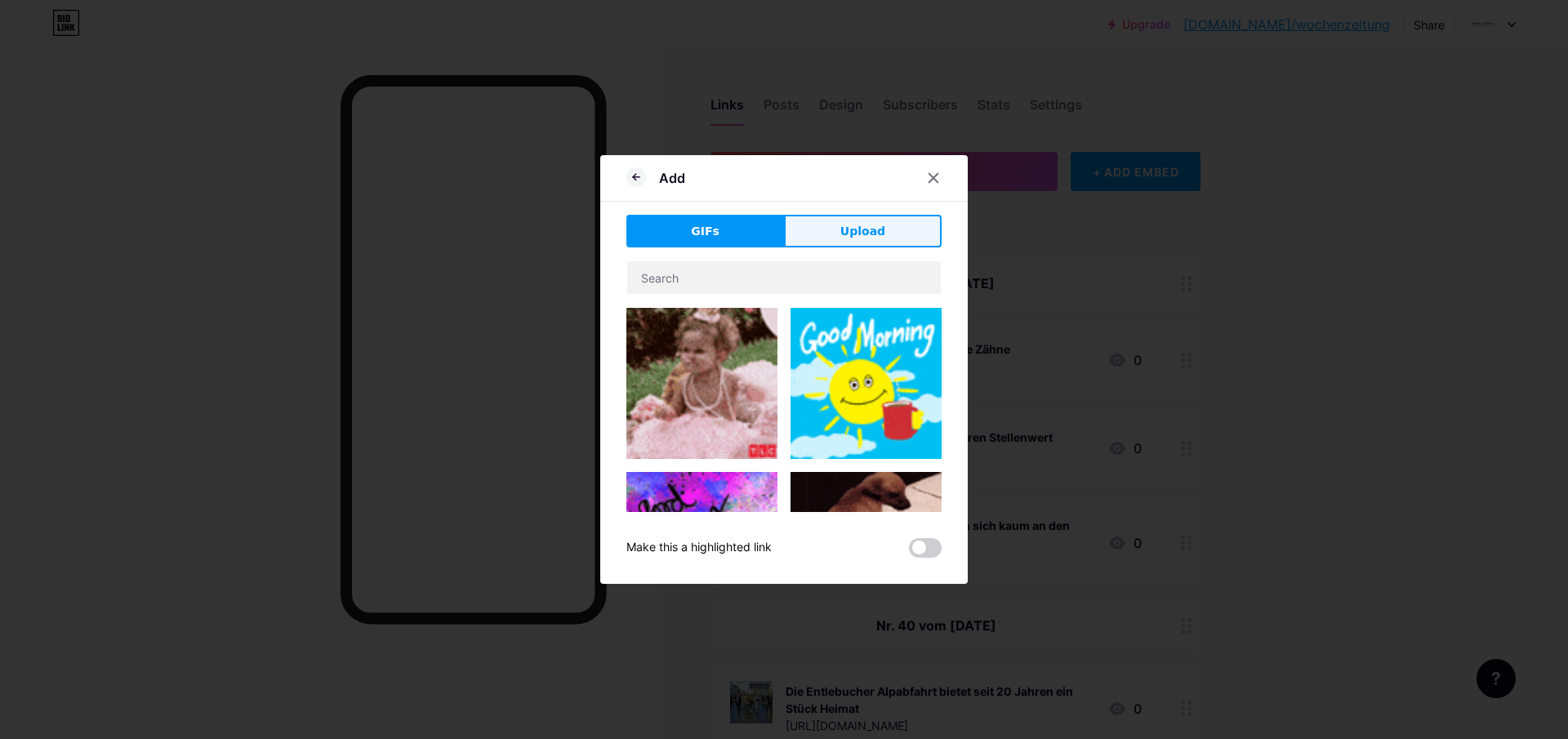
click at [870, 234] on span "Upload" at bounding box center [863, 232] width 45 height 17
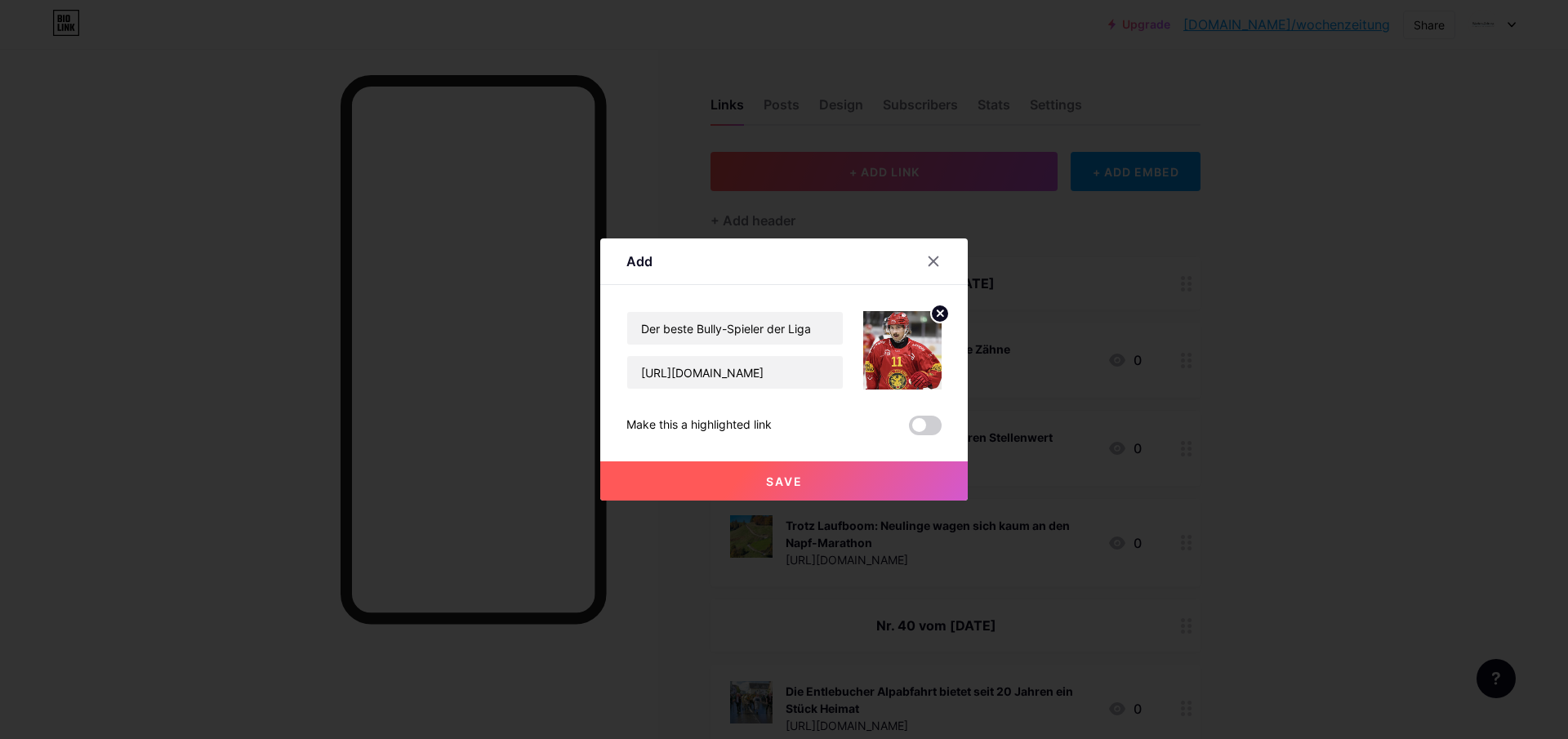
click at [744, 484] on button "Save" at bounding box center [784, 481] width 367 height 39
